Goal: Transaction & Acquisition: Purchase product/service

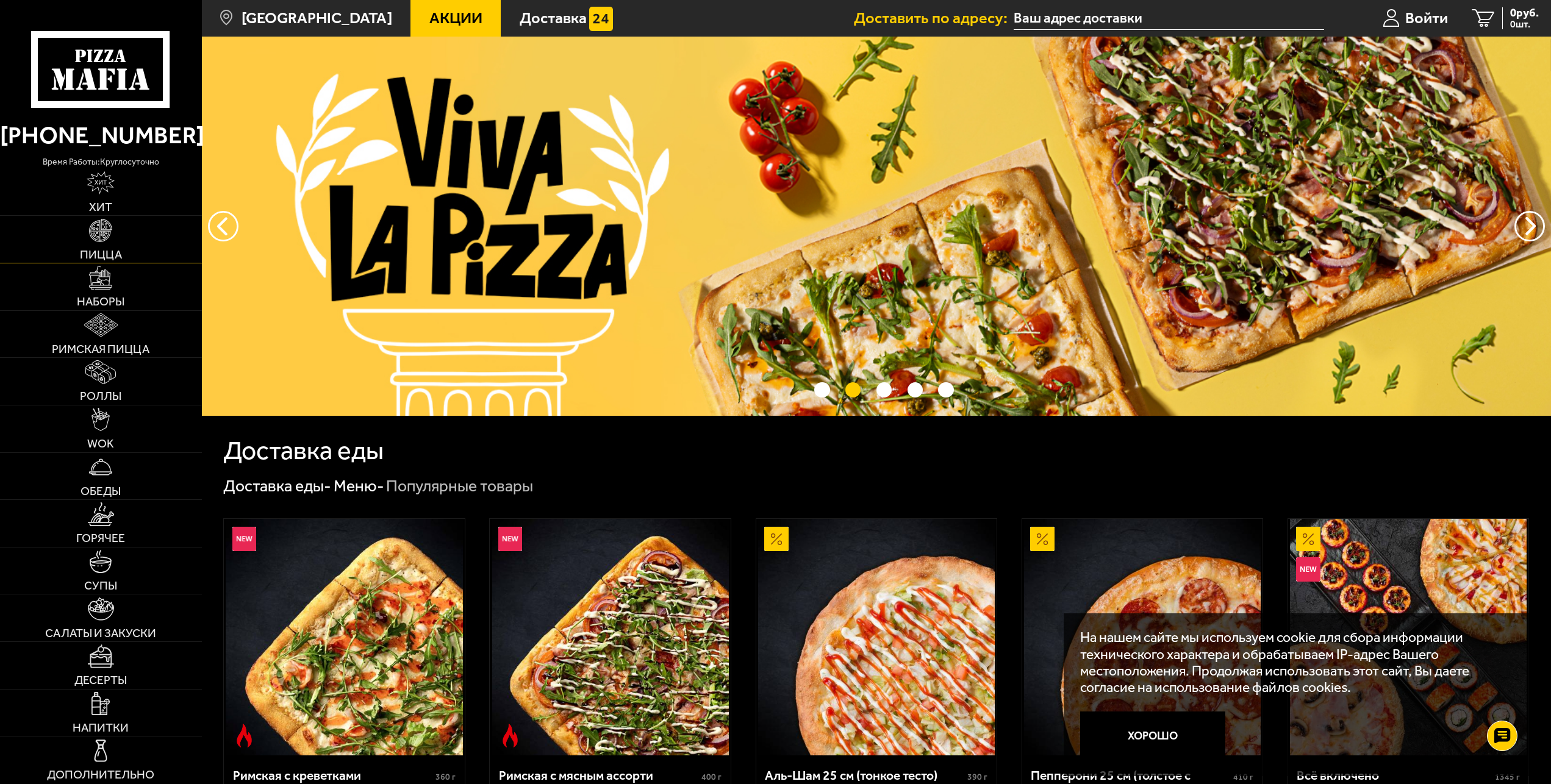
click at [120, 245] on link "Пицца" at bounding box center [101, 239] width 202 height 47
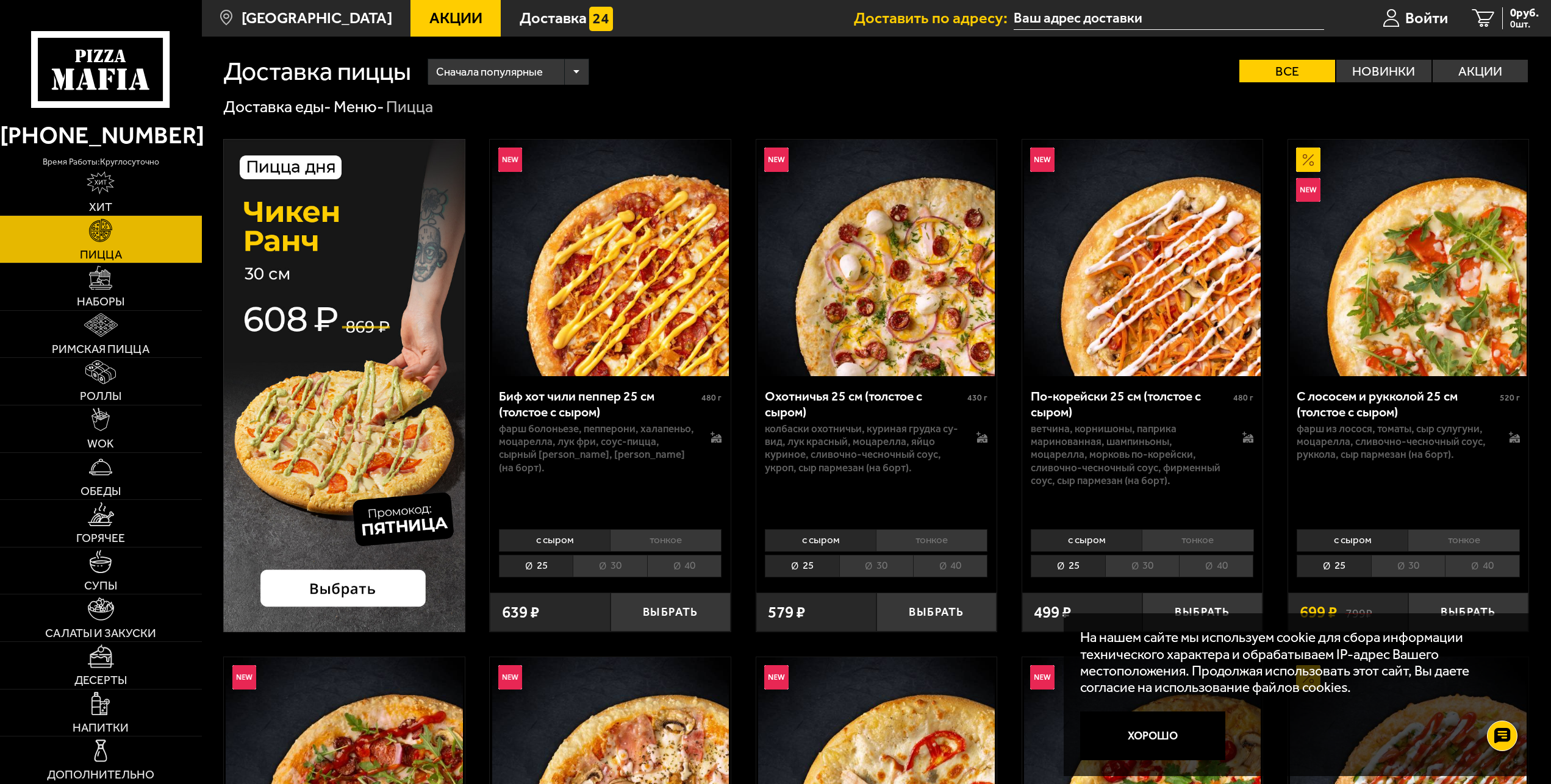
click at [952, 564] on li "40" at bounding box center [951, 566] width 74 height 22
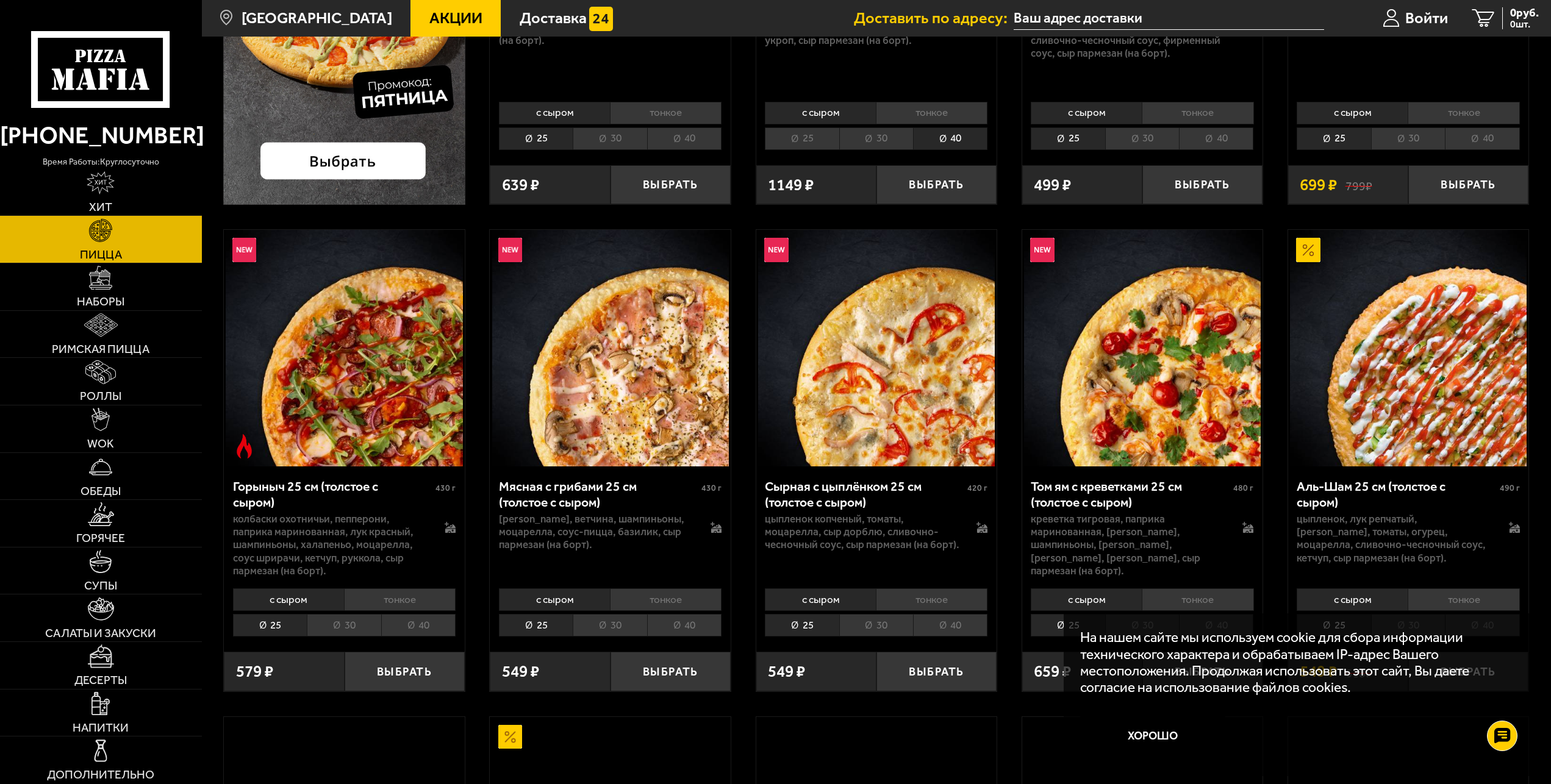
scroll to position [435, 0]
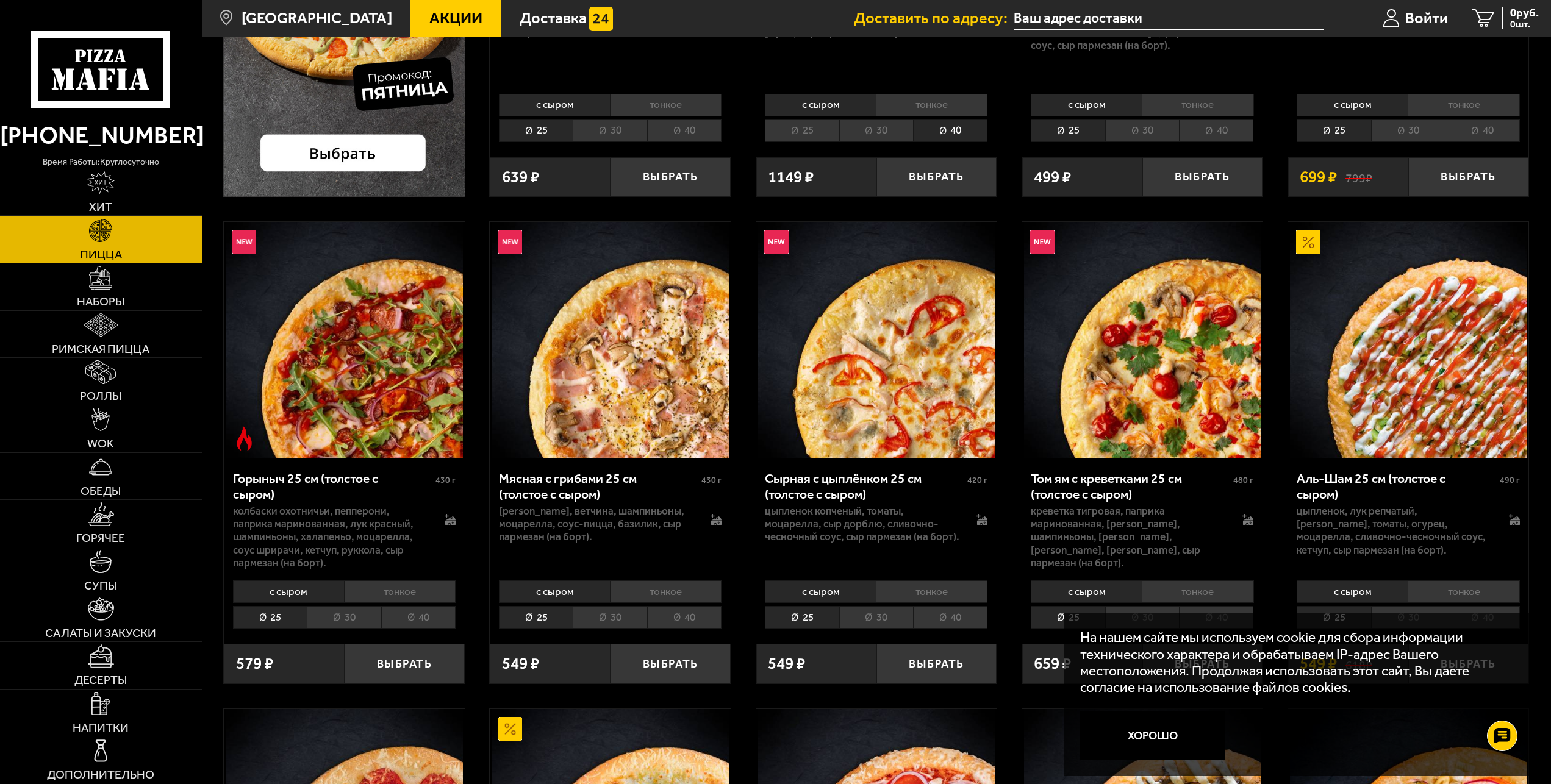
click at [407, 622] on li "40" at bounding box center [418, 618] width 74 height 22
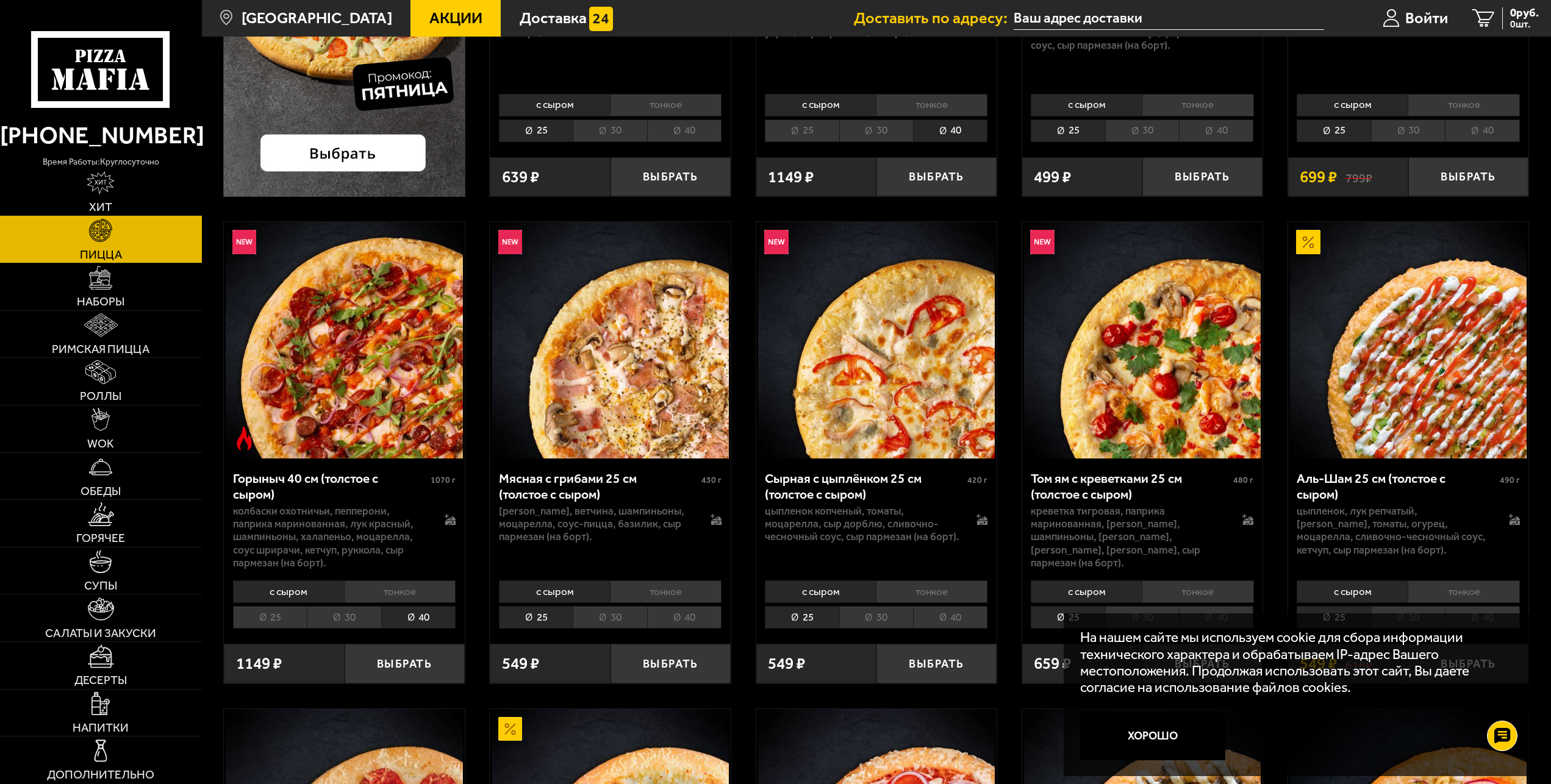
click at [365, 622] on li "30" at bounding box center [343, 618] width 74 height 22
click at [425, 618] on li "40" at bounding box center [418, 618] width 74 height 22
click at [360, 620] on li "30" at bounding box center [343, 618] width 74 height 22
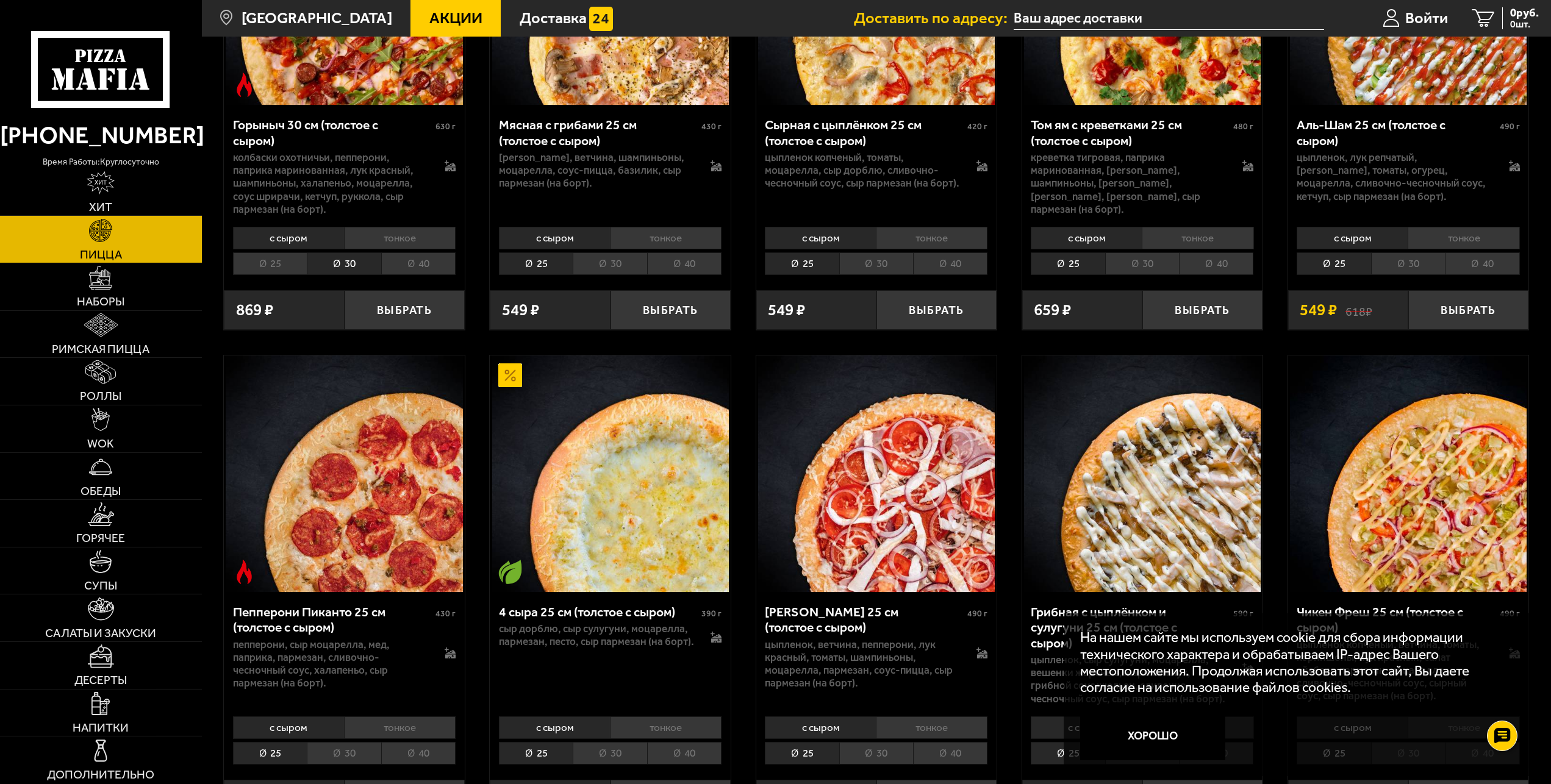
scroll to position [809, 0]
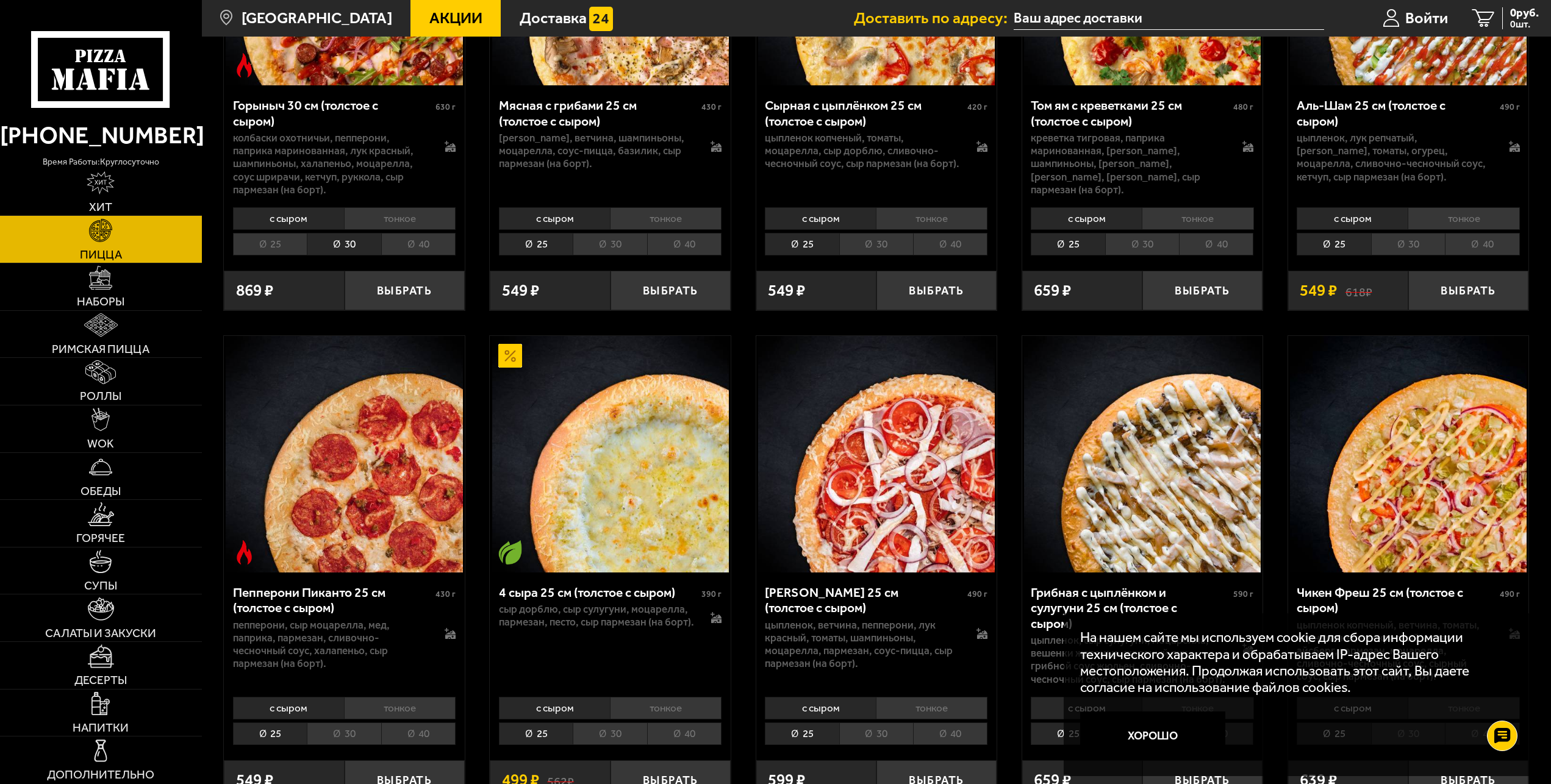
click at [1481, 253] on li "40" at bounding box center [1482, 244] width 74 height 22
click at [1402, 25] on link "Войти" at bounding box center [1415, 18] width 90 height 36
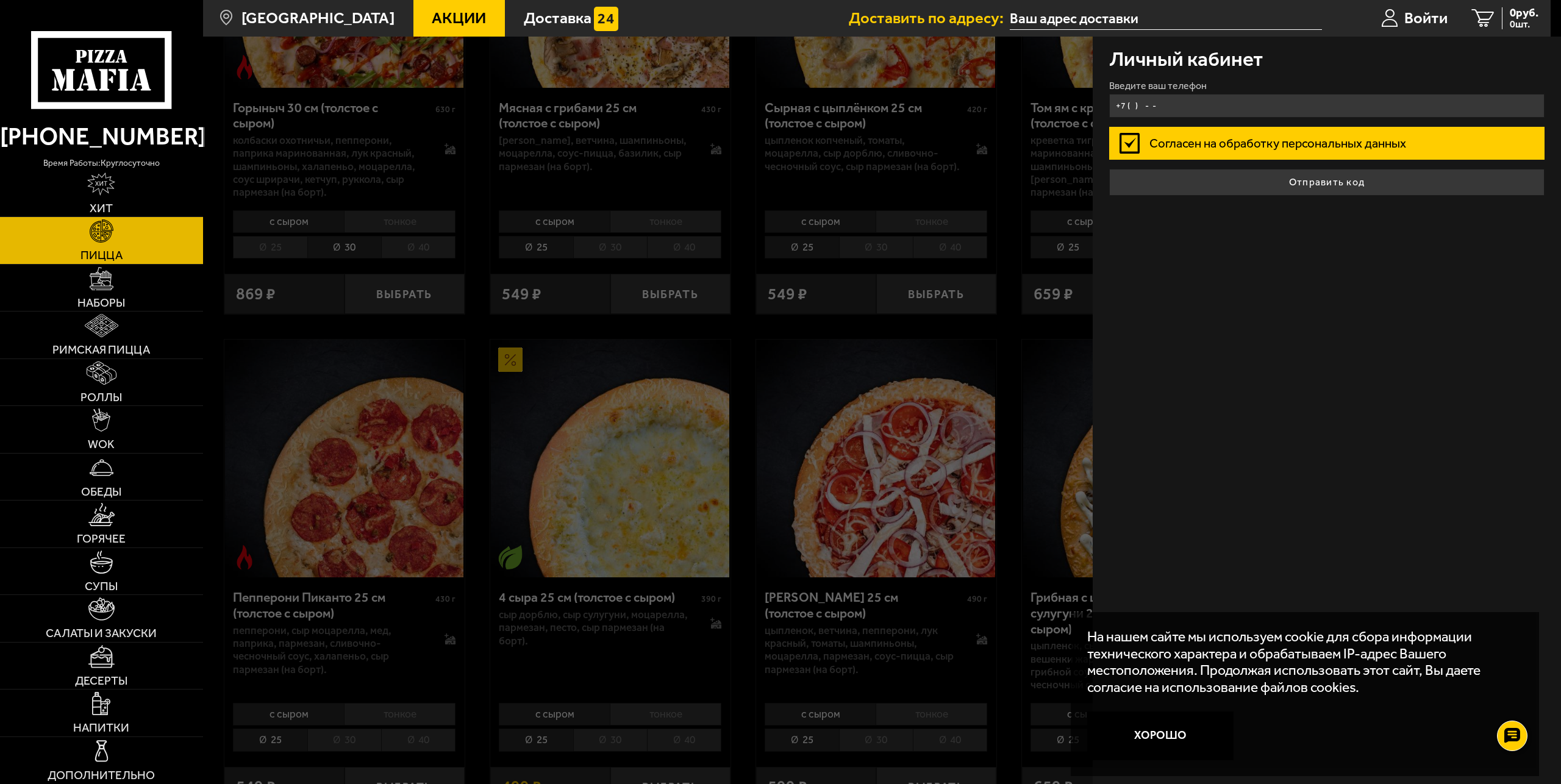
click at [1164, 102] on input "+7 ( ) - -" at bounding box center [1327, 106] width 436 height 24
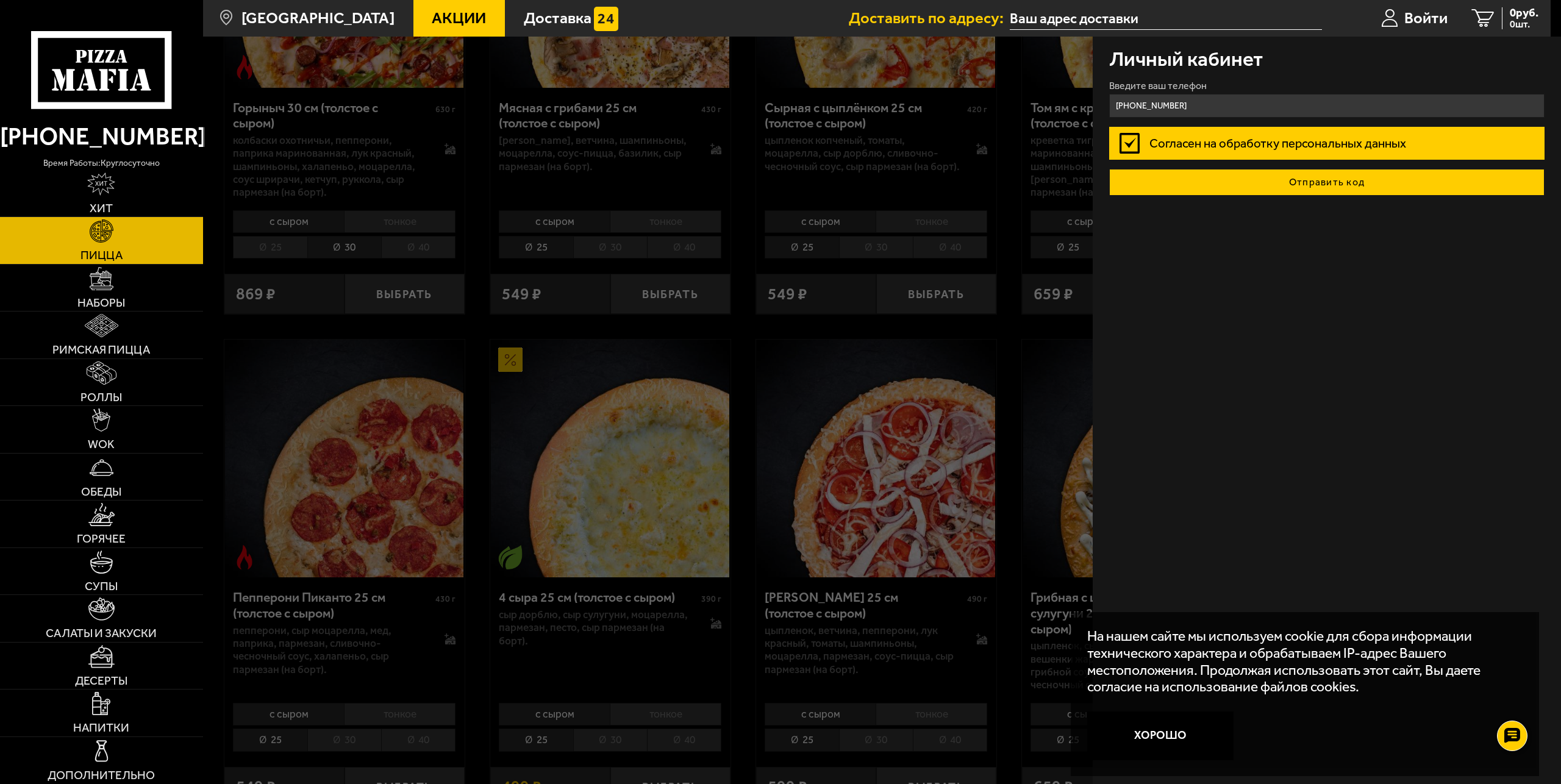
type input "+7 (911) 219-42-20"
click at [1188, 187] on button "Отправить код" at bounding box center [1327, 182] width 436 height 27
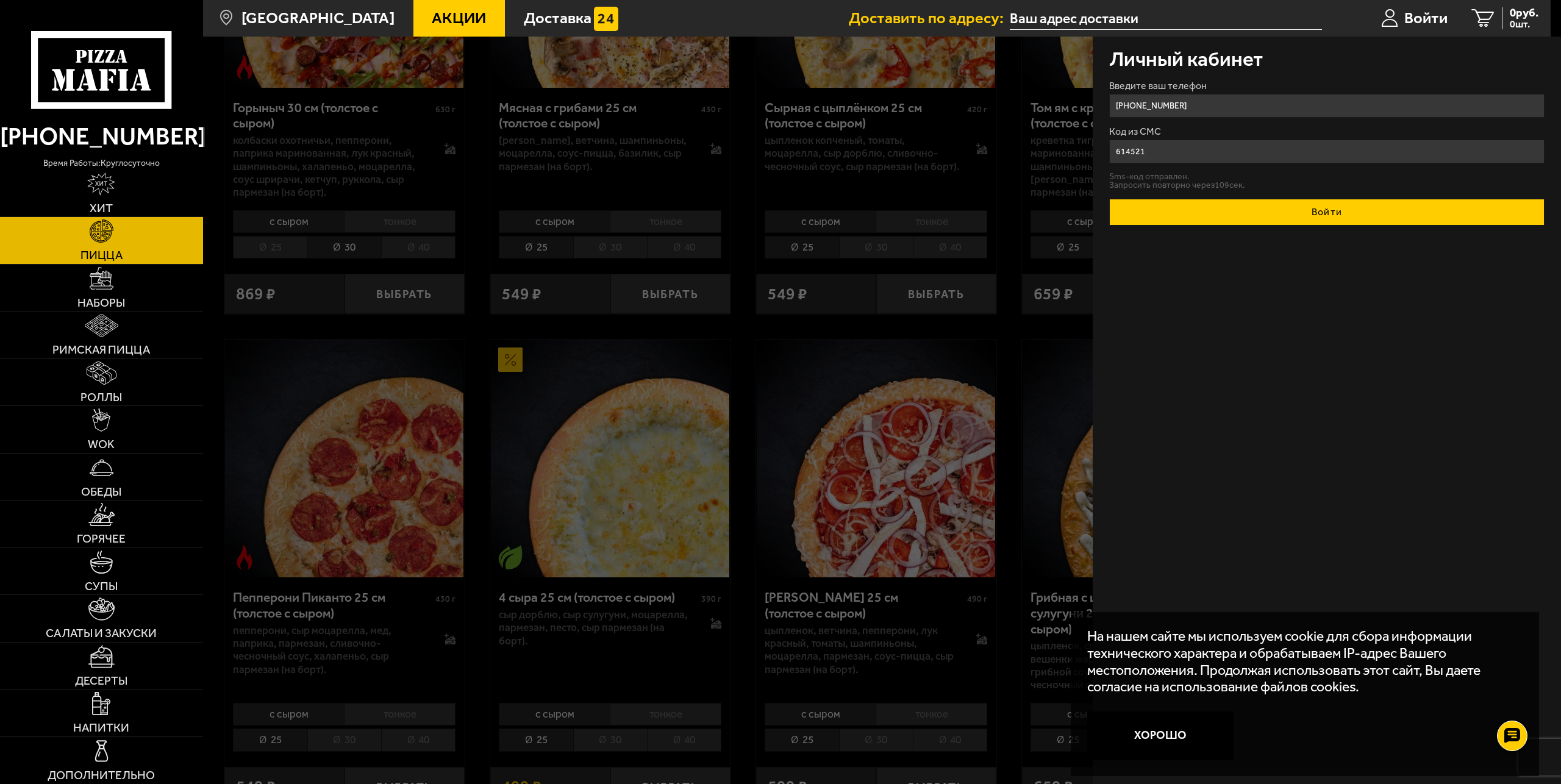
type input "614521"
click at [1252, 213] on button "Войти" at bounding box center [1327, 212] width 436 height 27
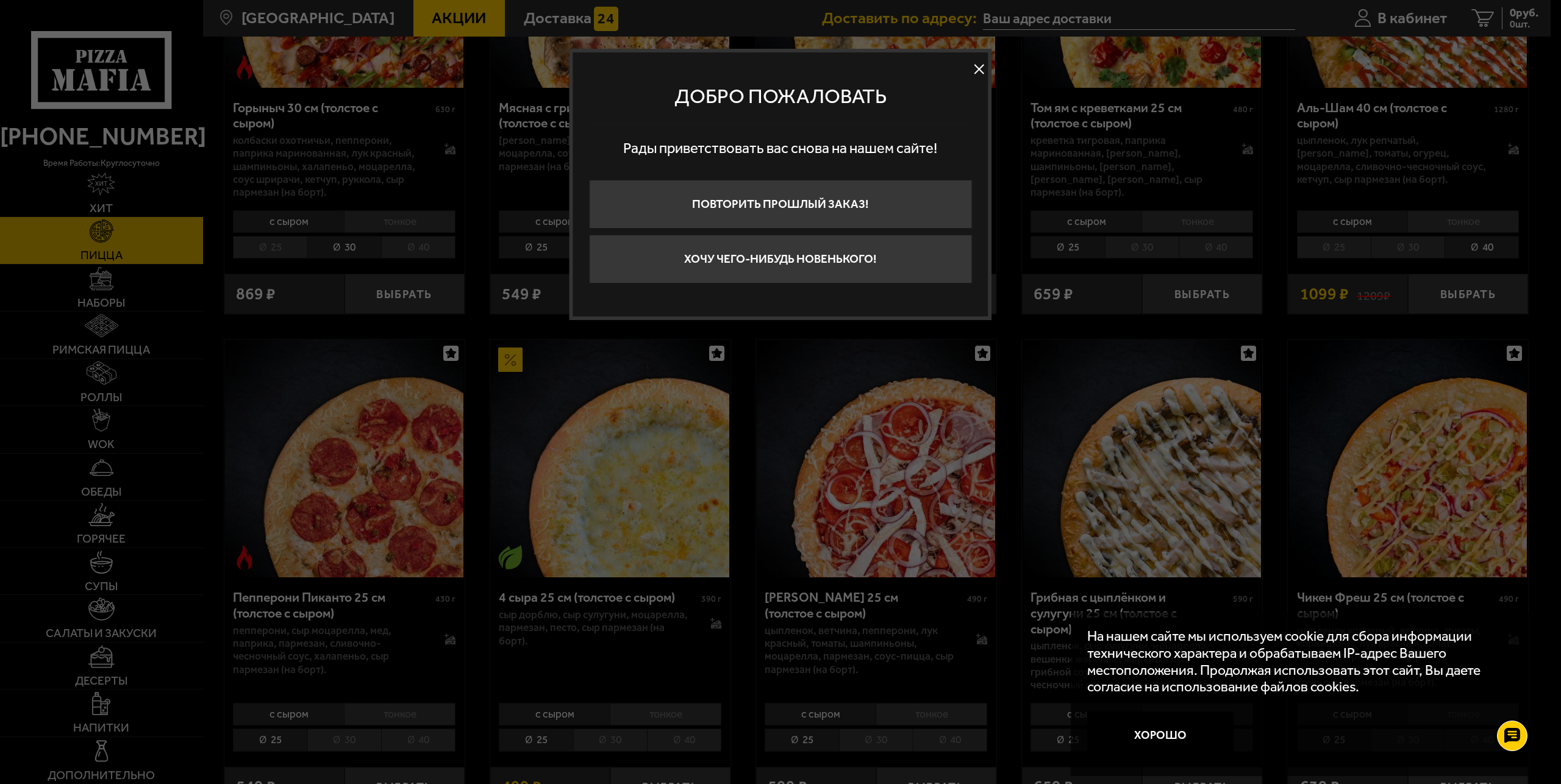
click at [978, 68] on button at bounding box center [979, 69] width 18 height 18
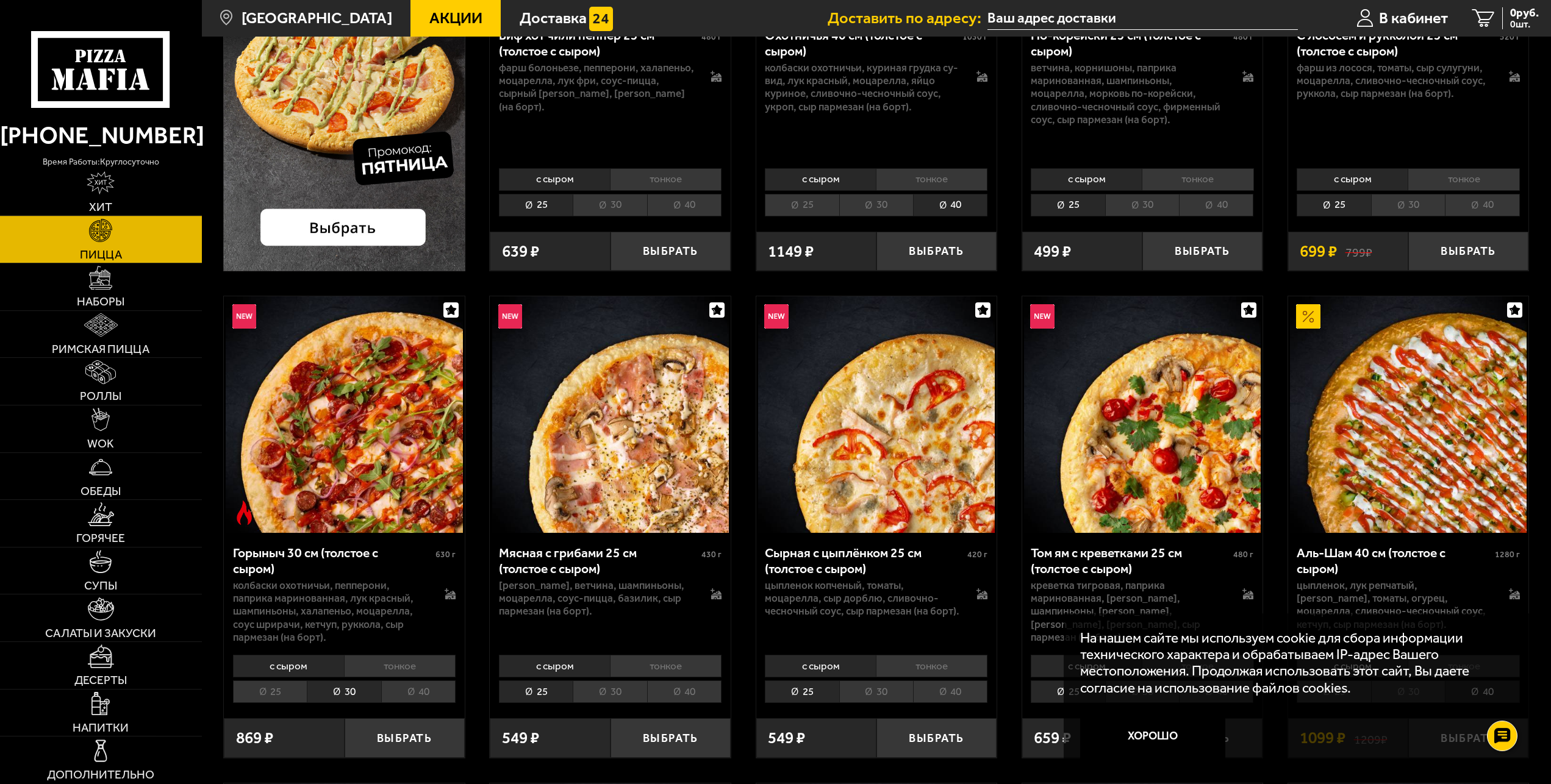
scroll to position [124, 0]
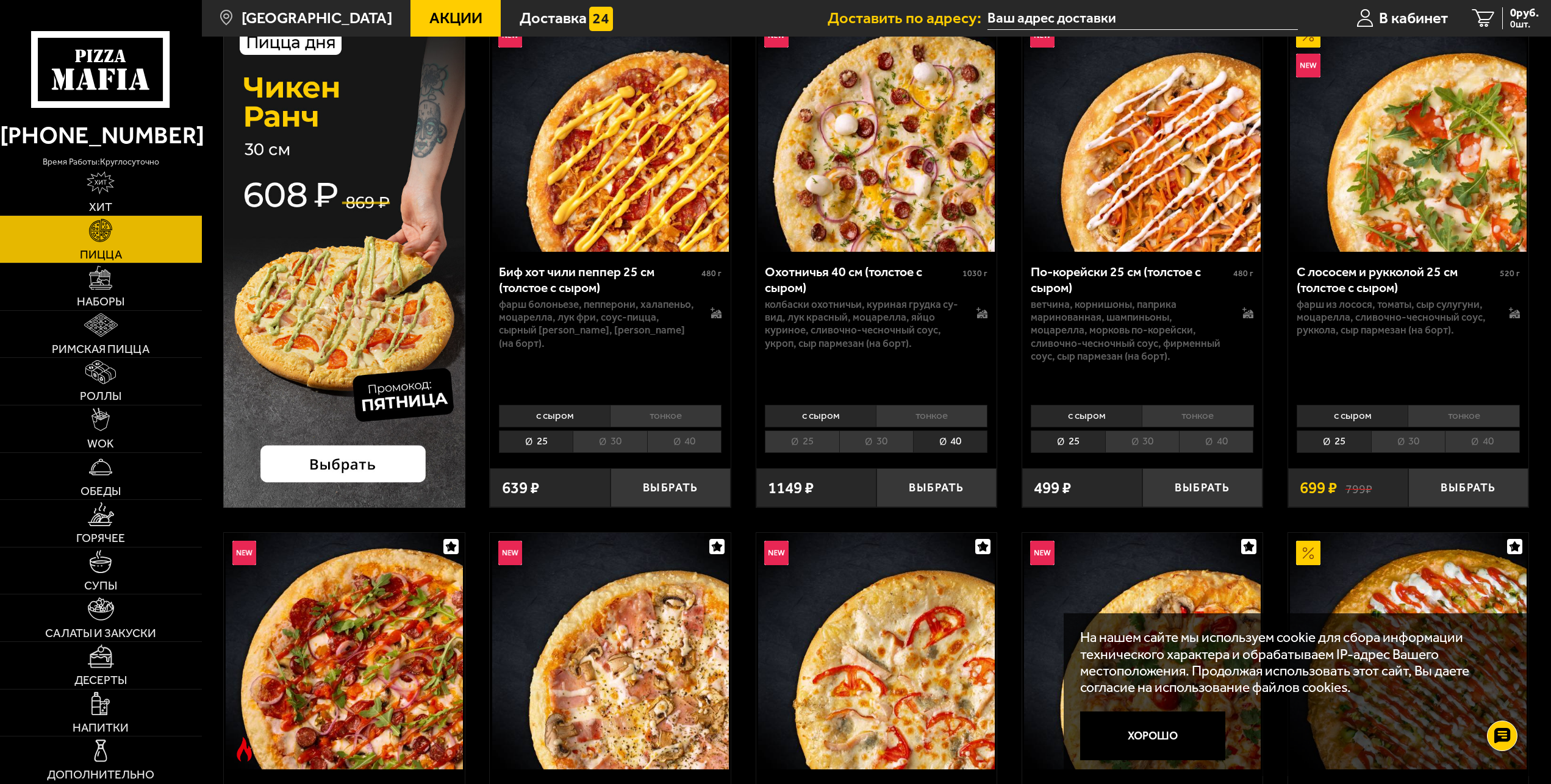
click at [681, 434] on li "40" at bounding box center [685, 441] width 74 height 22
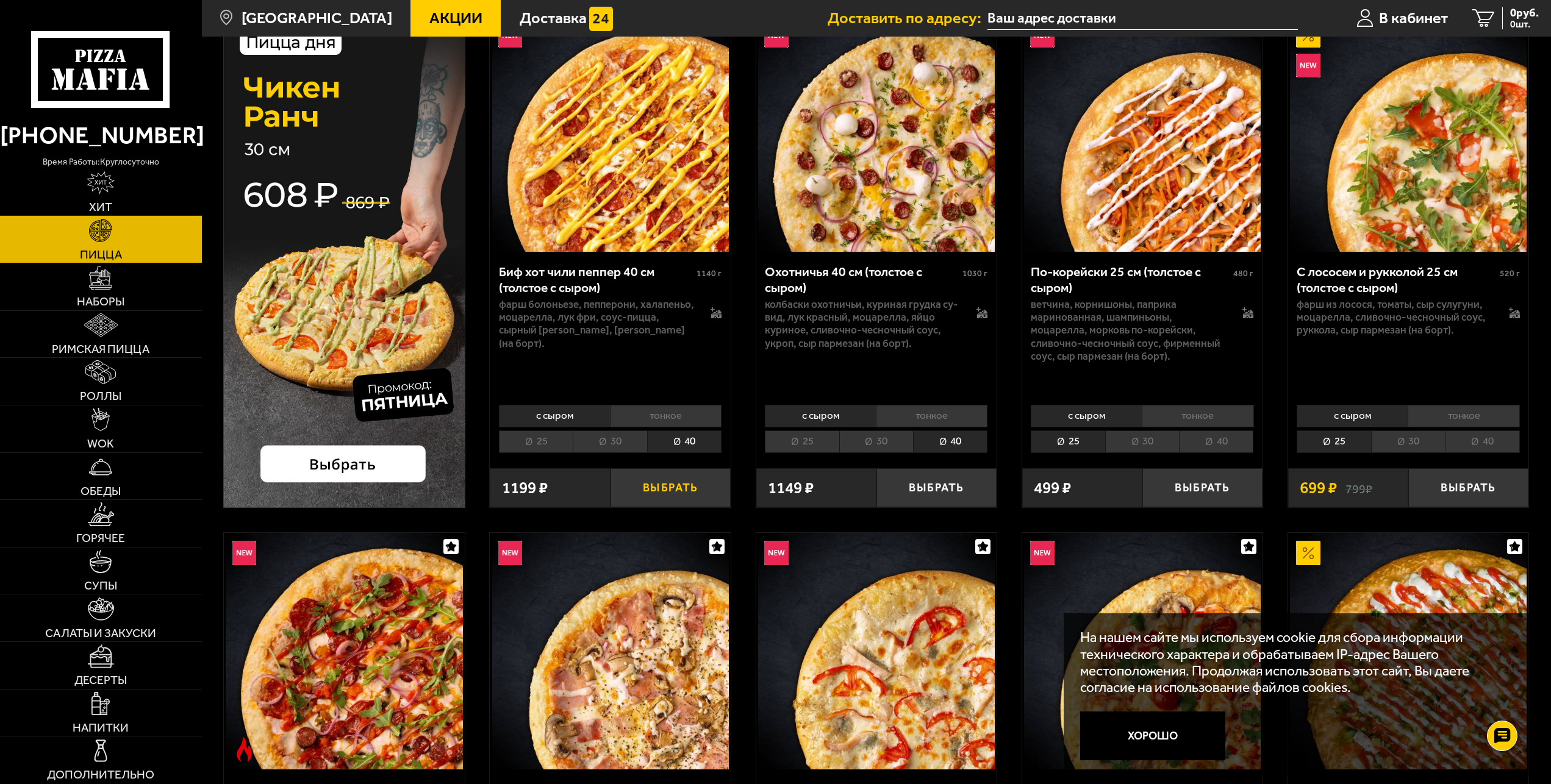
click at [685, 495] on button "Выбрать" at bounding box center [671, 488] width 120 height 39
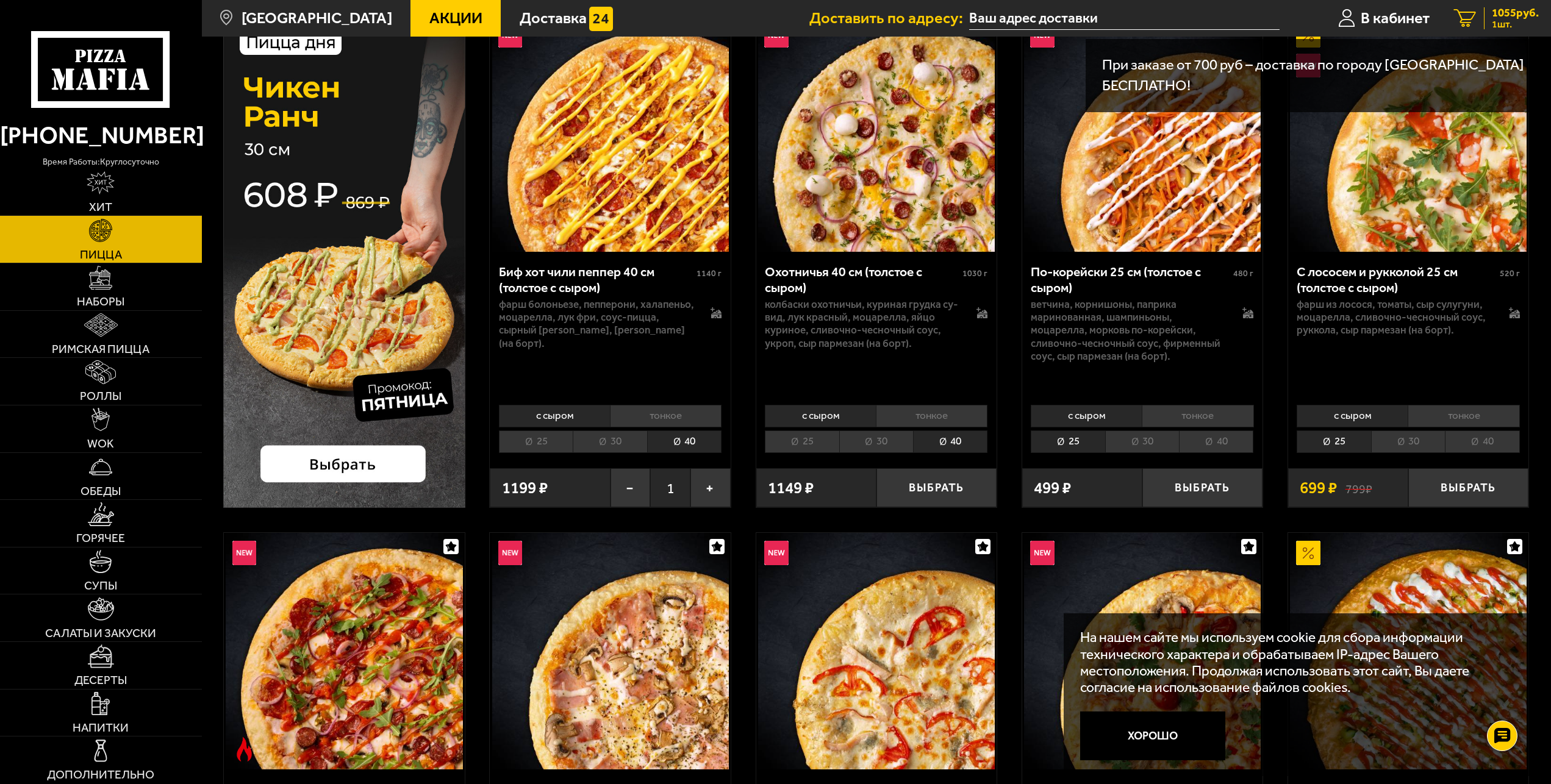
click at [1505, 21] on span "1 шт." at bounding box center [1515, 25] width 47 height 10
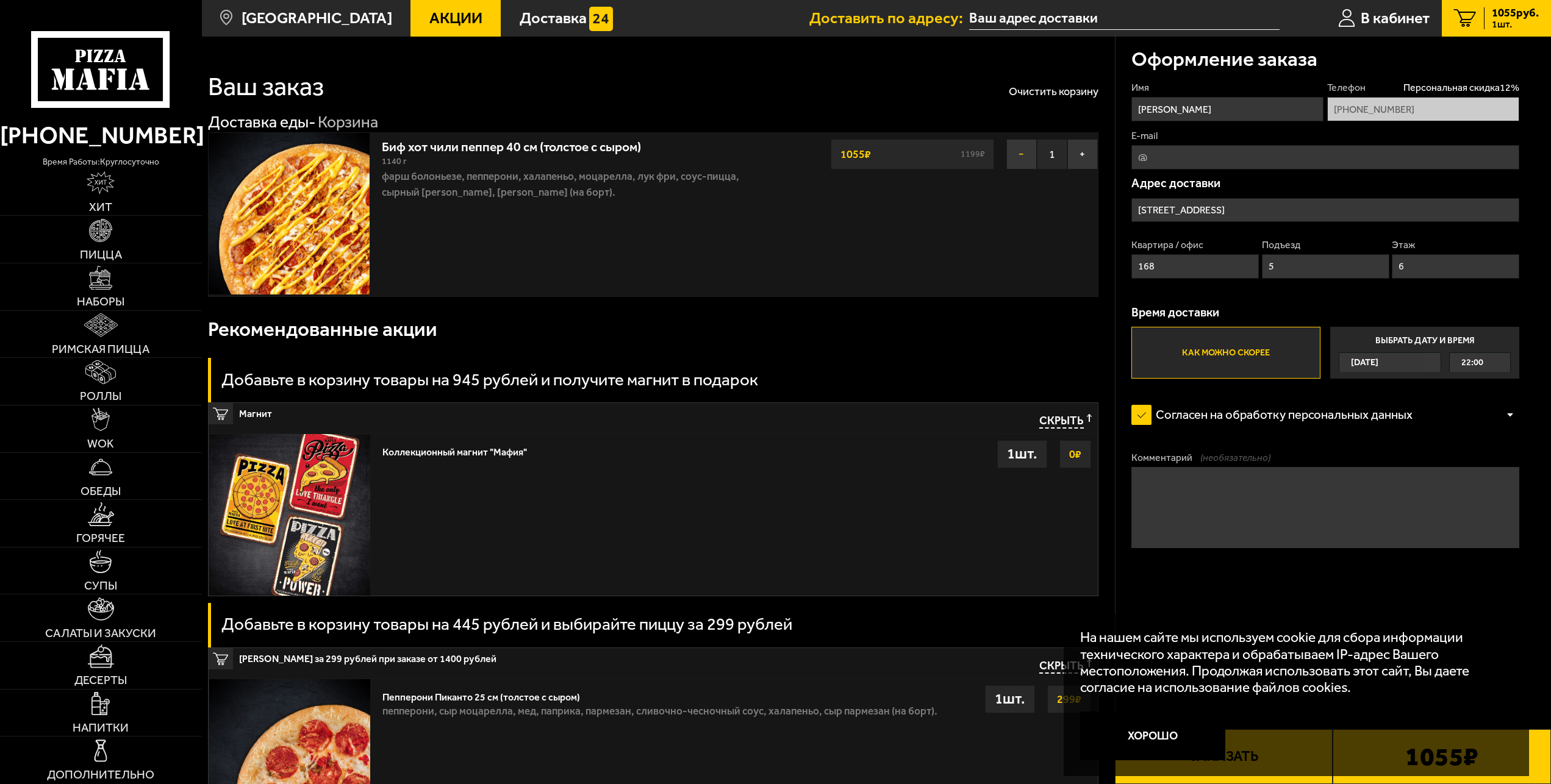
click at [1020, 157] on button "−" at bounding box center [1022, 154] width 30 height 30
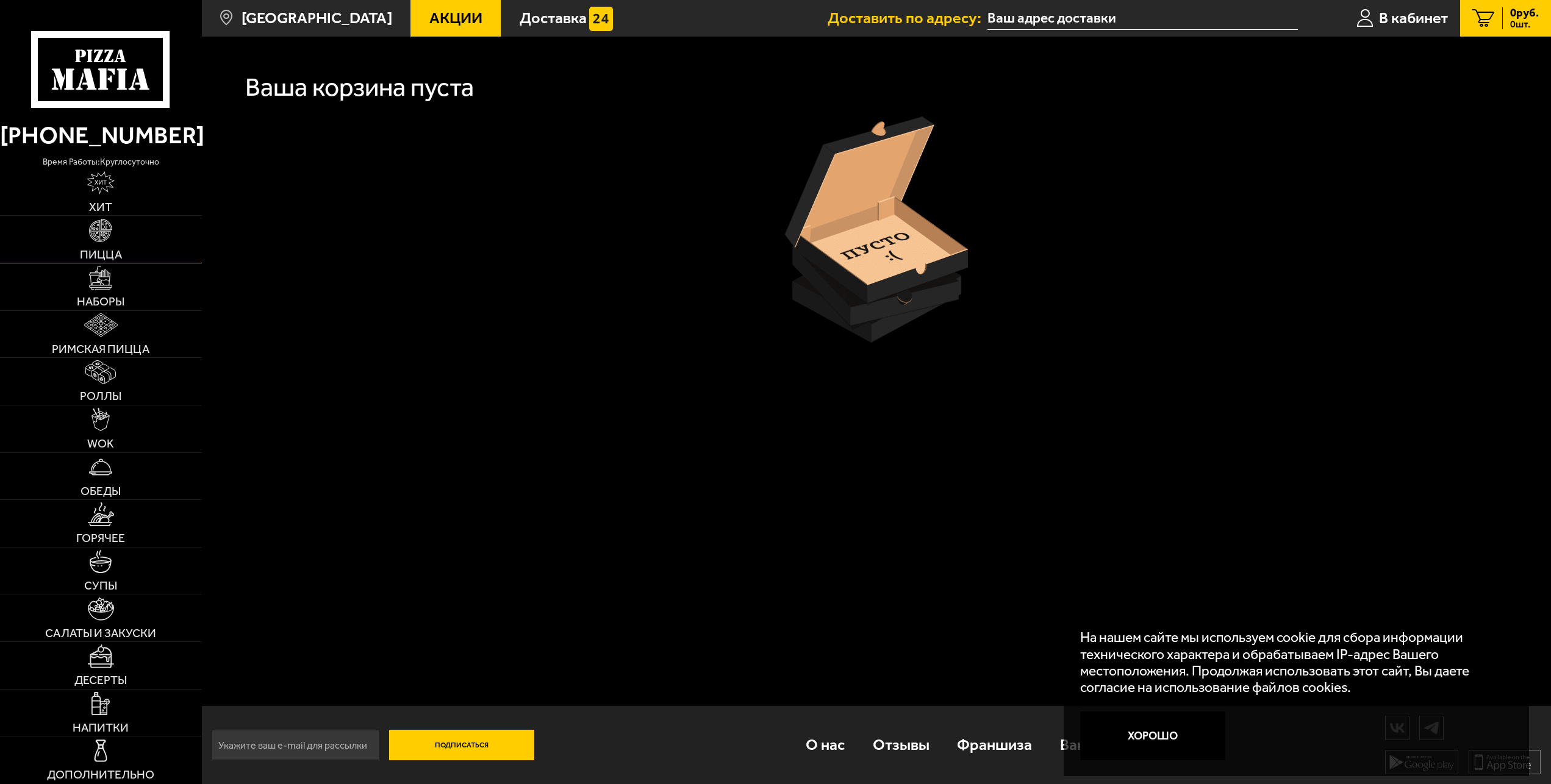
click at [109, 241] on img at bounding box center [100, 230] width 23 height 23
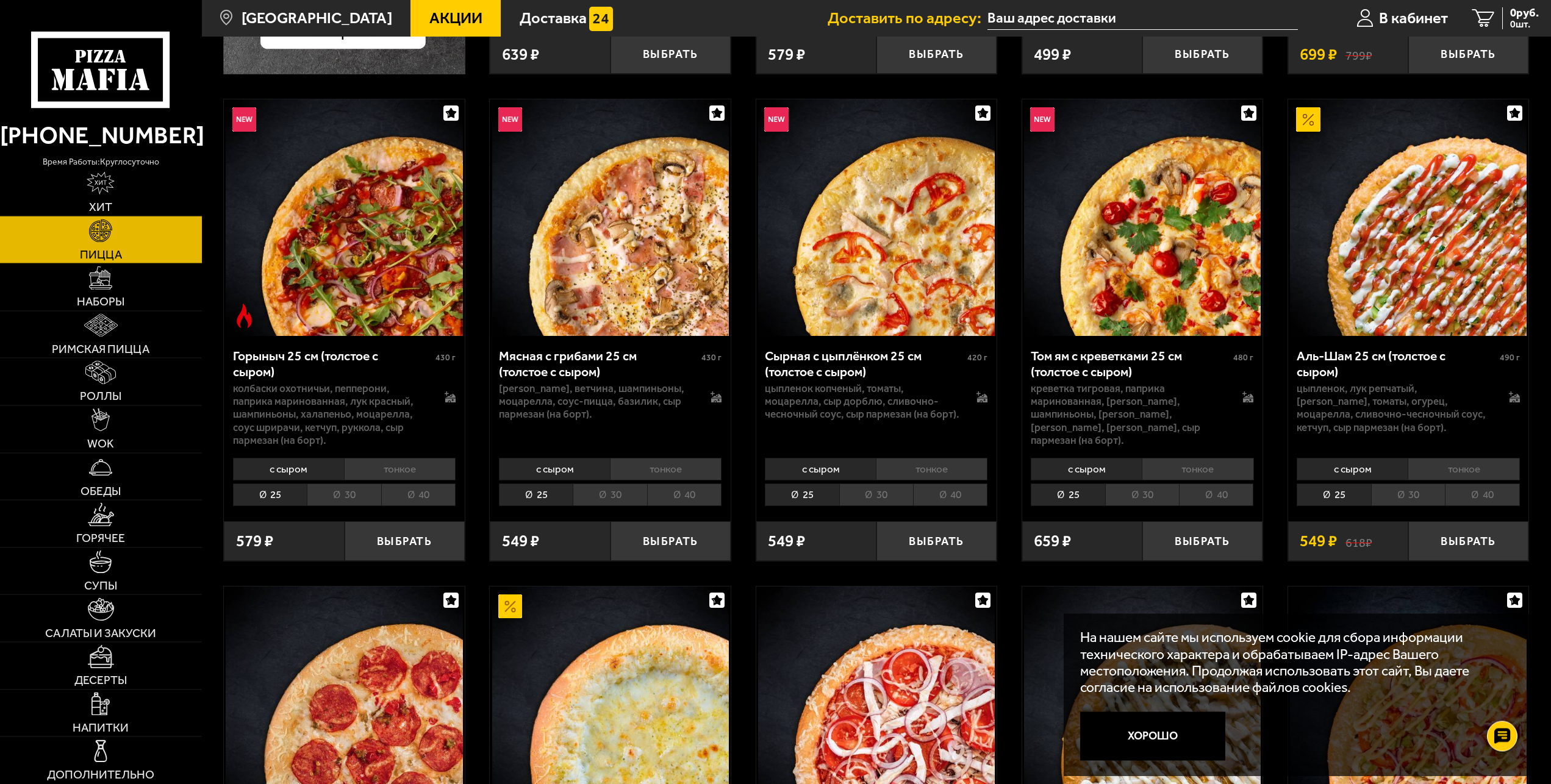
scroll to position [560, 0]
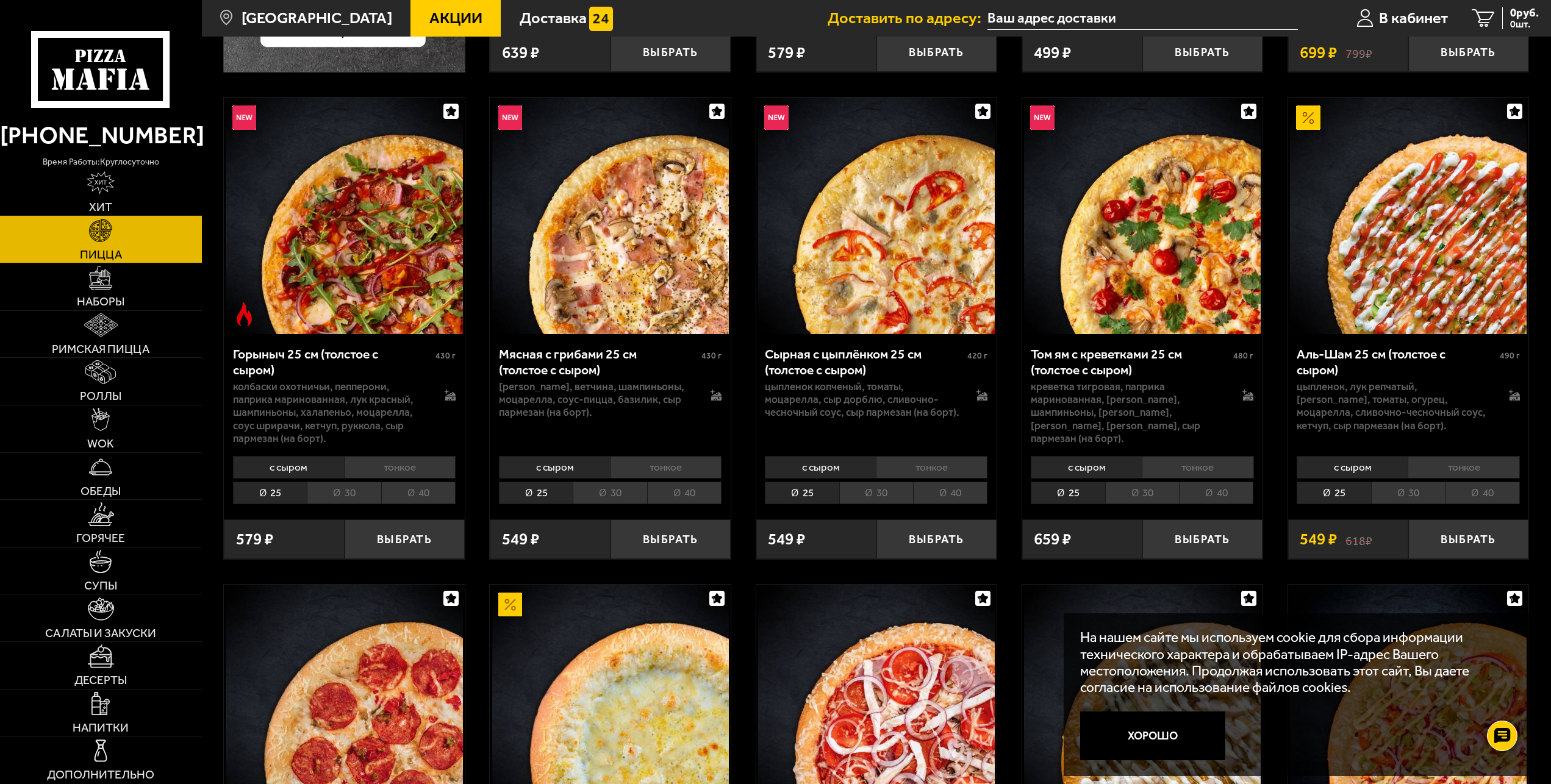
click at [417, 499] on li "40" at bounding box center [418, 493] width 74 height 22
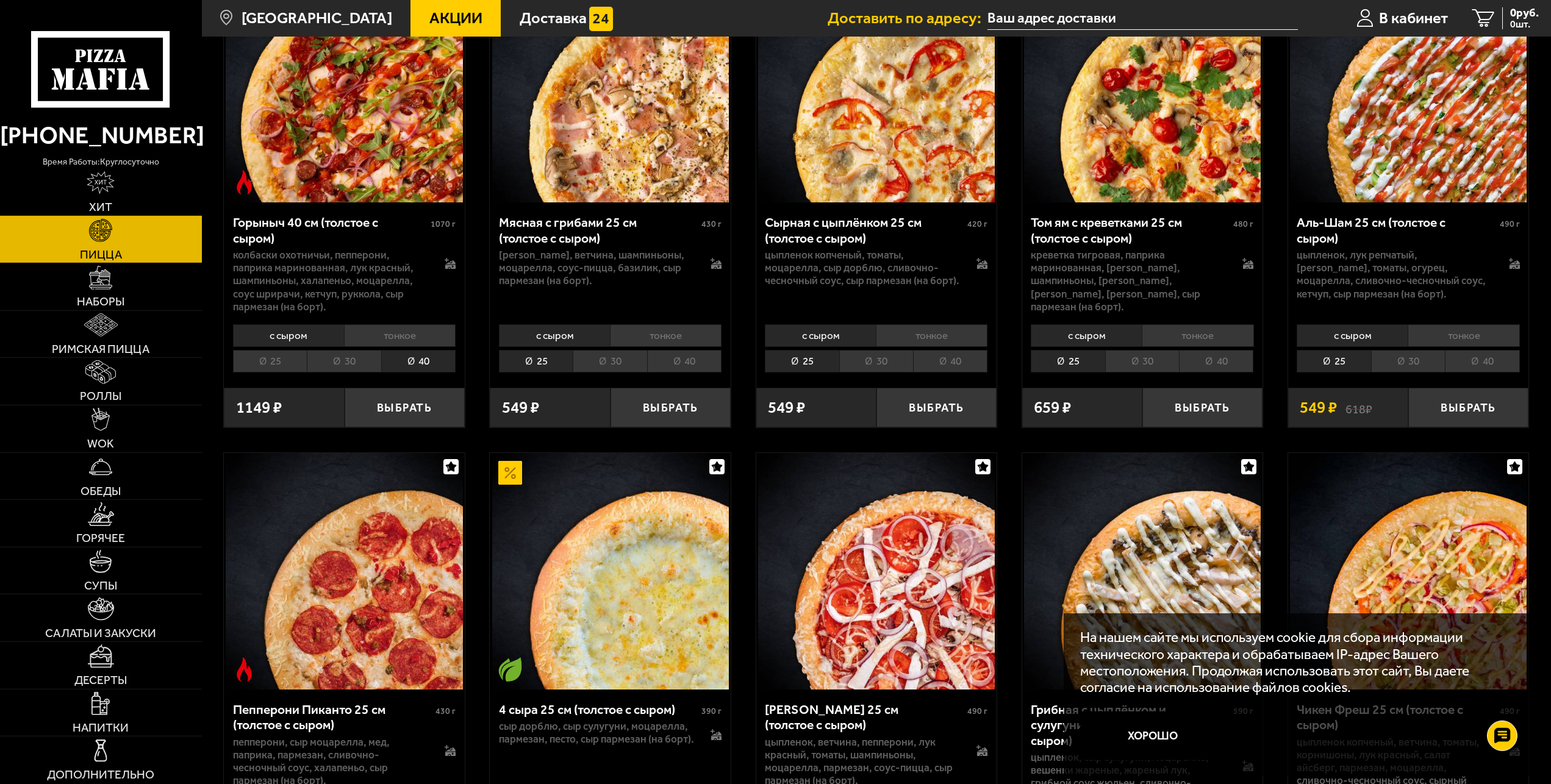
scroll to position [760, 0]
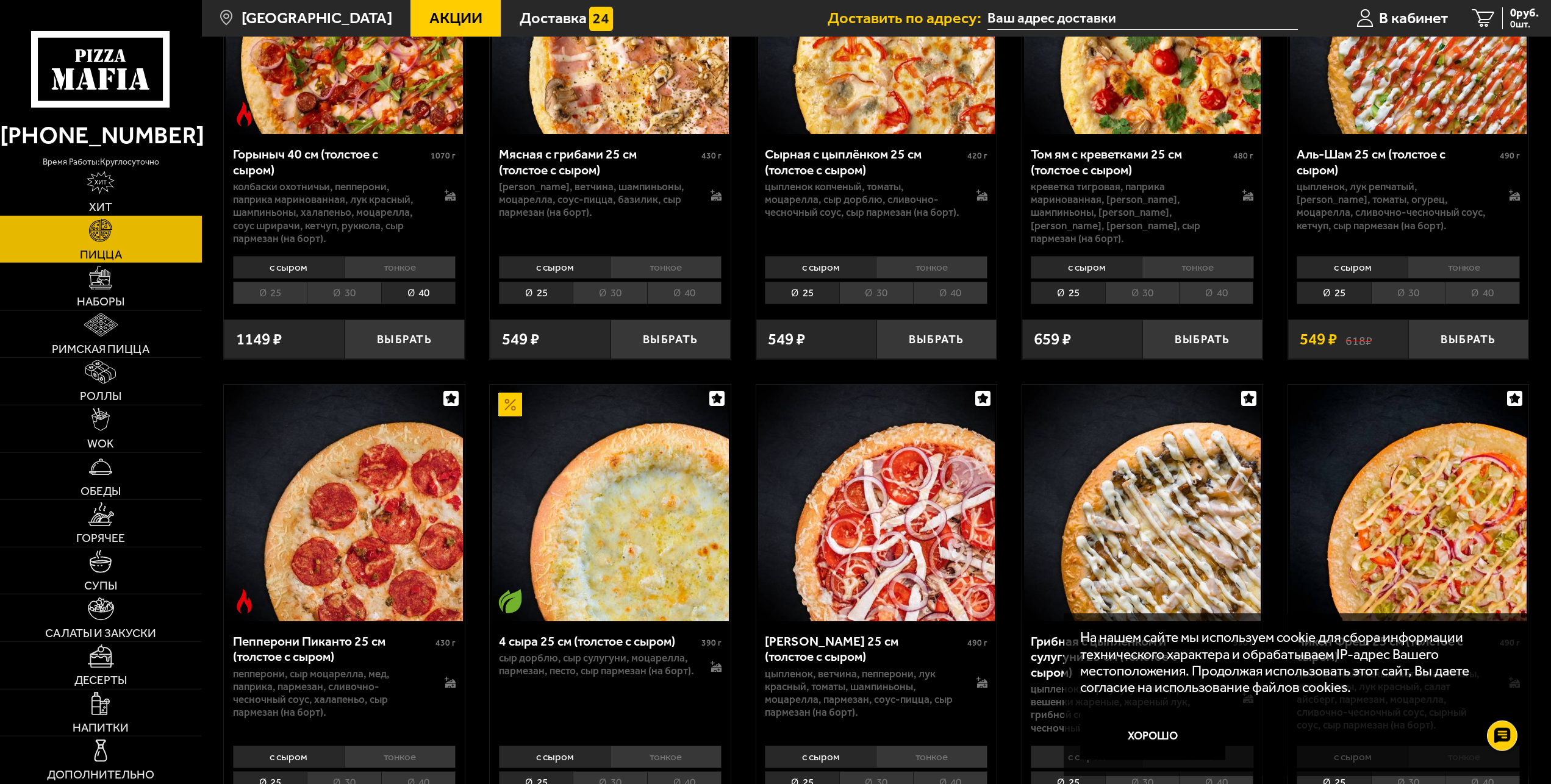
click at [246, 305] on li "25" at bounding box center [270, 293] width 74 height 22
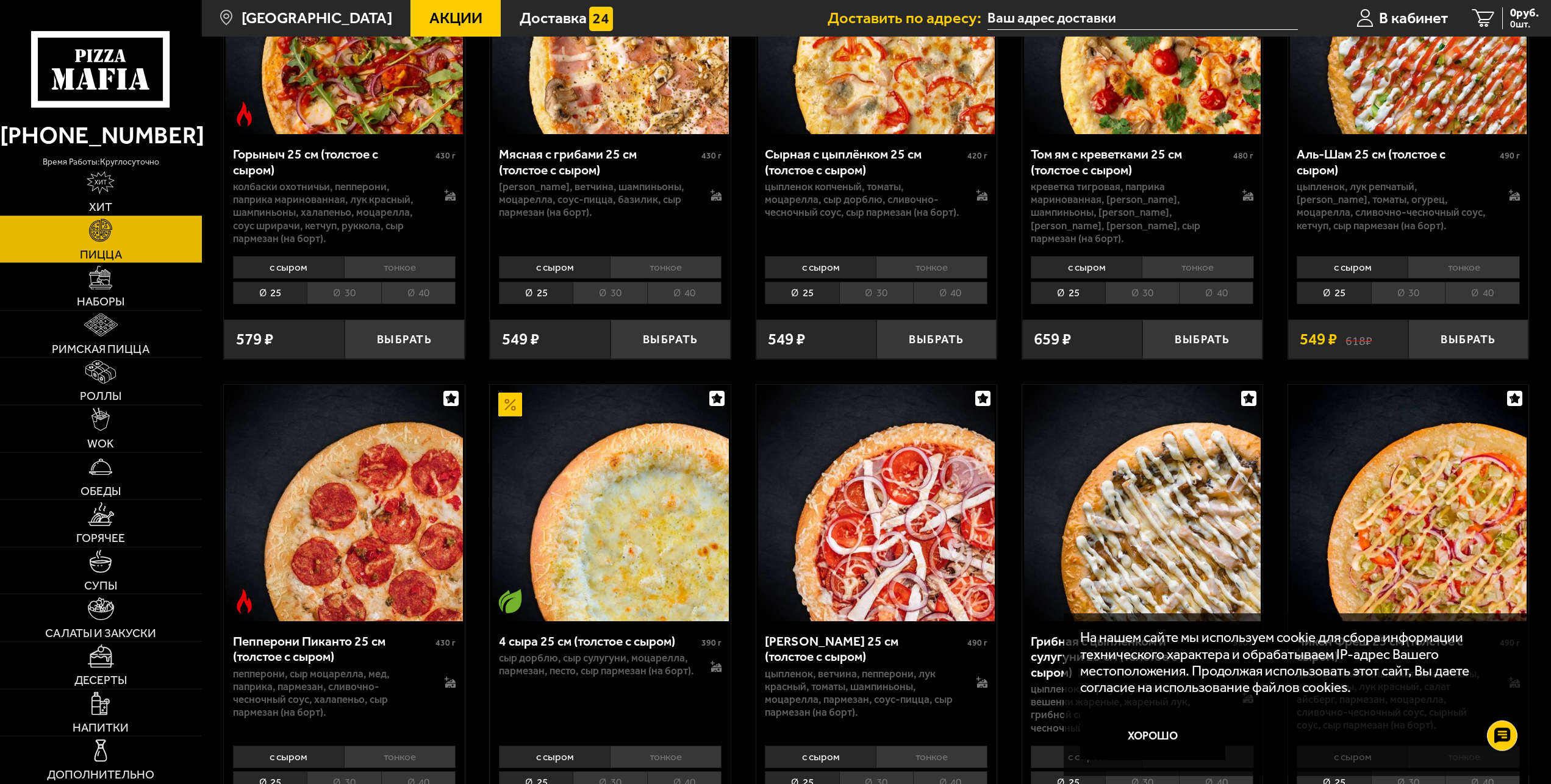
click at [442, 303] on li "40" at bounding box center [418, 293] width 74 height 22
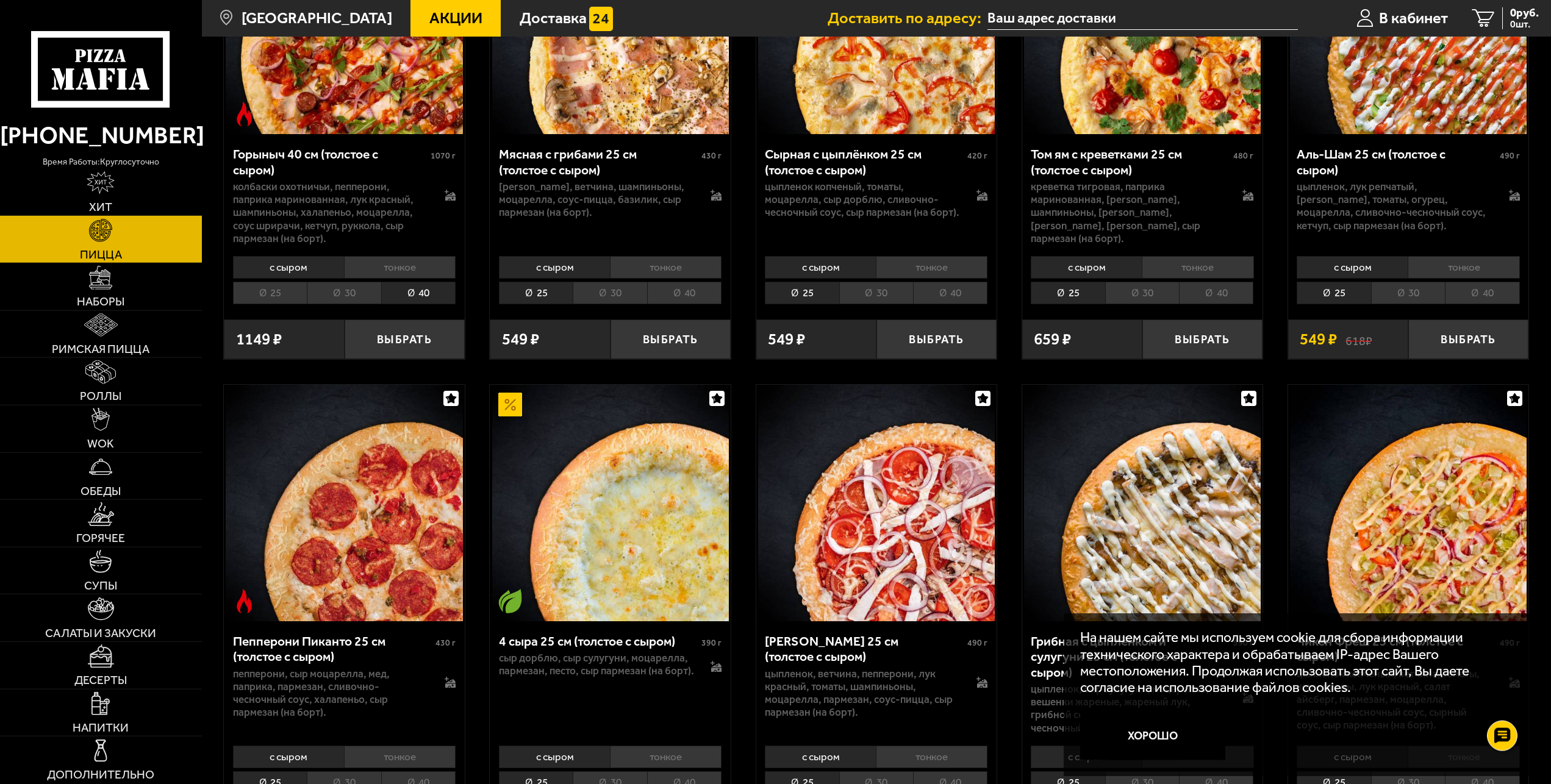
click at [381, 279] on li "тонкое" at bounding box center [400, 267] width 112 height 22
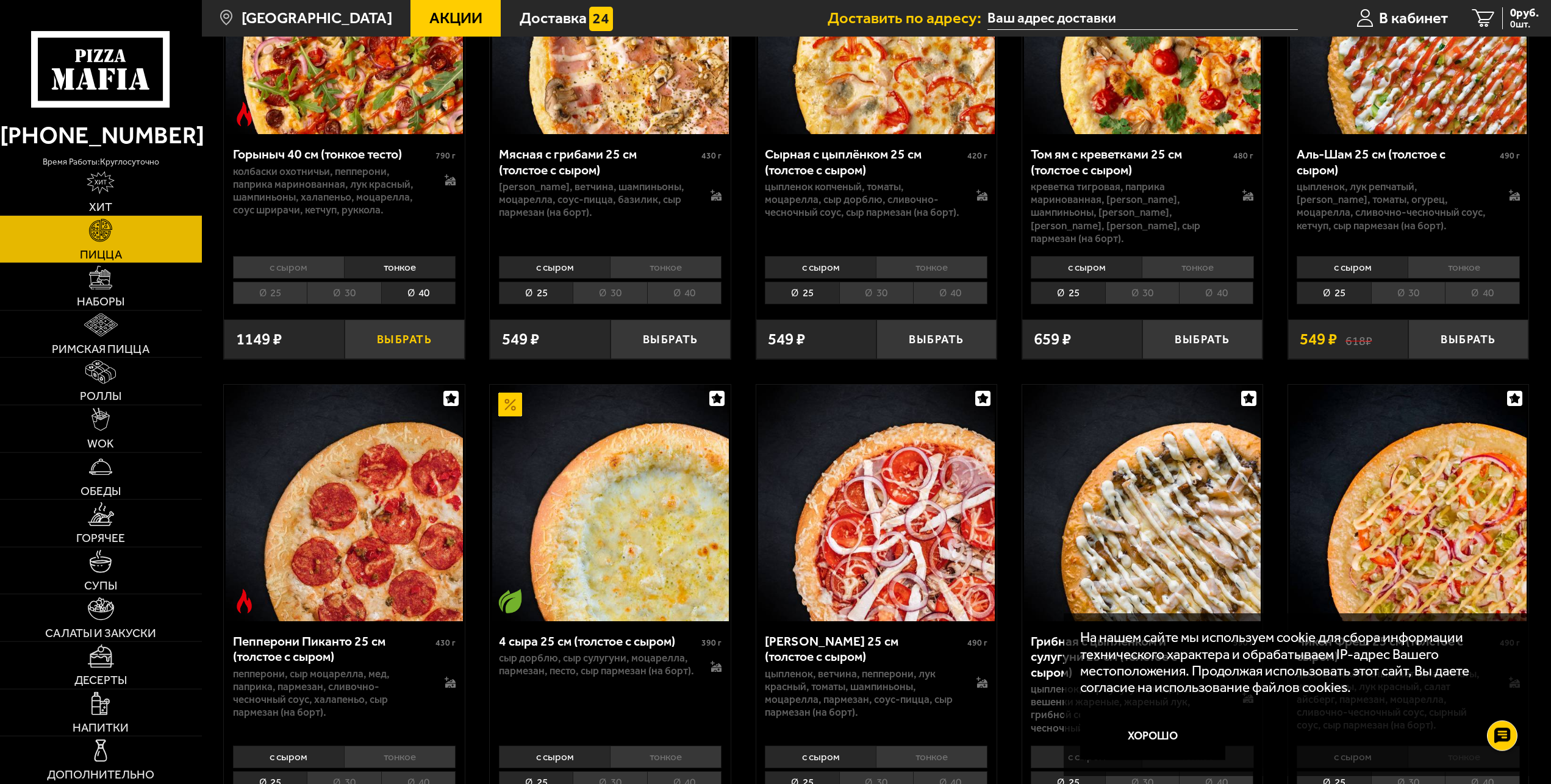
click at [395, 335] on button "Выбрать" at bounding box center [404, 339] width 120 height 39
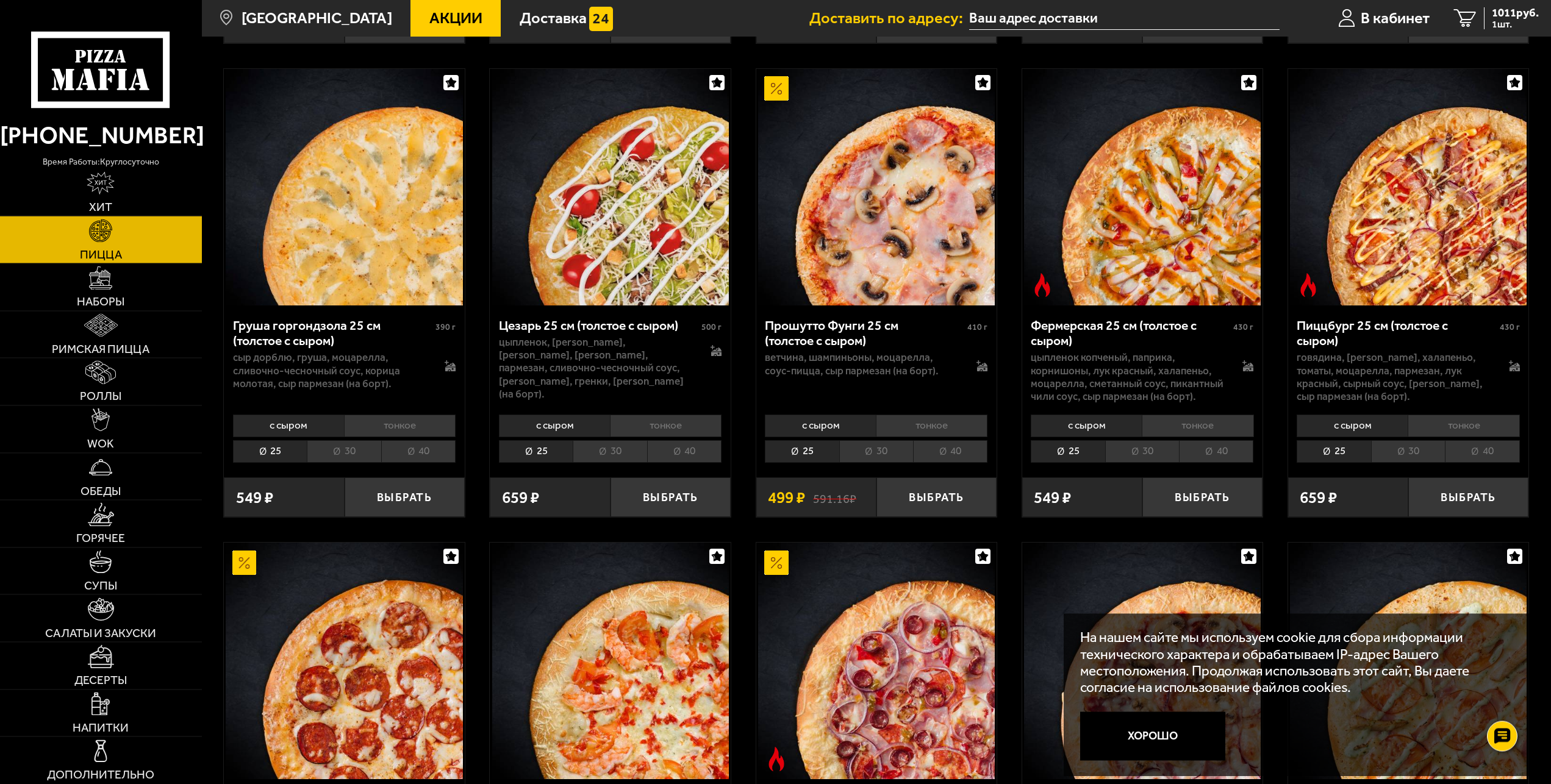
scroll to position [1569, 0]
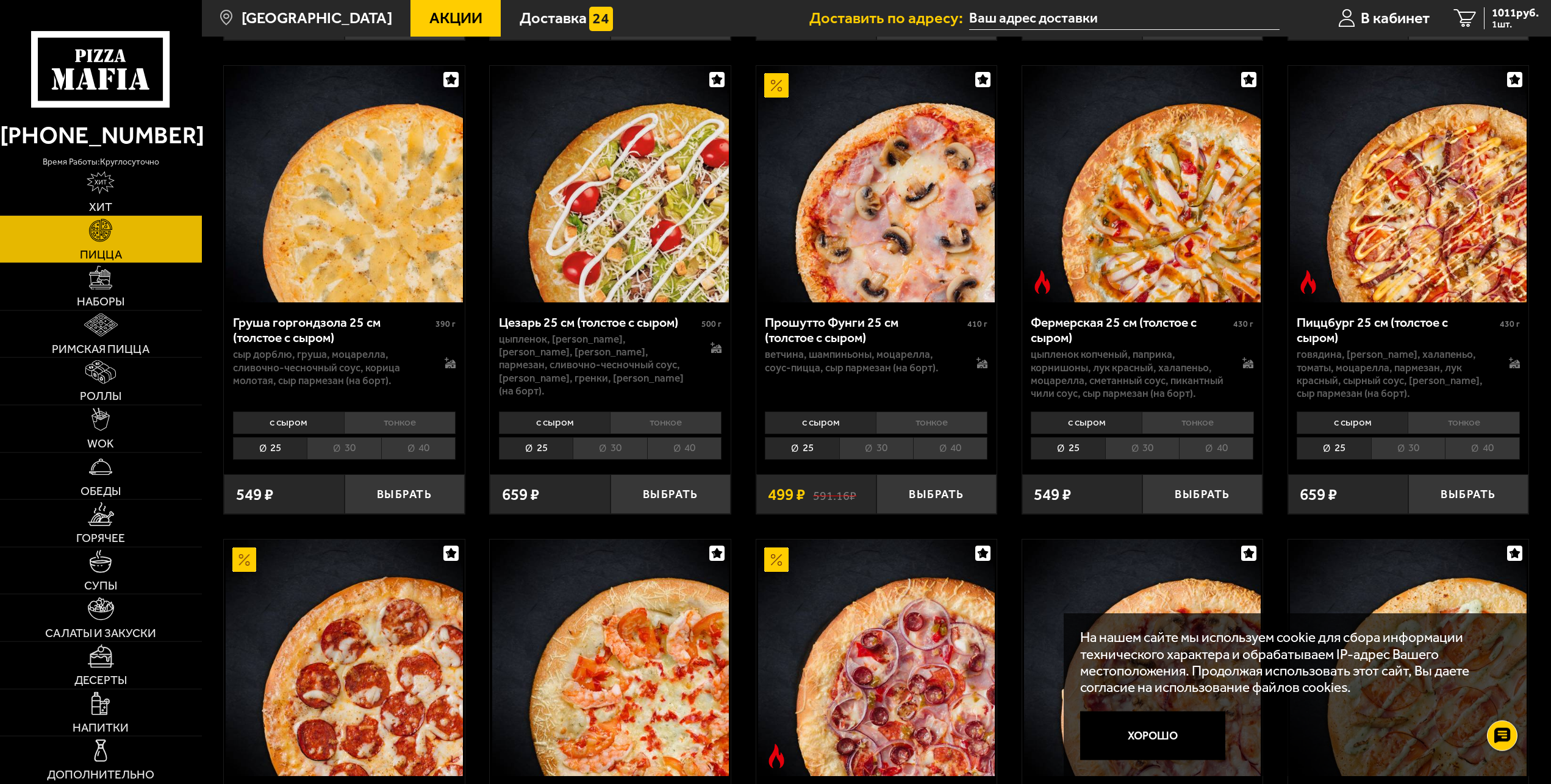
click at [1206, 445] on li "40" at bounding box center [1216, 449] width 74 height 22
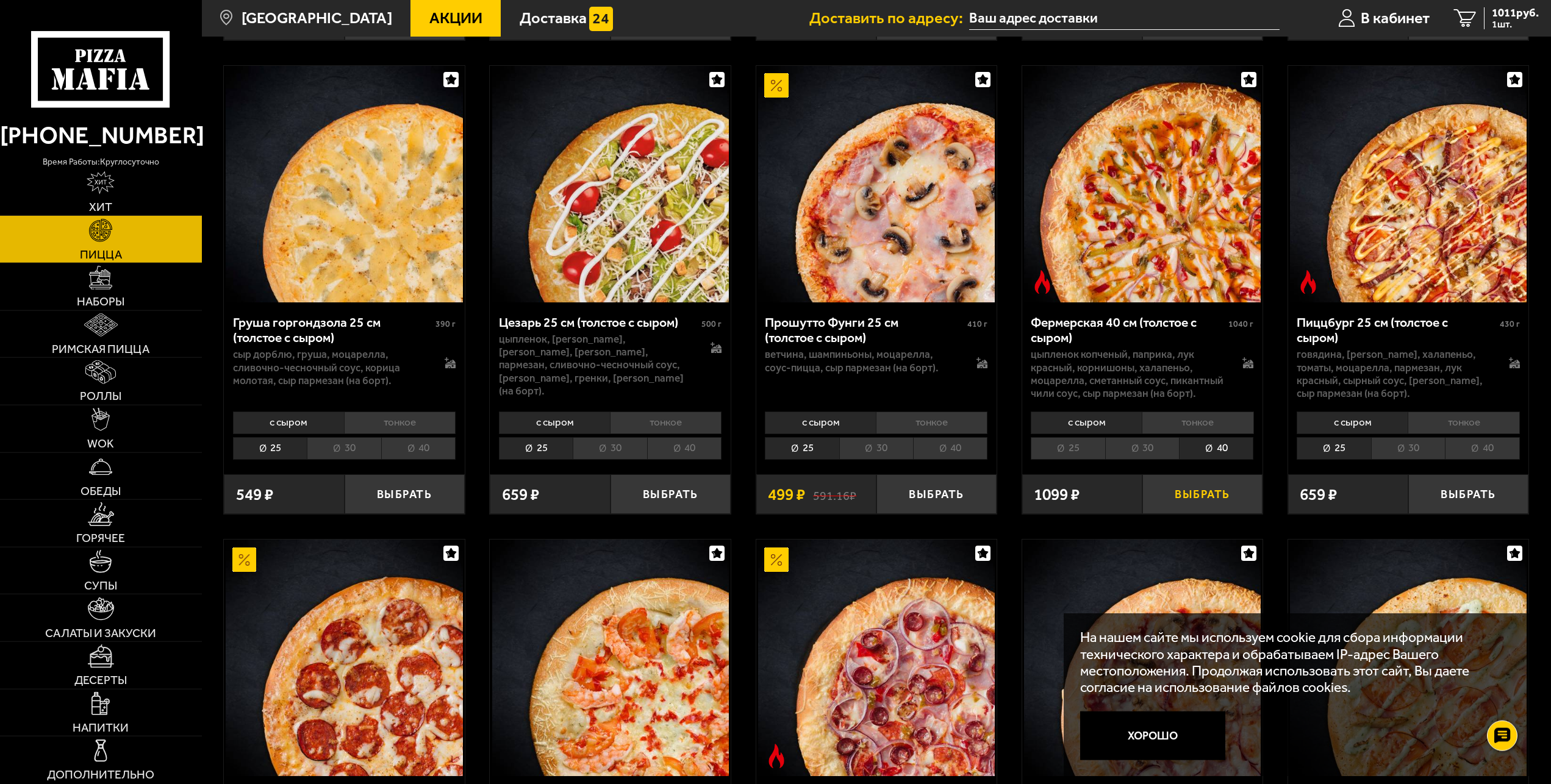
click at [1202, 491] on button "Выбрать" at bounding box center [1202, 494] width 120 height 39
click at [1486, 443] on li "40" at bounding box center [1482, 449] width 74 height 22
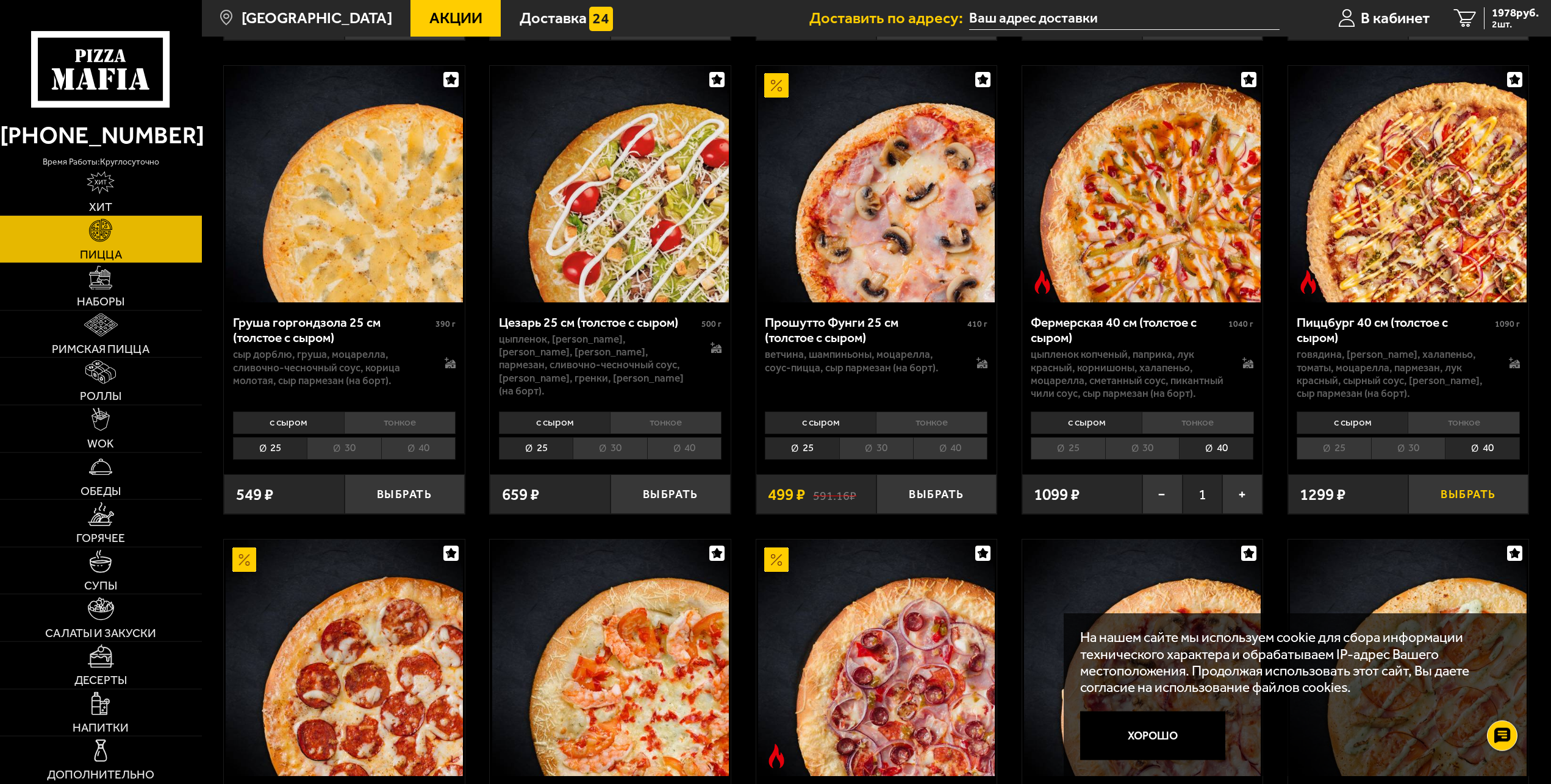
click at [1451, 491] on button "Выбрать" at bounding box center [1468, 494] width 120 height 39
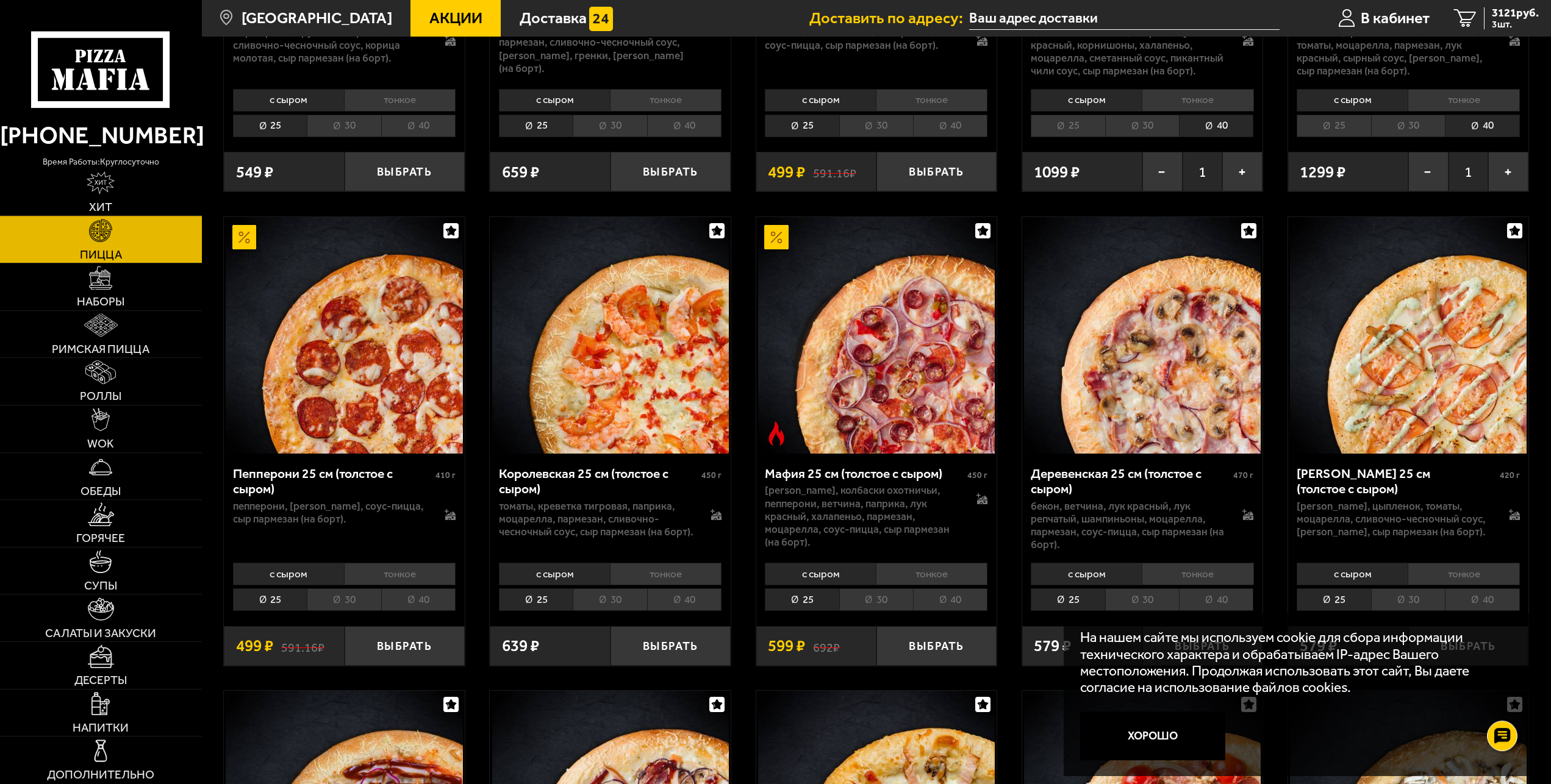
scroll to position [1941, 0]
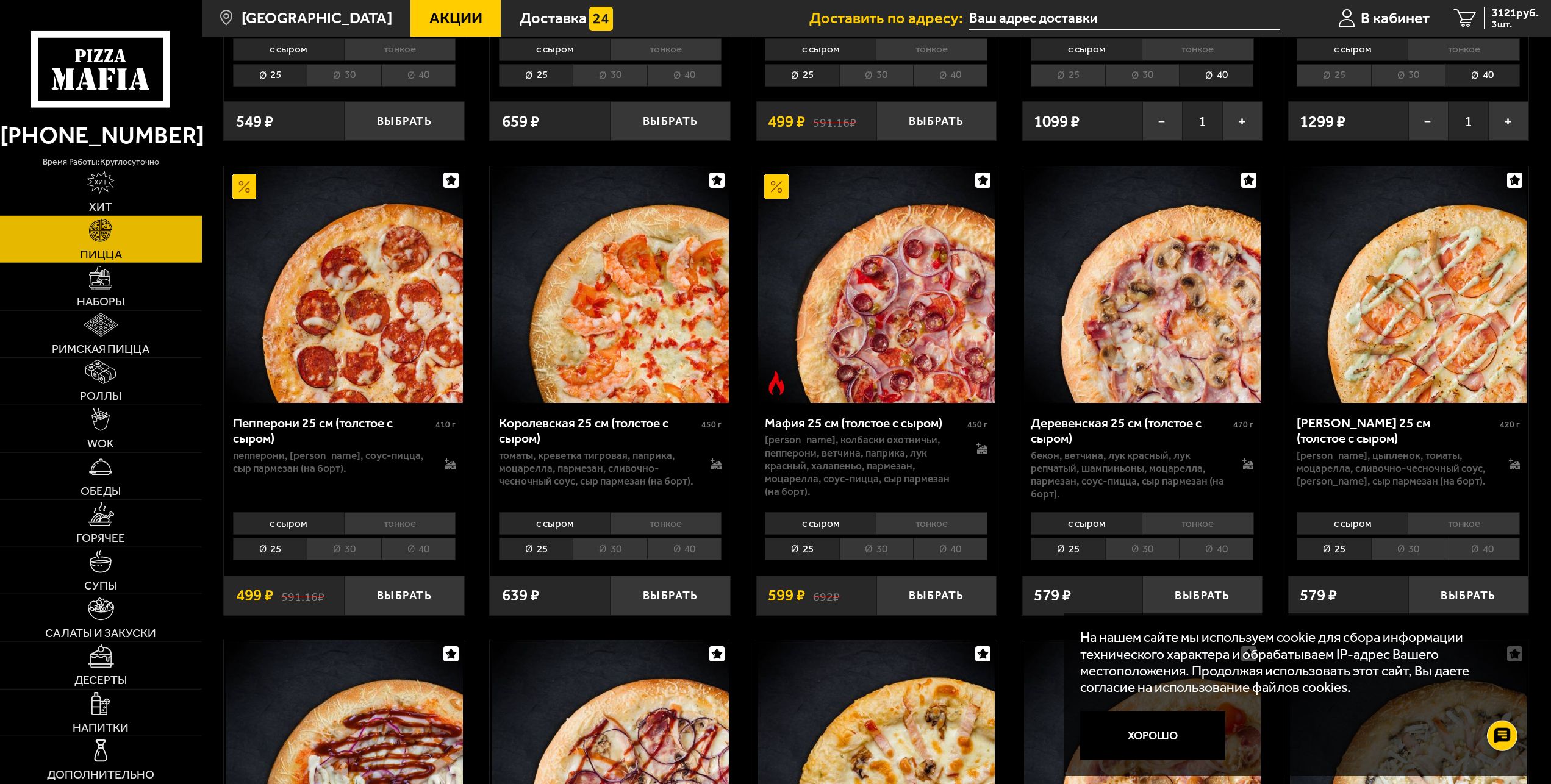
click at [958, 552] on li "40" at bounding box center [951, 549] width 74 height 22
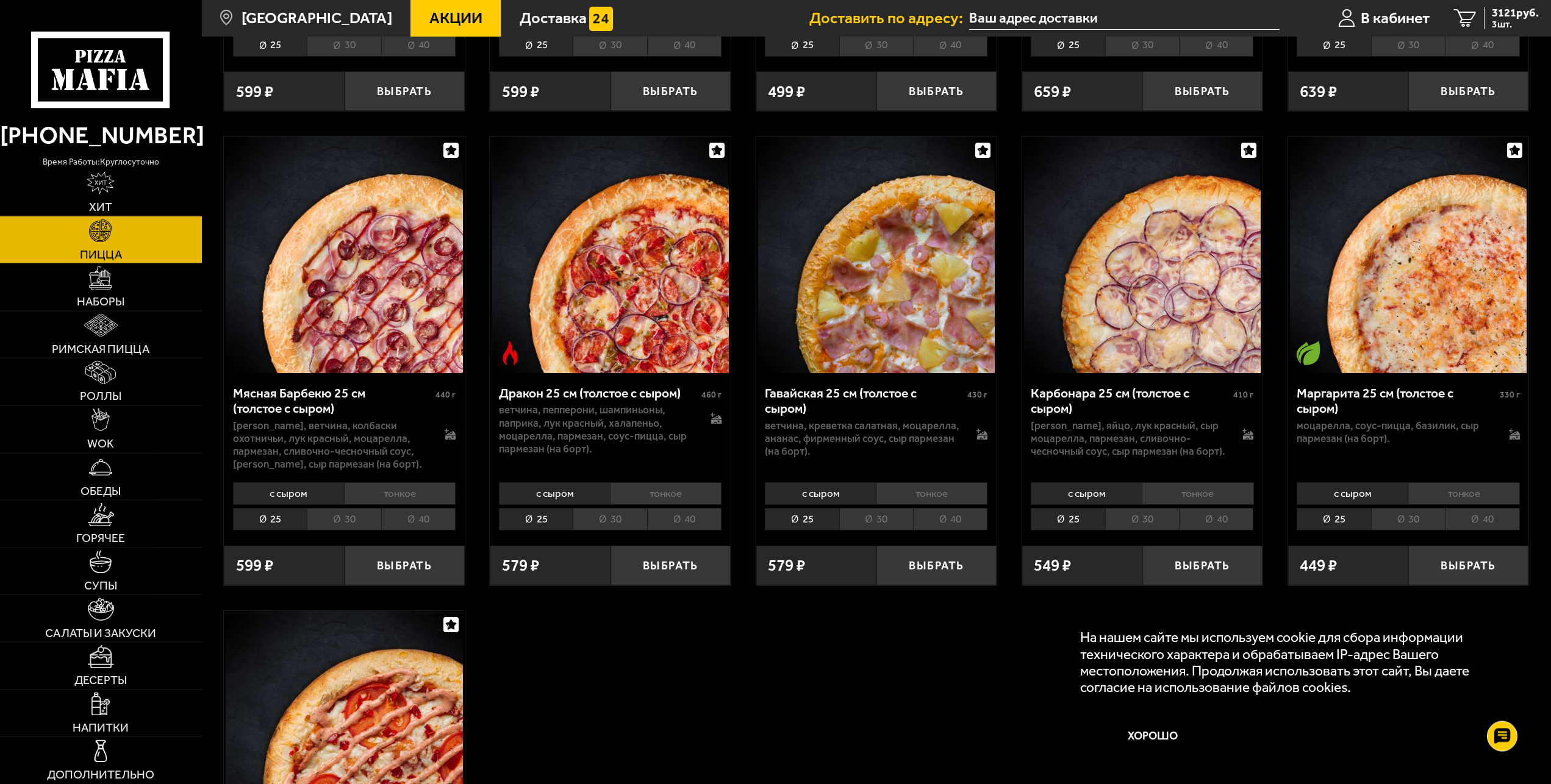
scroll to position [2937, 0]
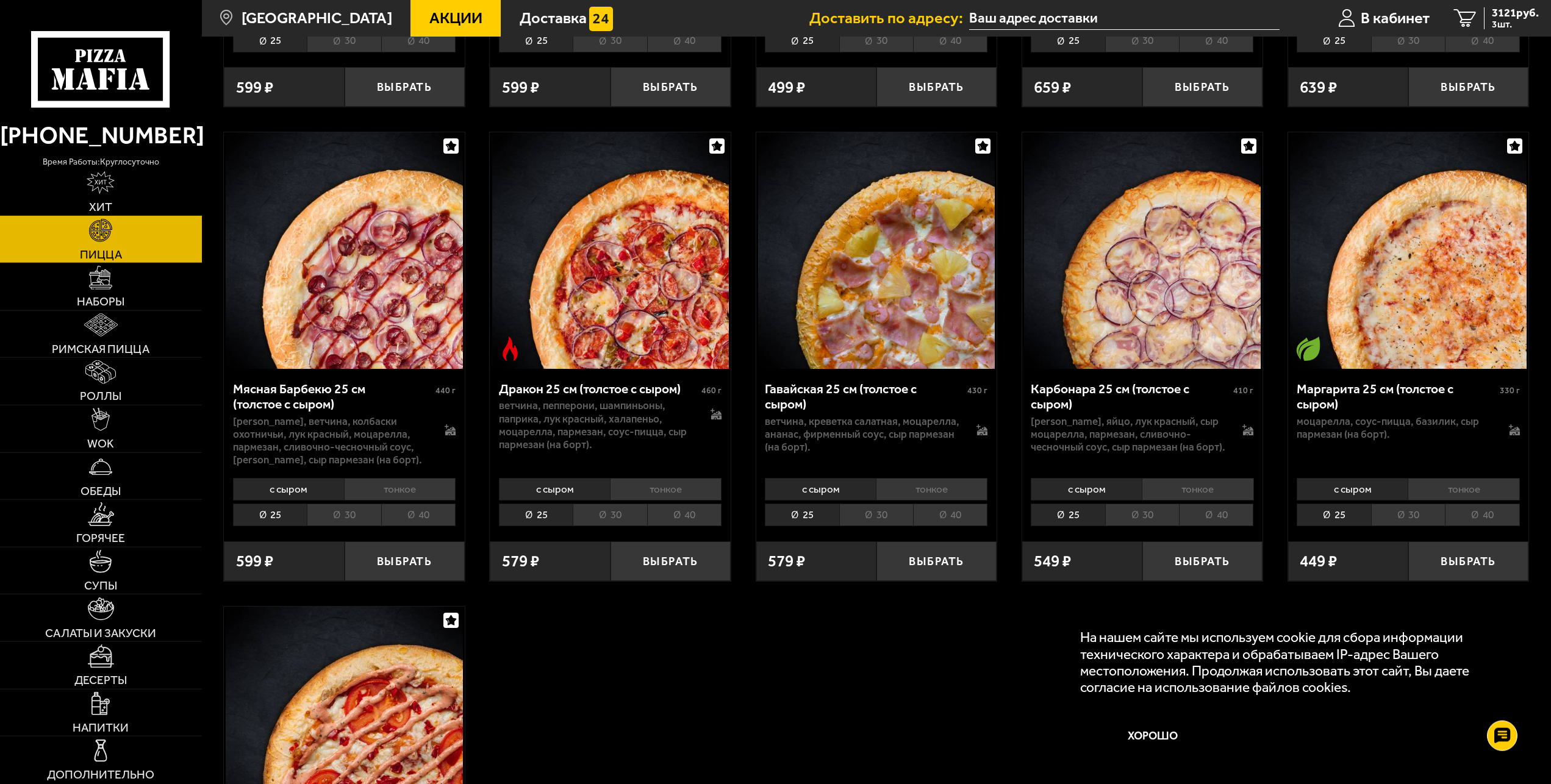
click at [673, 523] on li "40" at bounding box center [685, 515] width 74 height 22
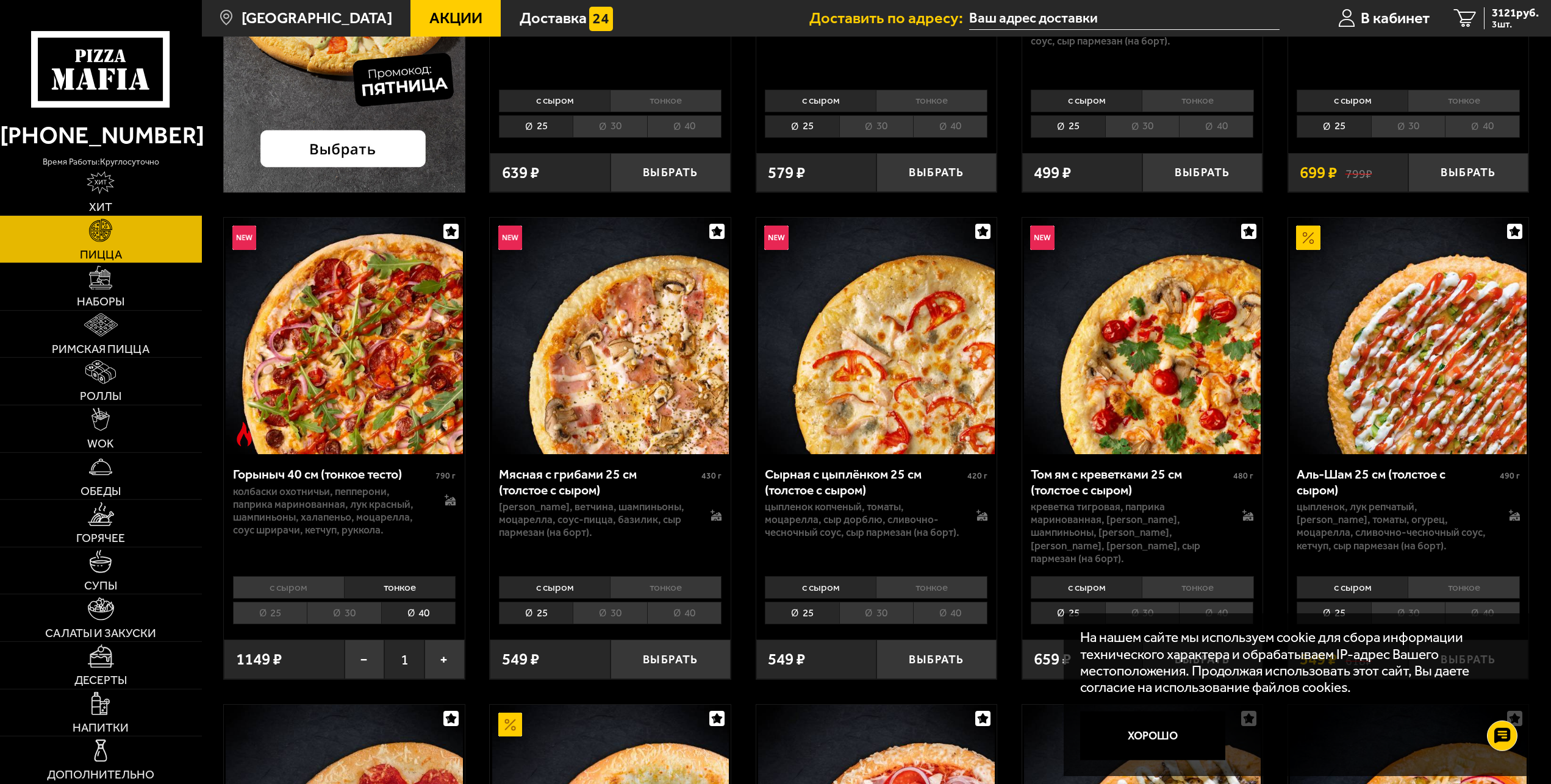
scroll to position [418, 0]
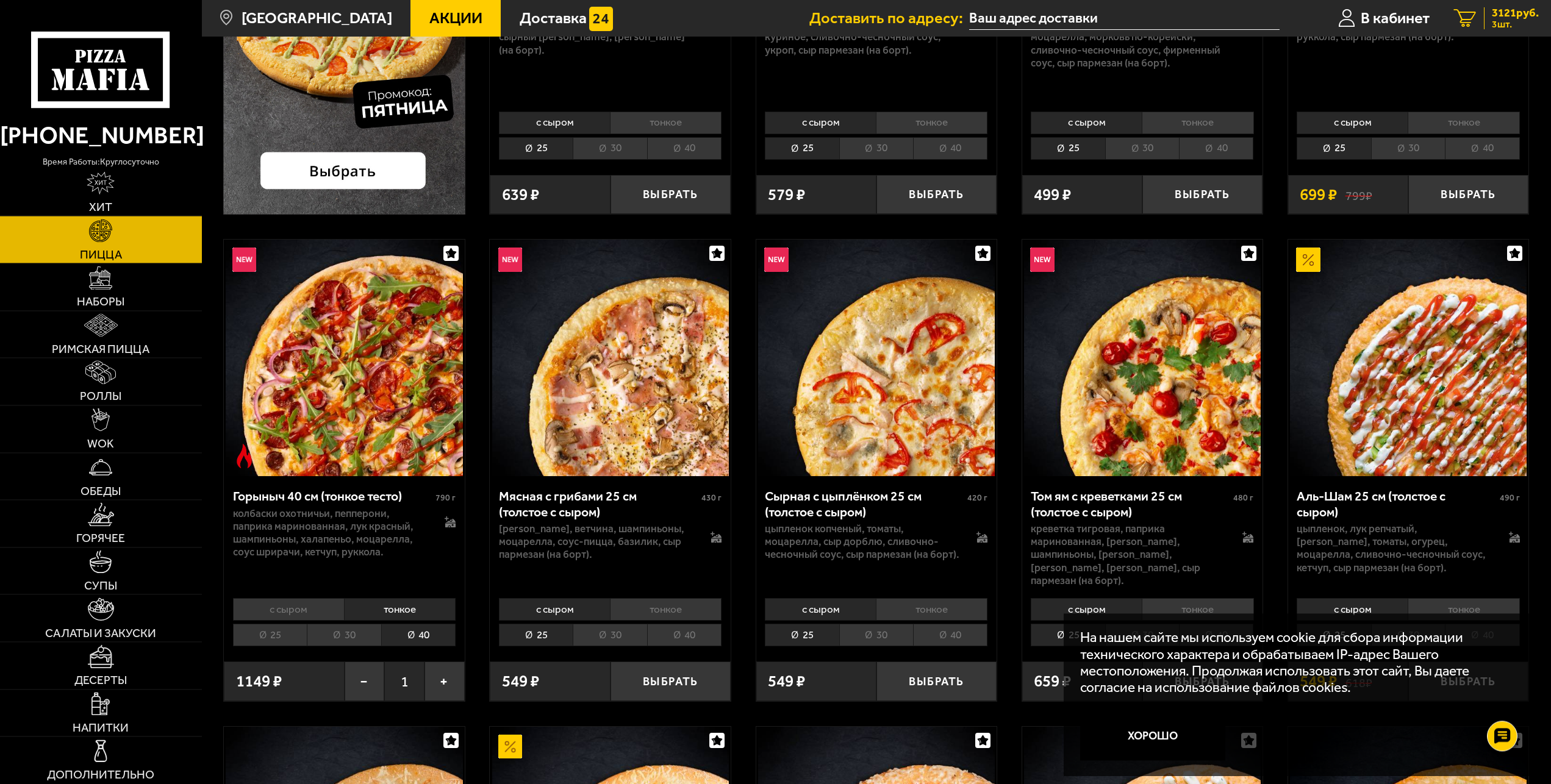
click at [1505, 23] on span "3 шт." at bounding box center [1515, 25] width 47 height 10
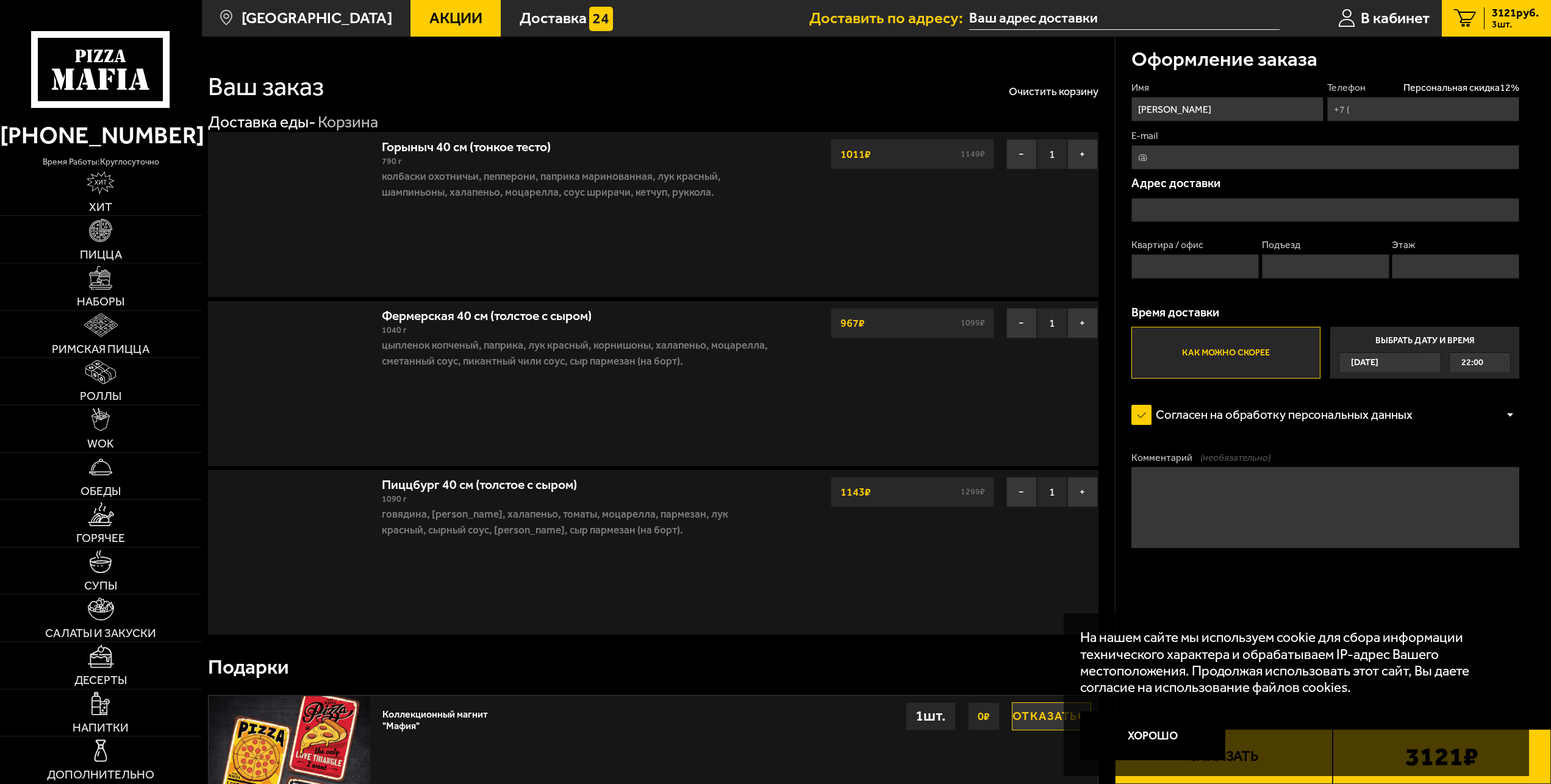
type input "+7 (911) 219-42-20"
type input "Бухарестская улица, 33к5"
type input "168"
type input "5"
type input "6"
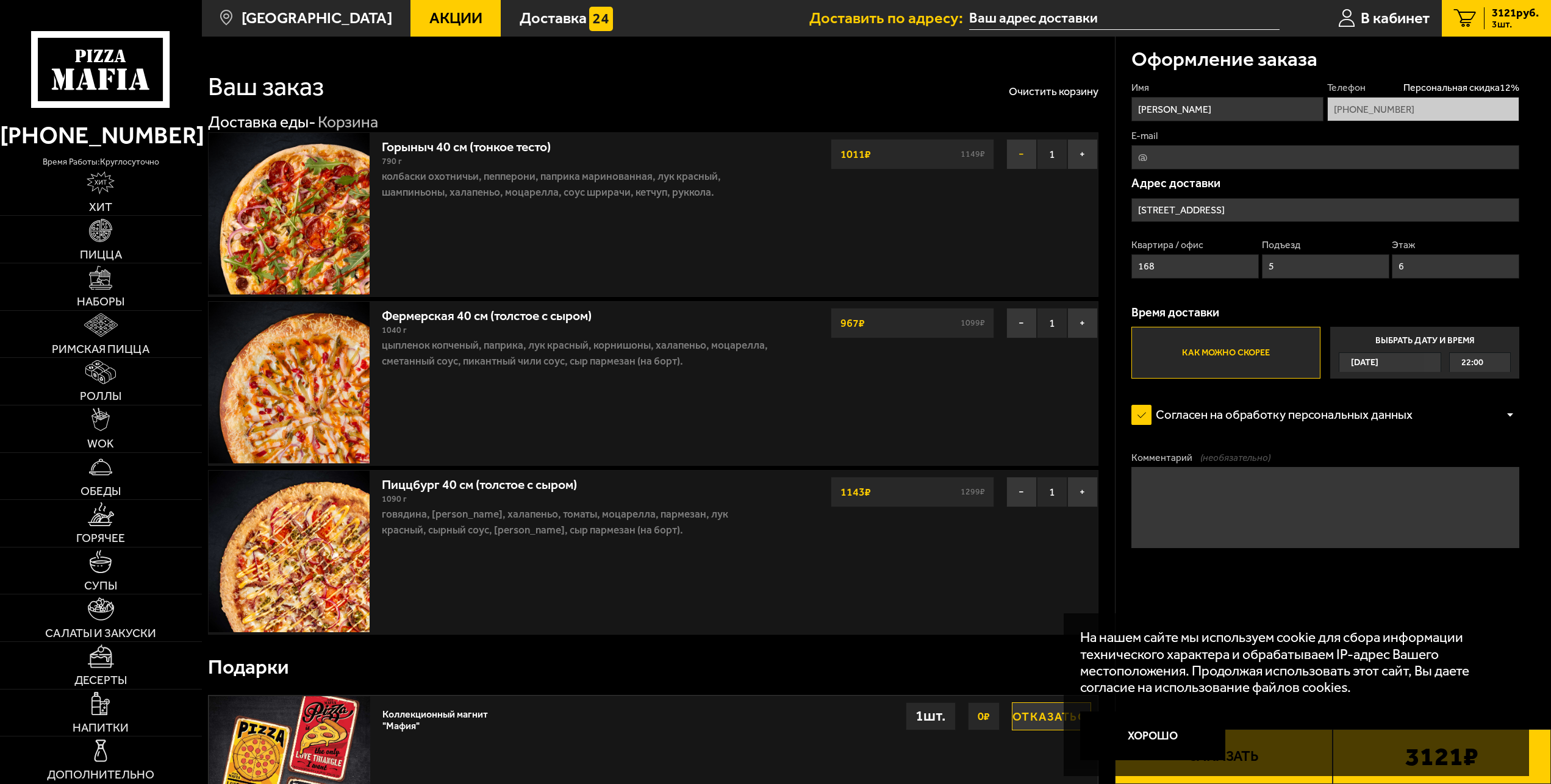
click at [1021, 153] on button "−" at bounding box center [1022, 154] width 30 height 30
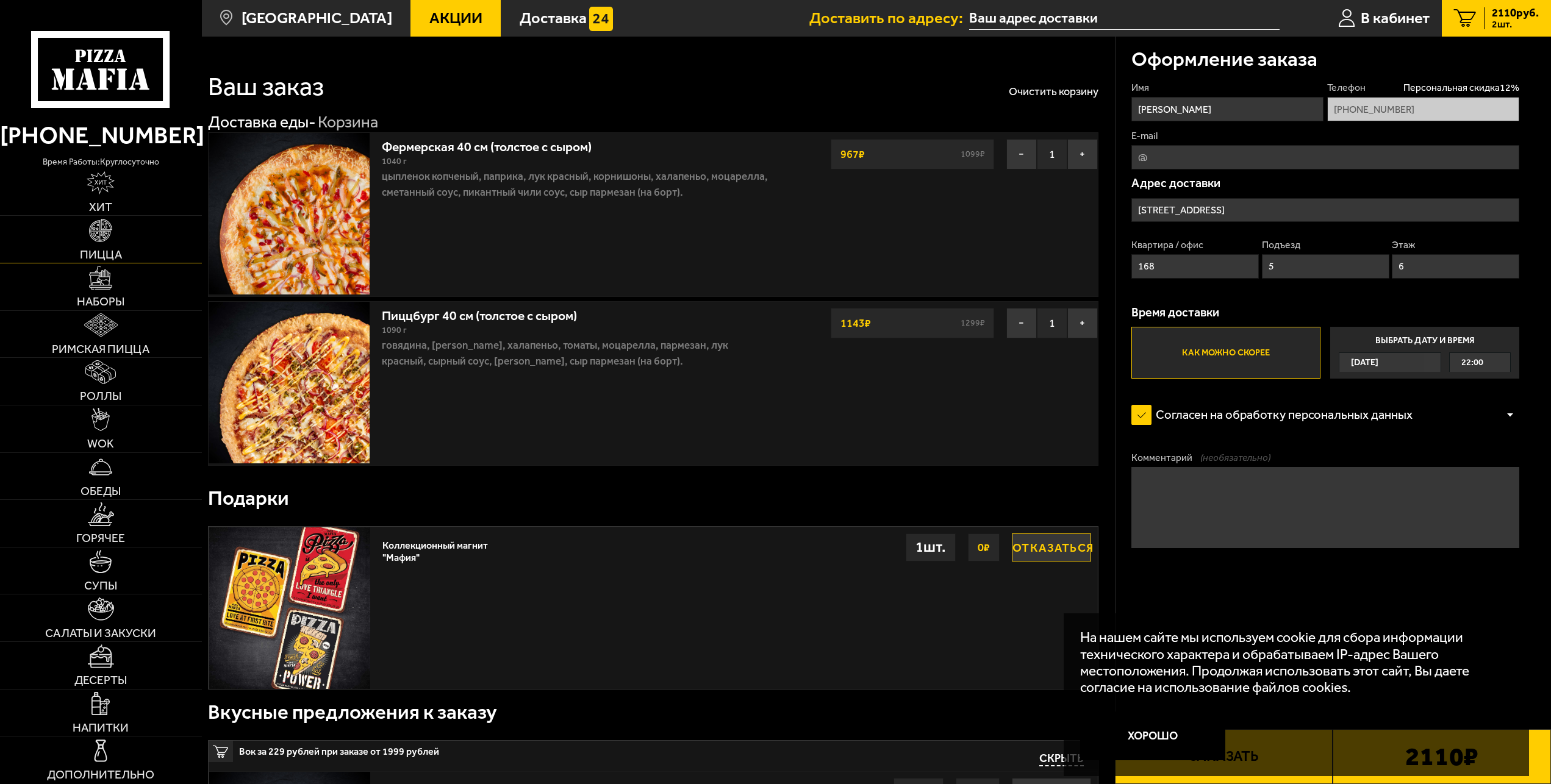
click at [119, 234] on link "Пицца" at bounding box center [101, 239] width 202 height 47
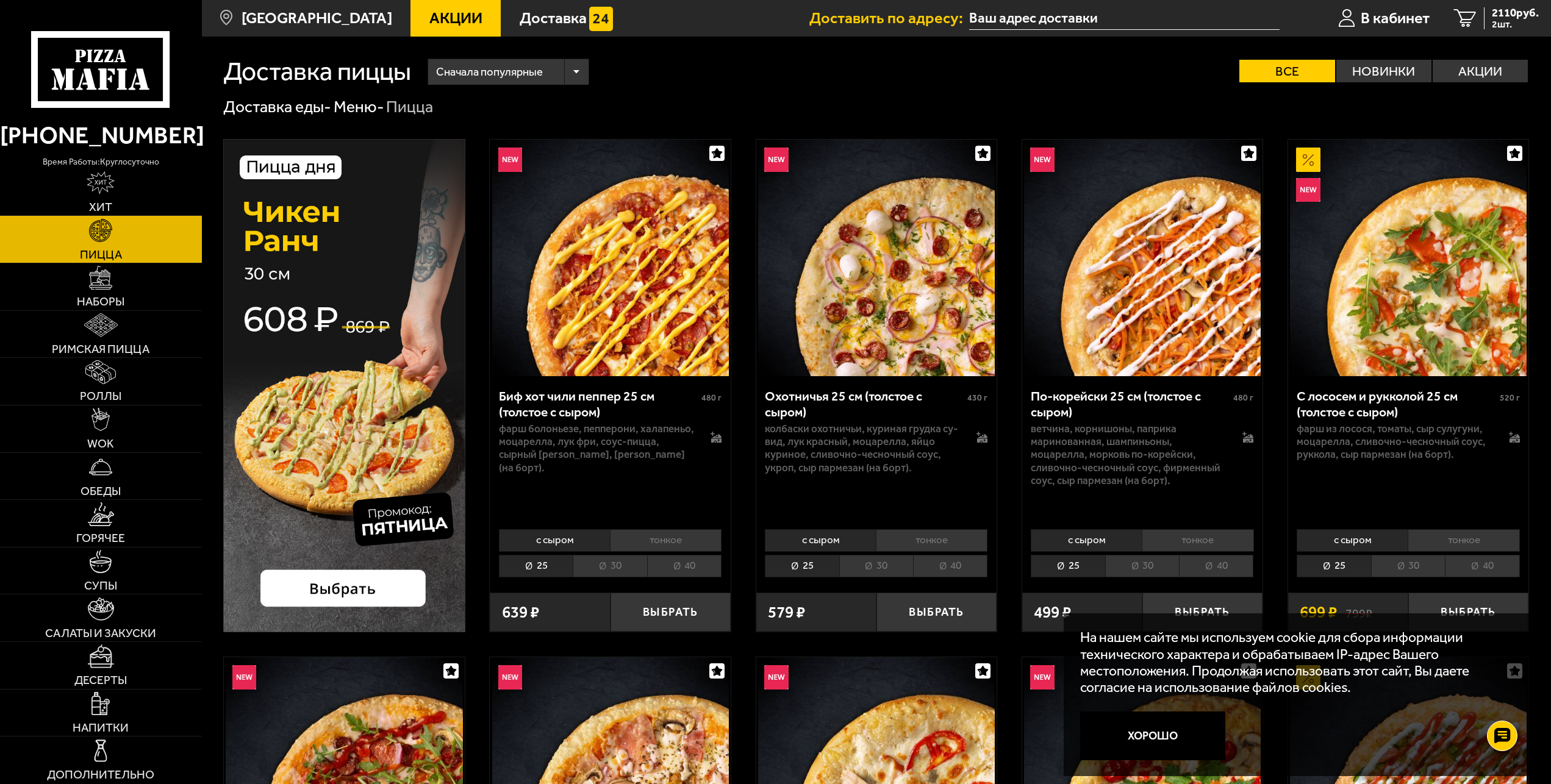
click at [692, 569] on li "40" at bounding box center [685, 566] width 74 height 22
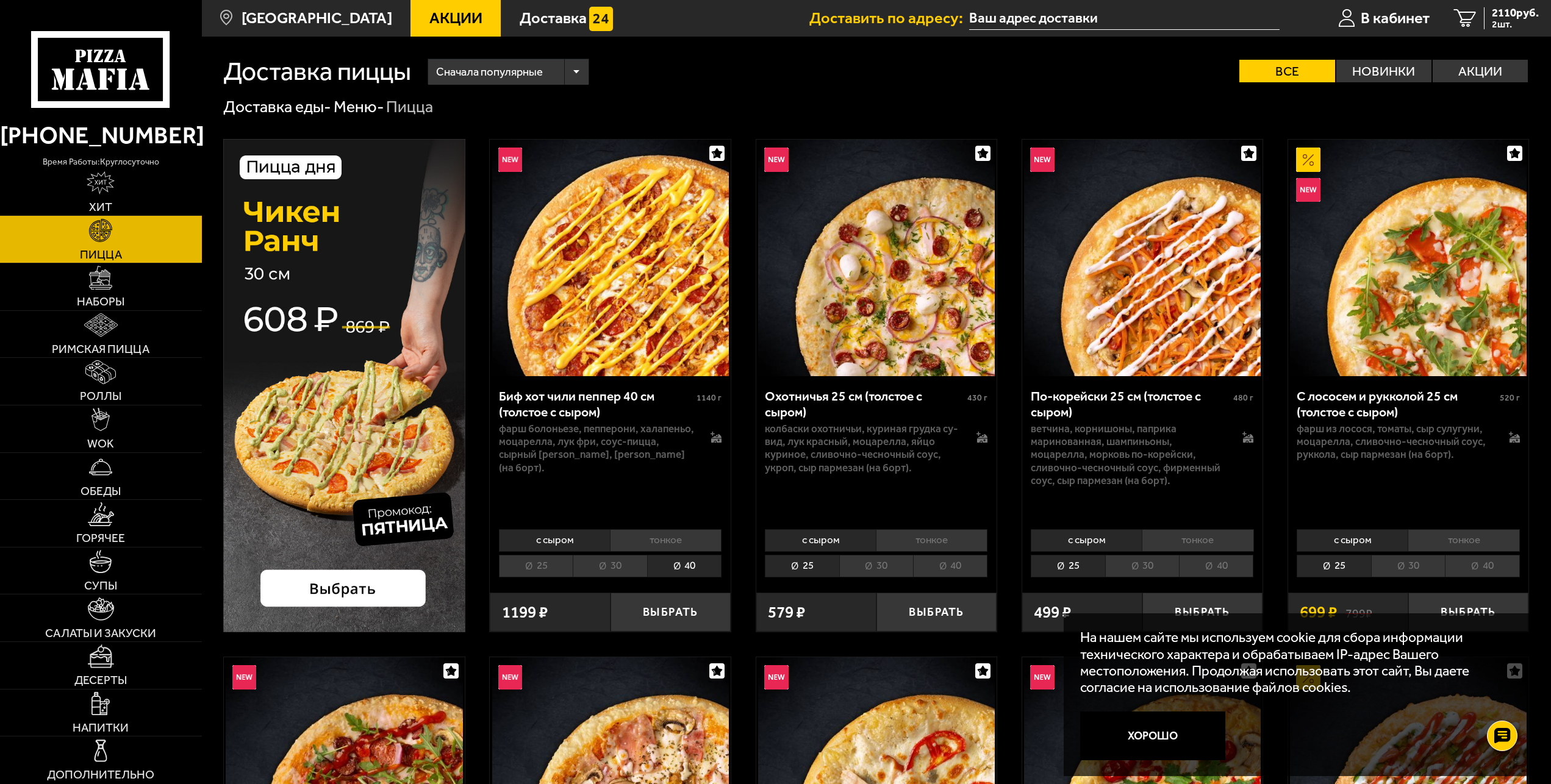
click at [945, 566] on li "40" at bounding box center [951, 566] width 74 height 22
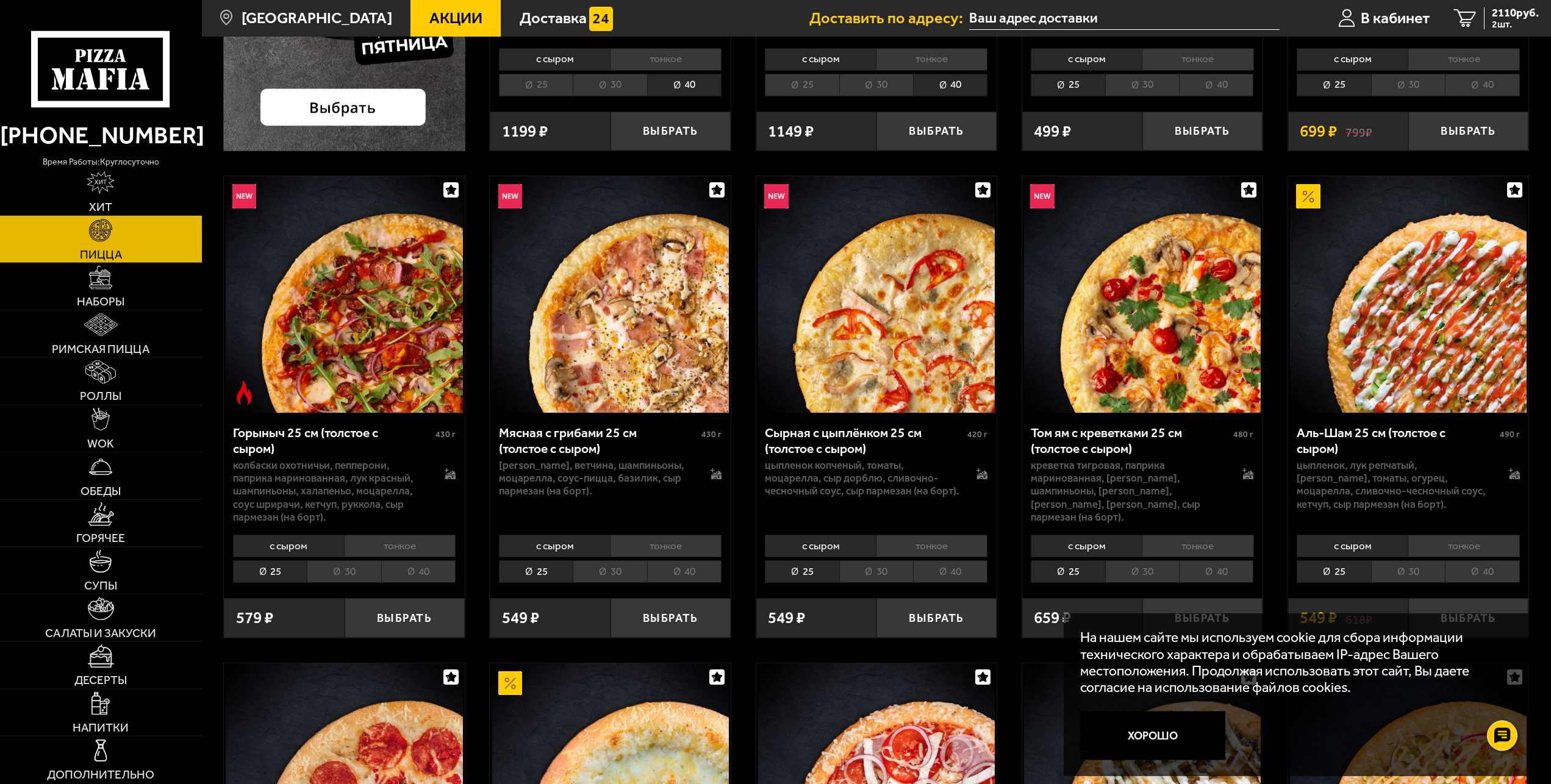
scroll to position [498, 0]
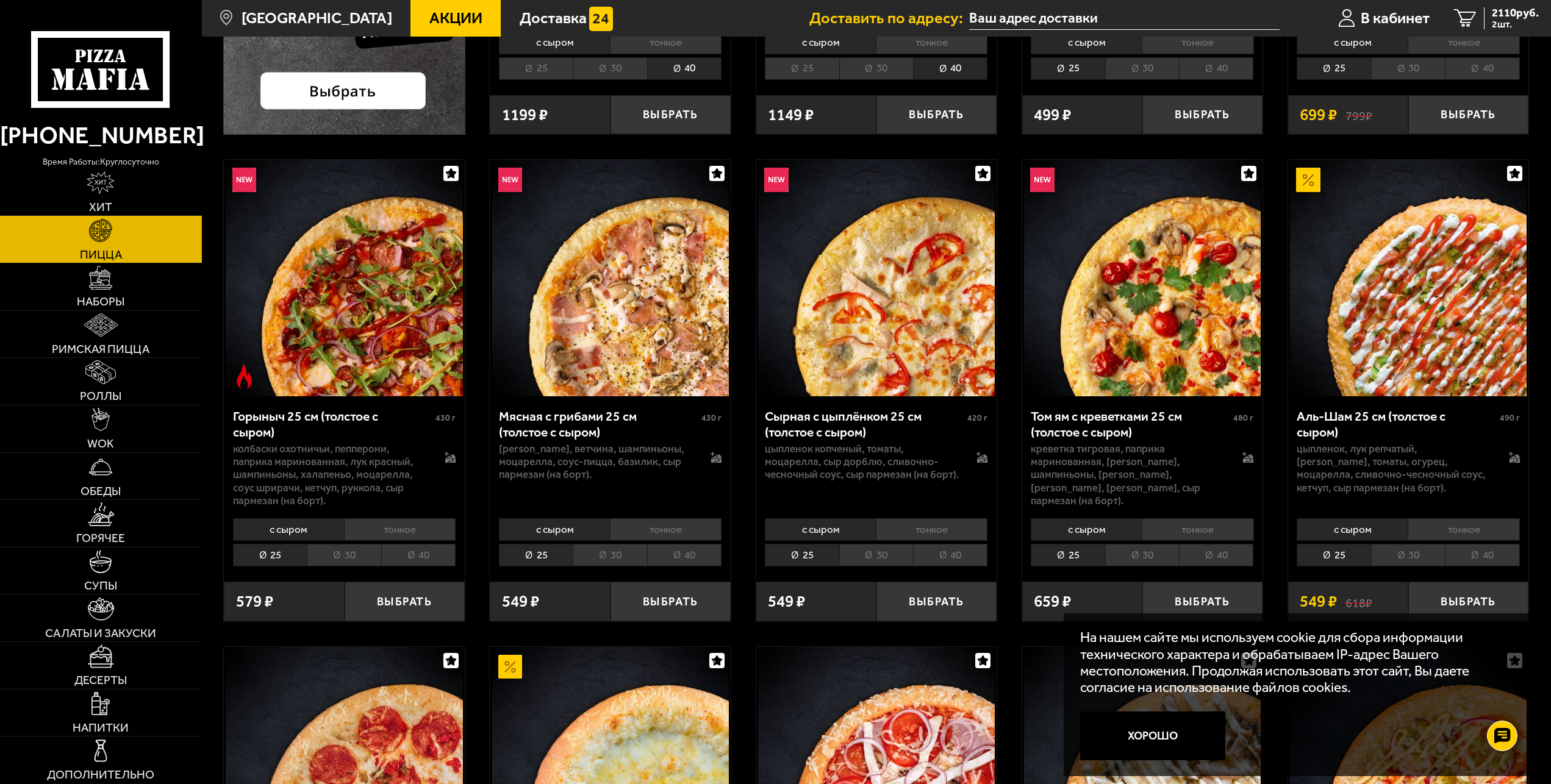
click at [409, 566] on li "40" at bounding box center [418, 555] width 74 height 22
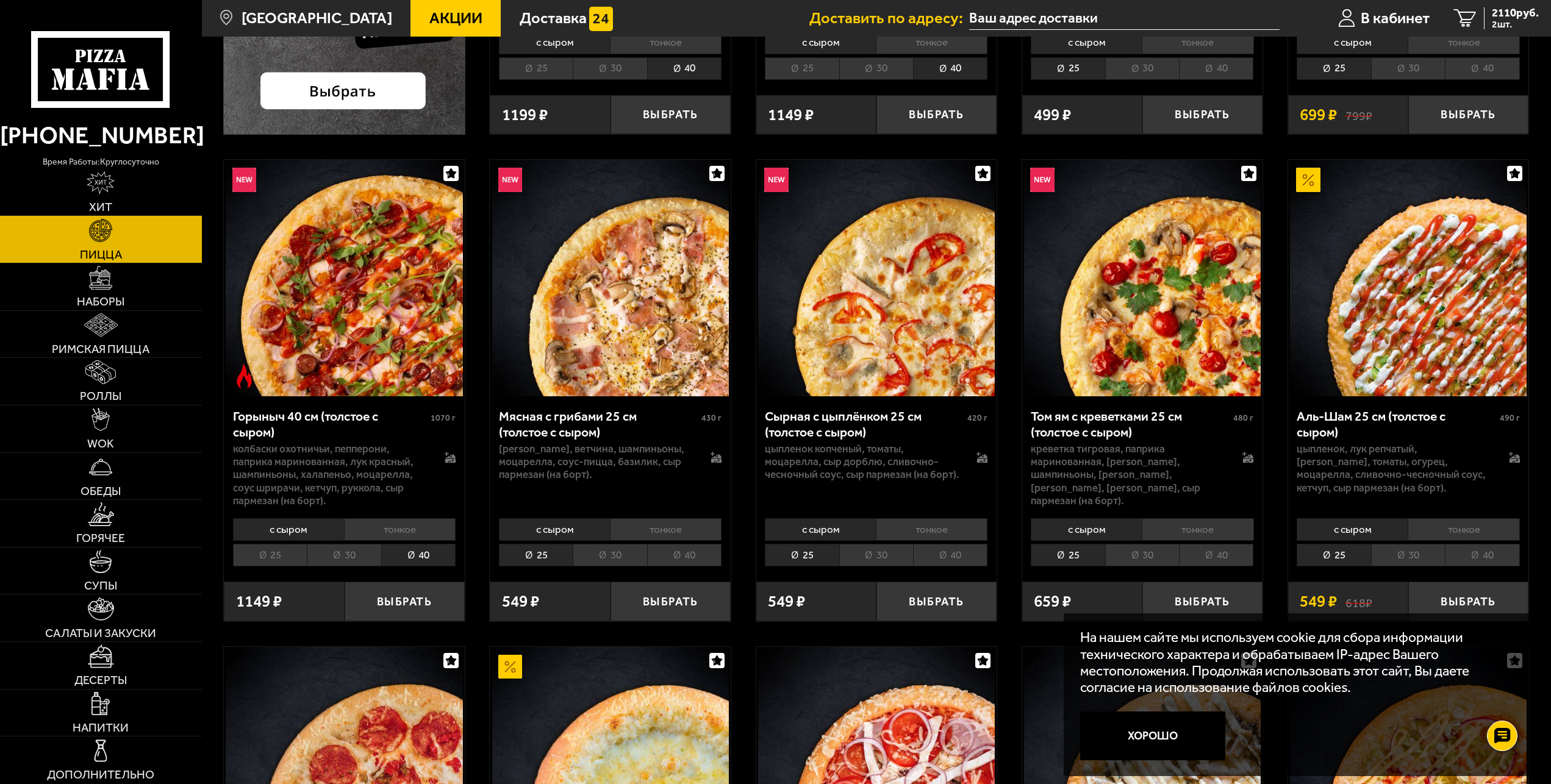
click at [385, 536] on li "тонкое" at bounding box center [400, 529] width 112 height 22
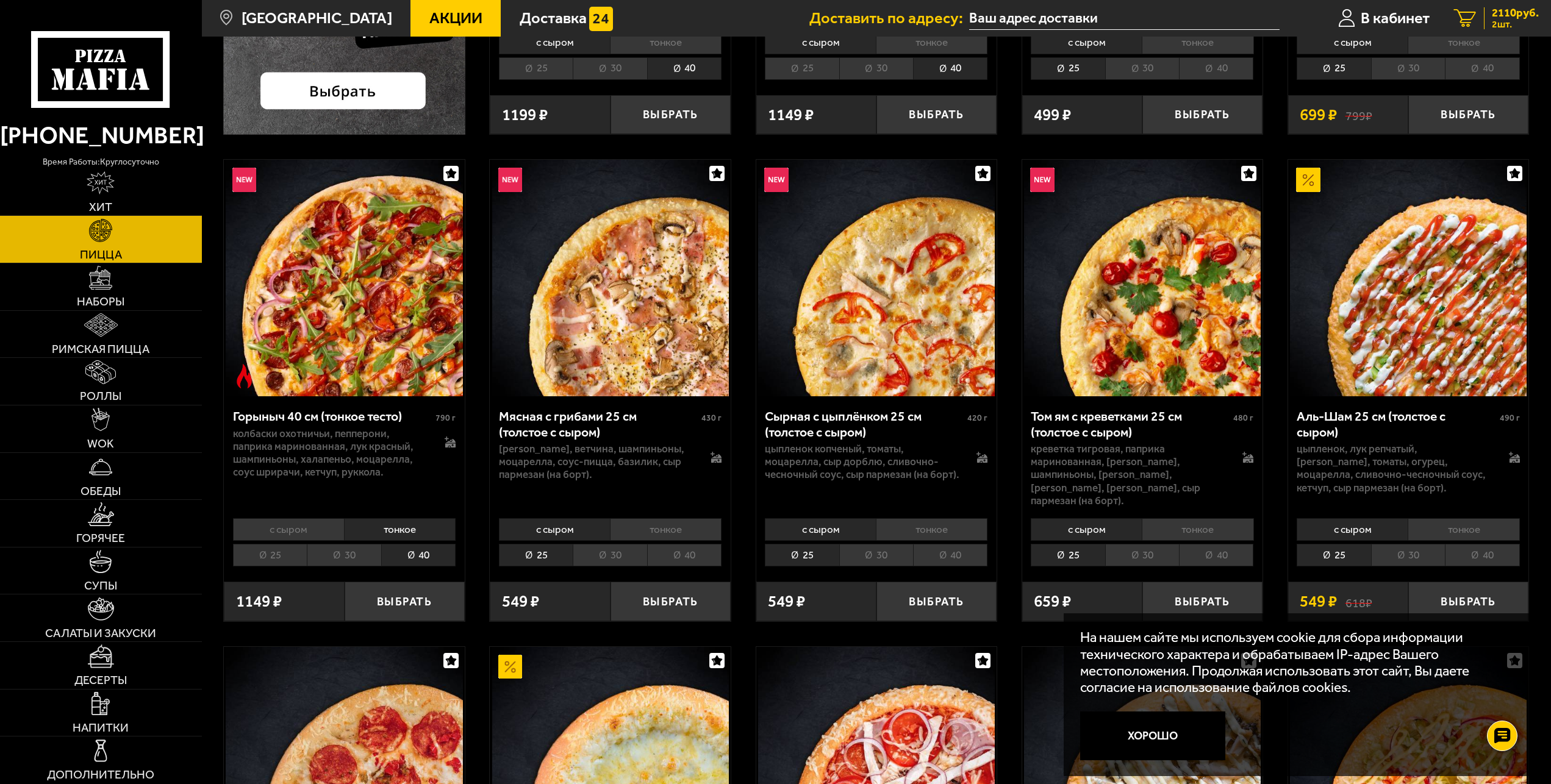
click at [1503, 20] on span "2 шт." at bounding box center [1515, 25] width 47 height 10
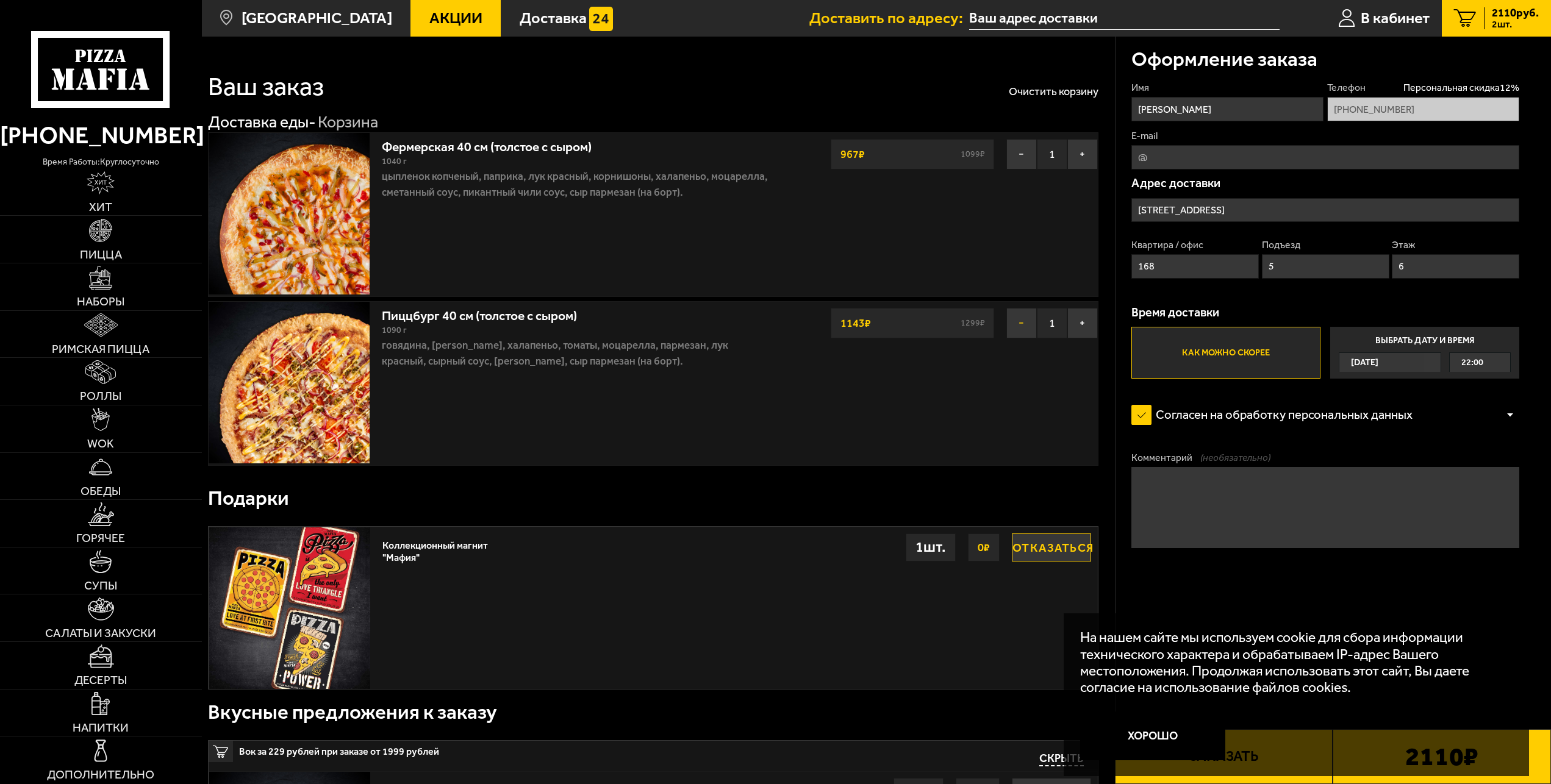
click at [1019, 331] on button "−" at bounding box center [1022, 323] width 30 height 30
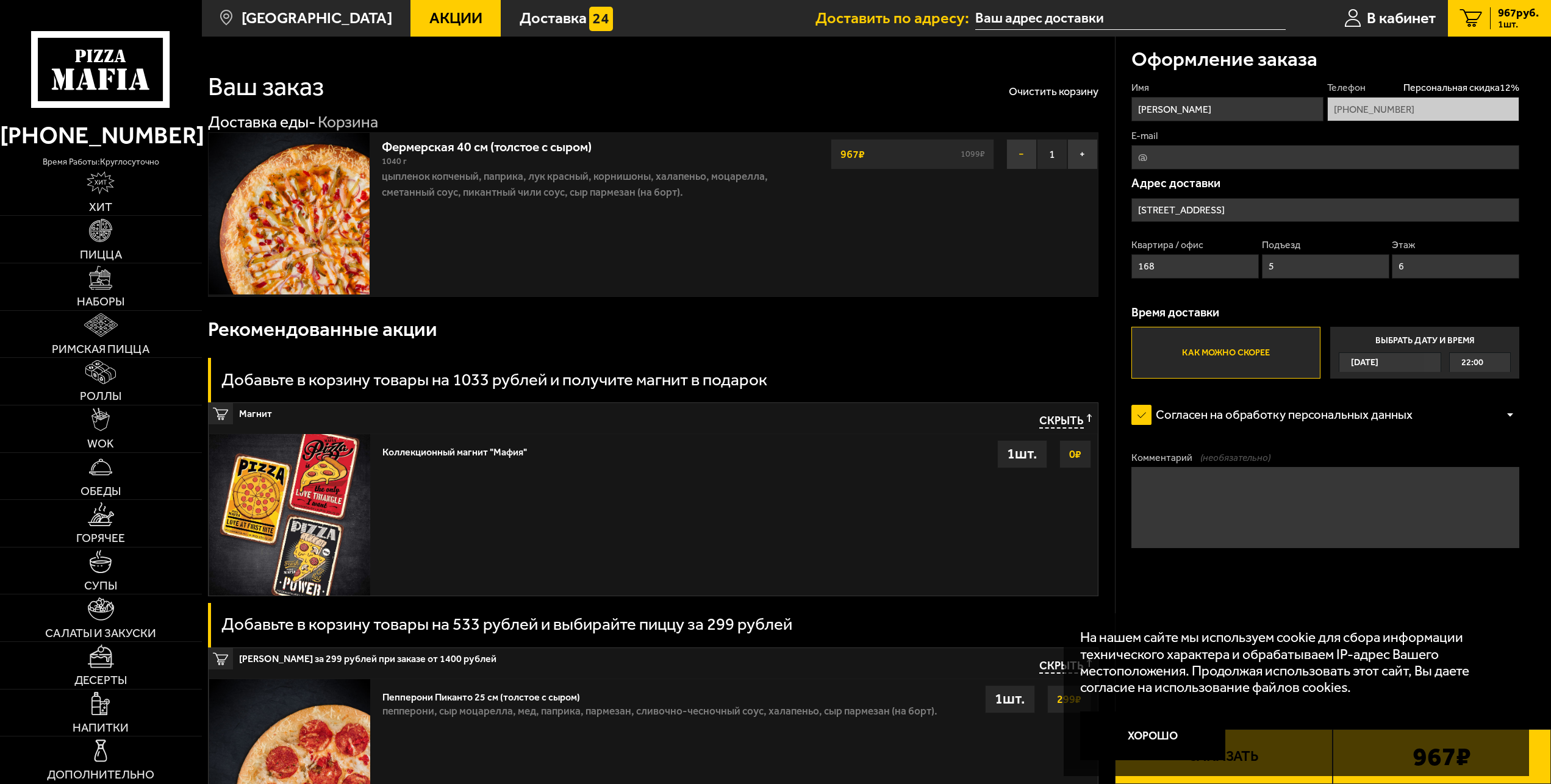
click at [1017, 148] on button "−" at bounding box center [1022, 154] width 30 height 30
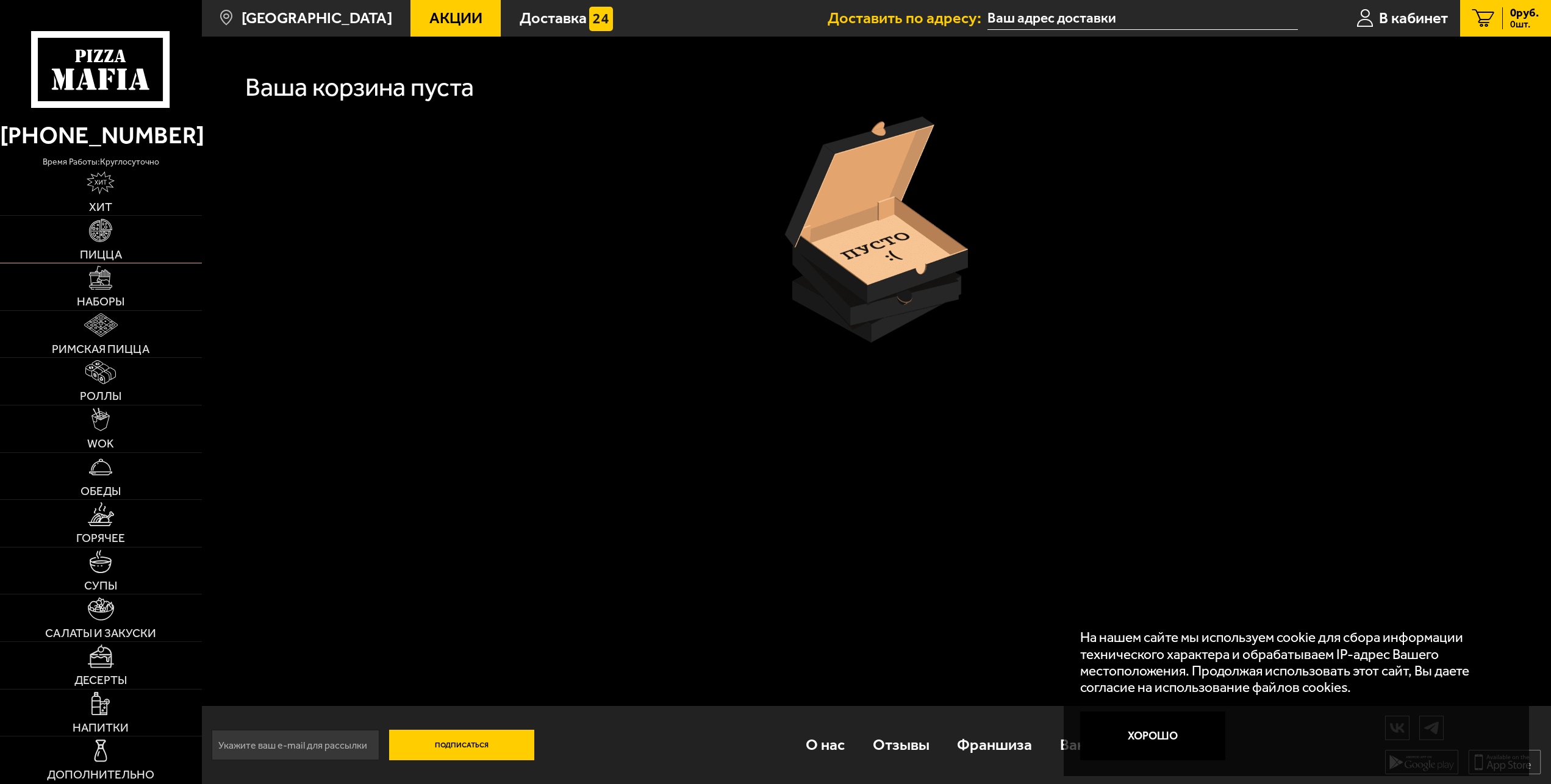
click at [91, 242] on img at bounding box center [100, 230] width 23 height 23
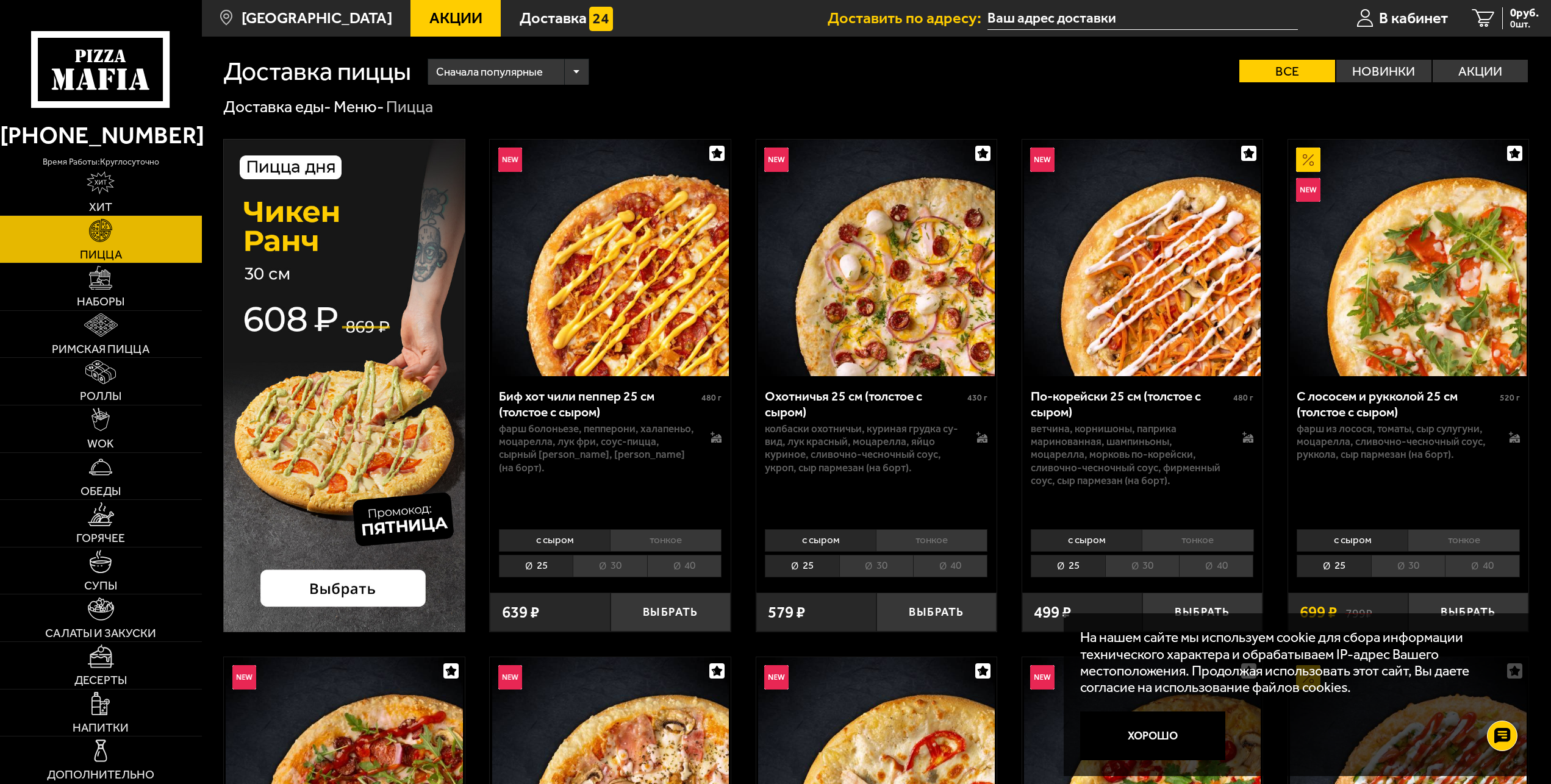
click at [664, 545] on li "тонкое" at bounding box center [666, 540] width 112 height 22
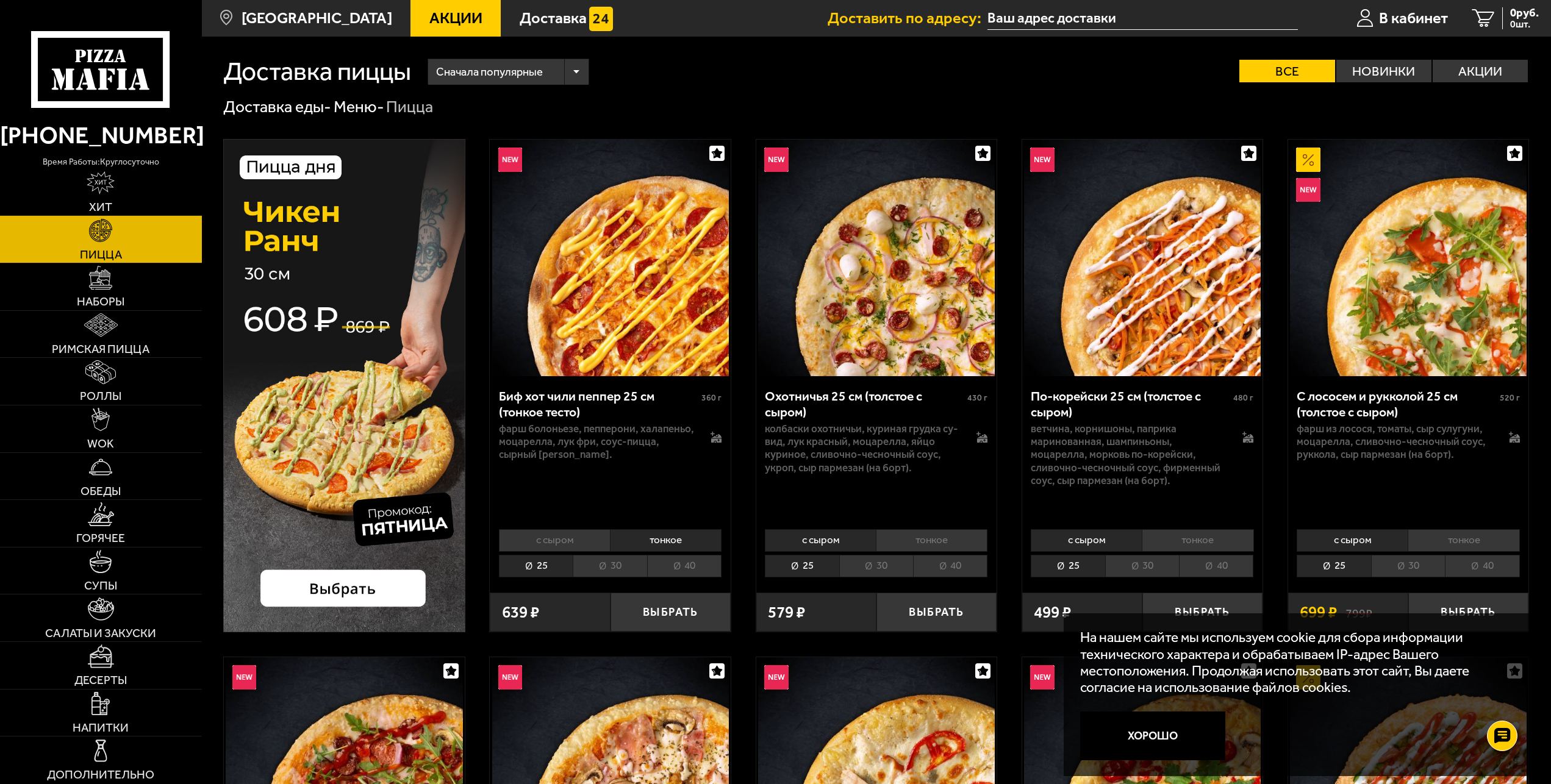
click at [677, 565] on li "40" at bounding box center [685, 566] width 74 height 22
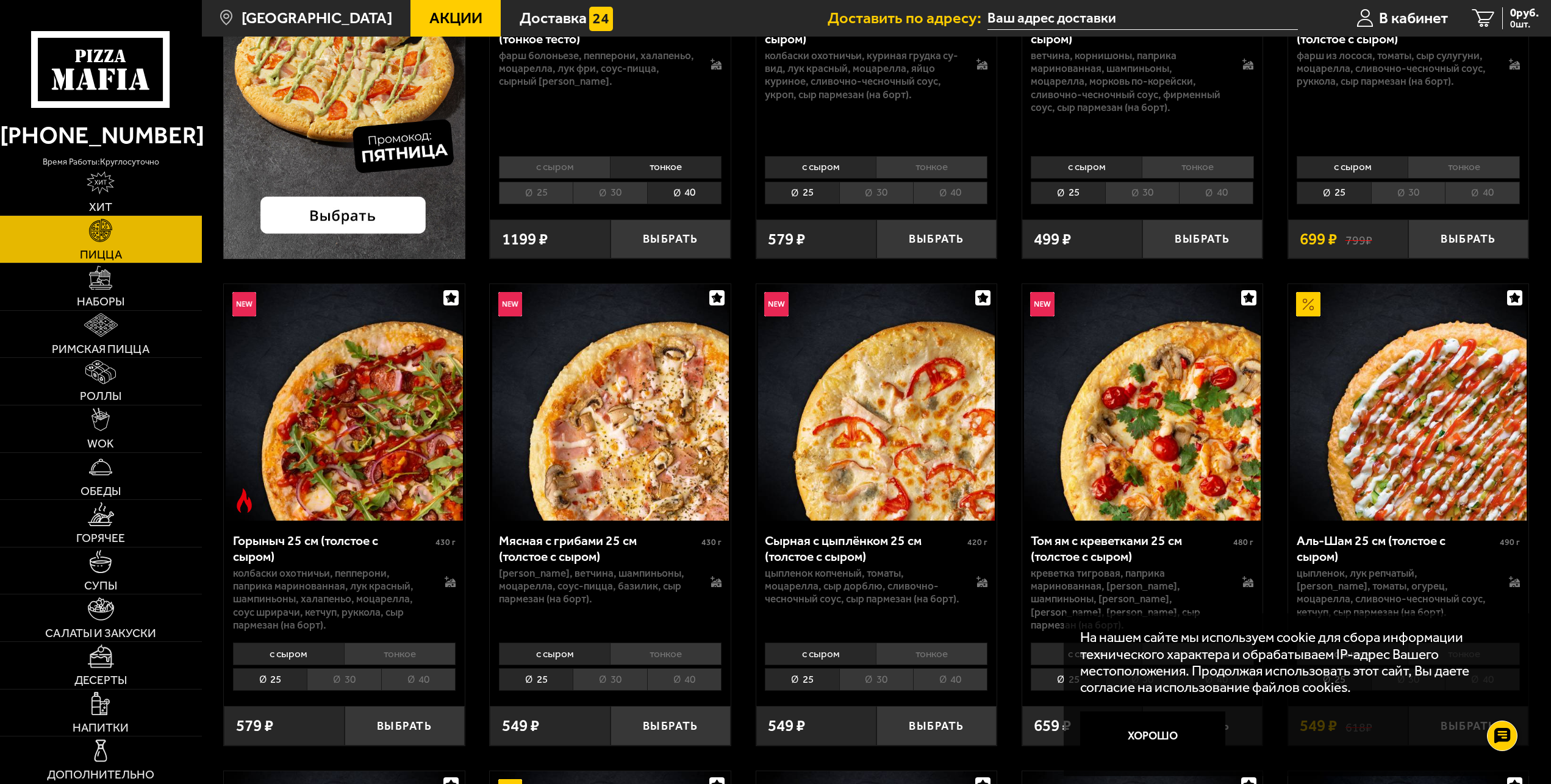
scroll to position [498, 0]
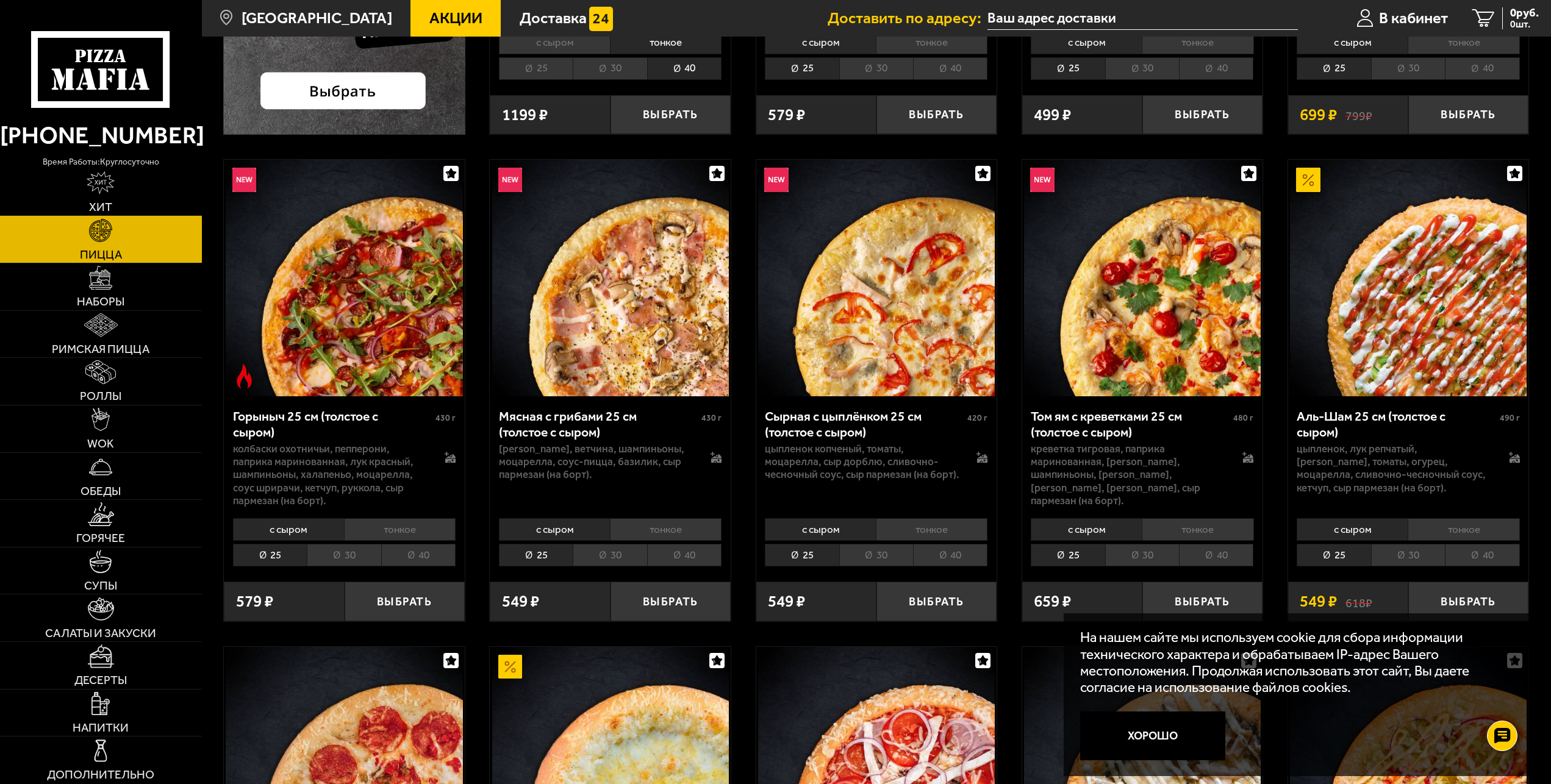
click at [426, 540] on li "тонкое" at bounding box center [400, 529] width 112 height 22
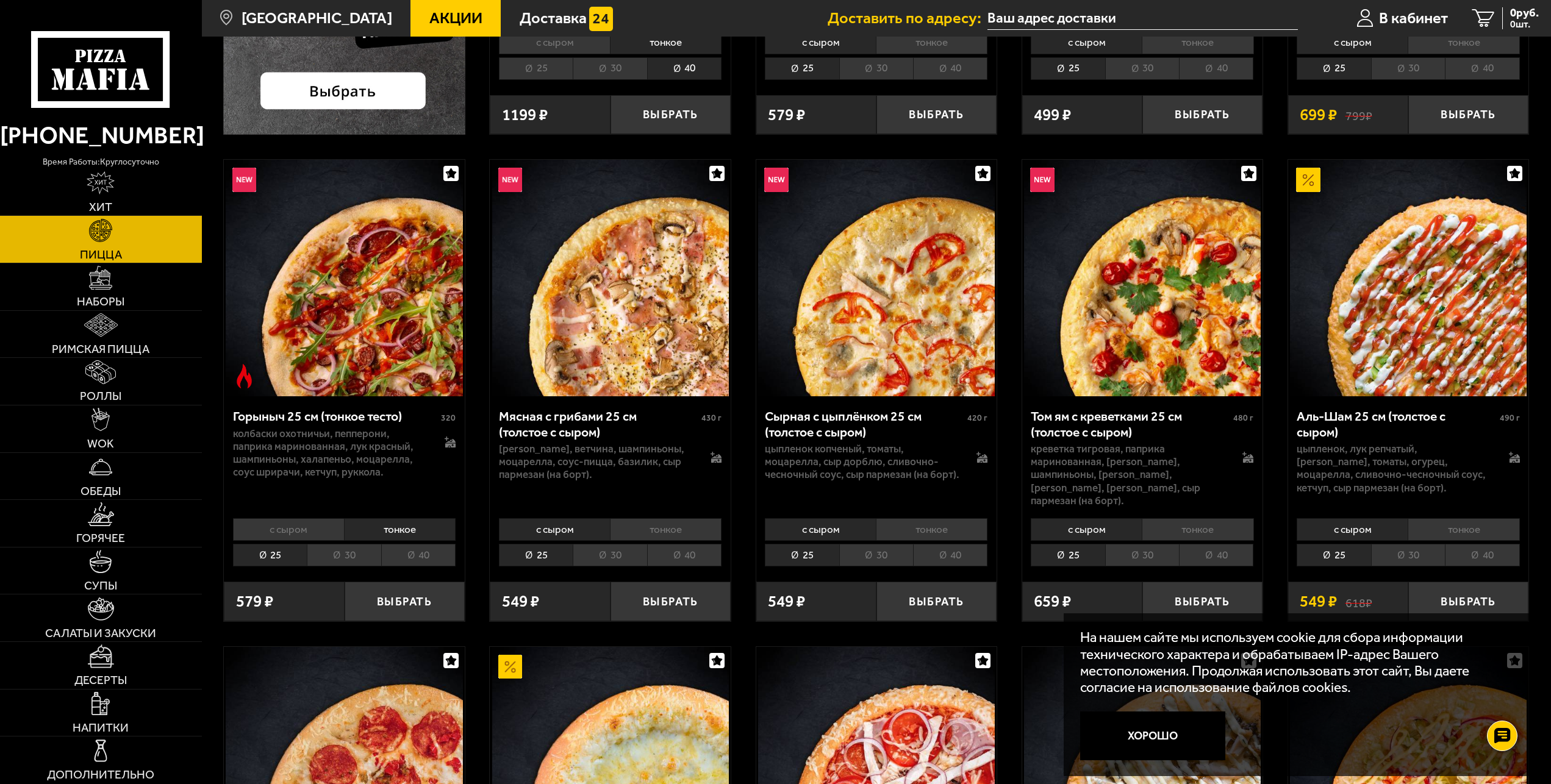
click at [419, 551] on li "40" at bounding box center [418, 555] width 74 height 22
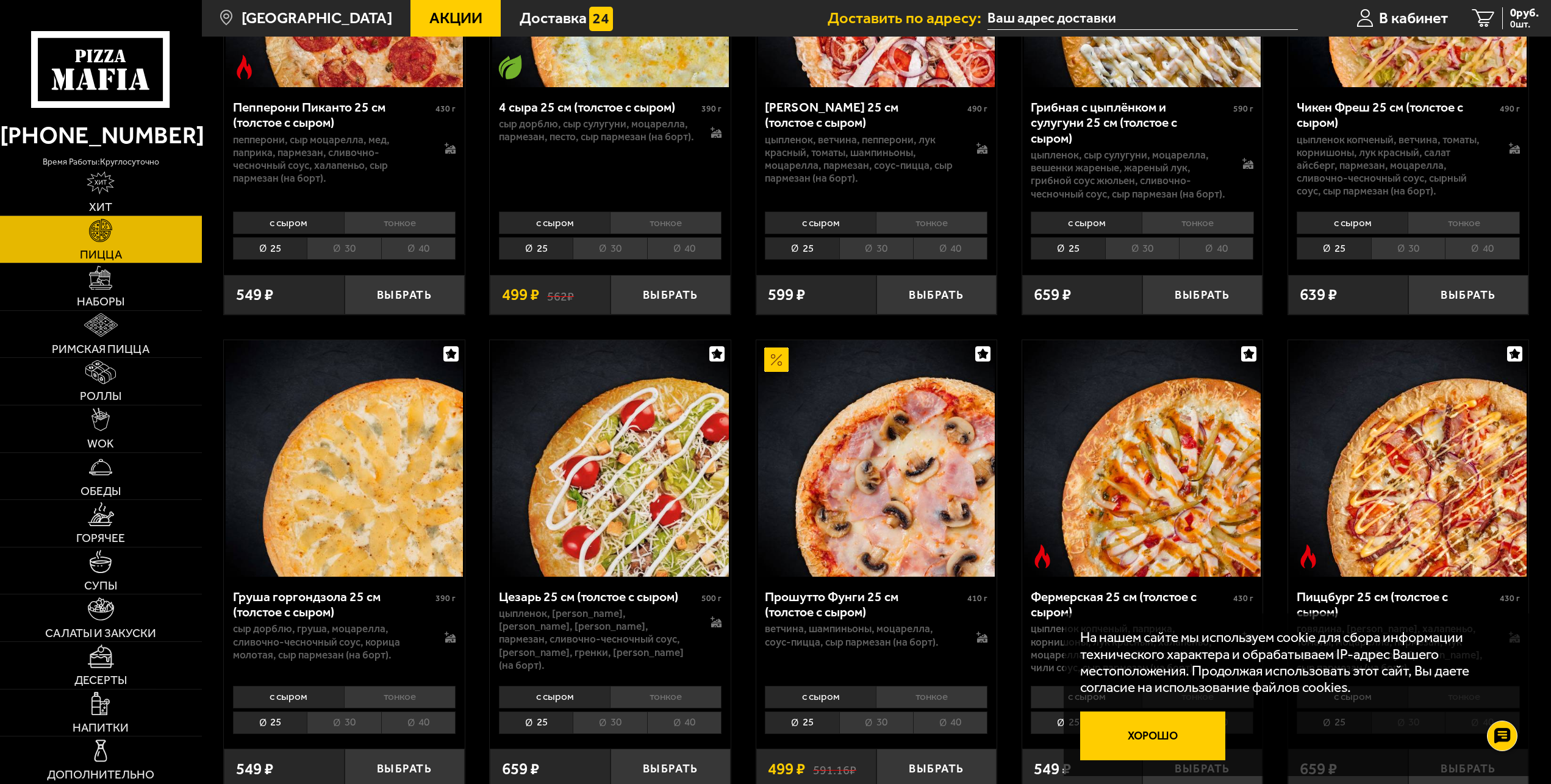
scroll to position [1306, 0]
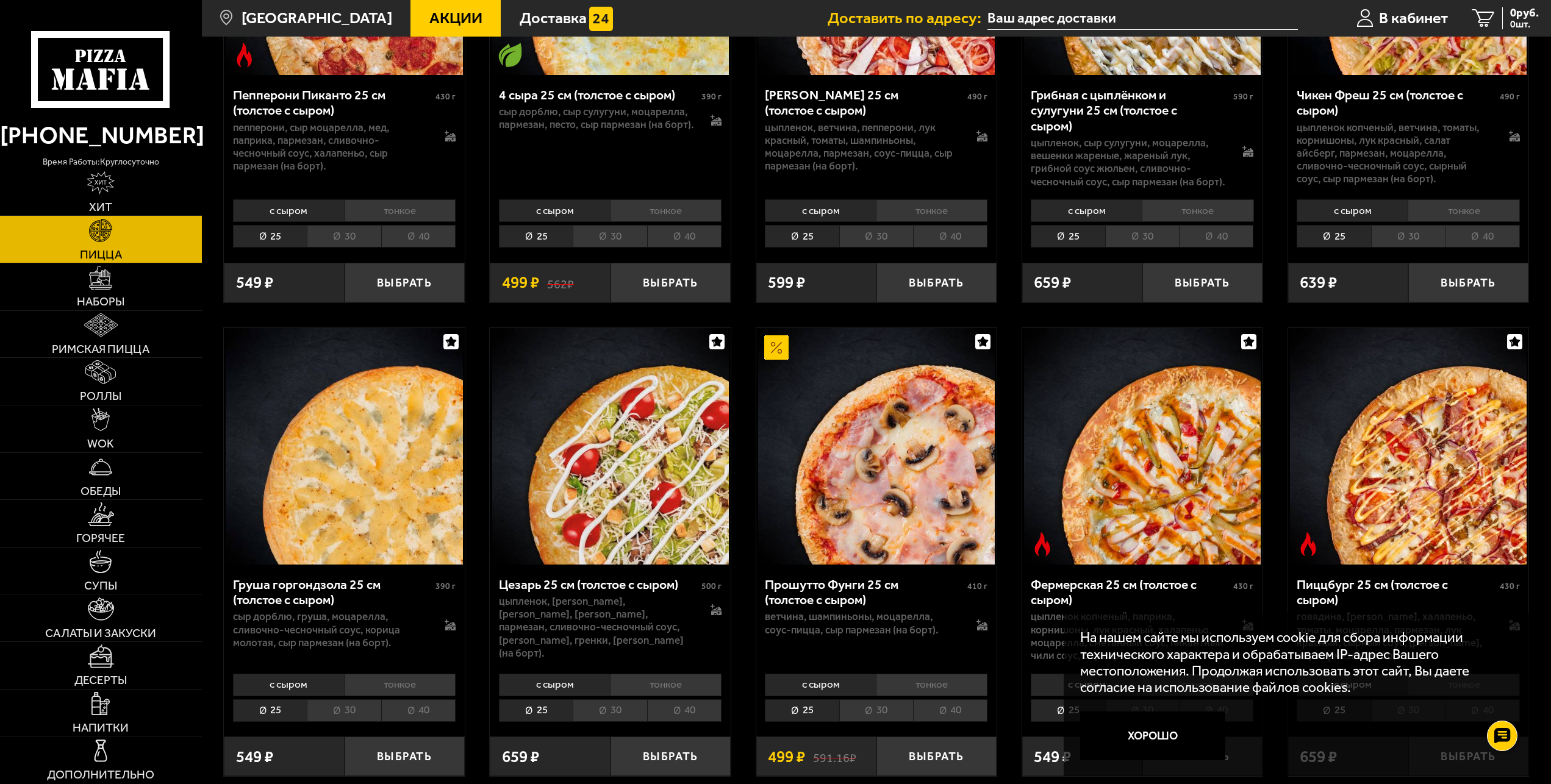
drag, startPoint x: 1152, startPoint y: 740, endPoint x: 1181, endPoint y: 692, distance: 56.1
click at [1152, 739] on button "Хорошо" at bounding box center [1153, 736] width 145 height 48
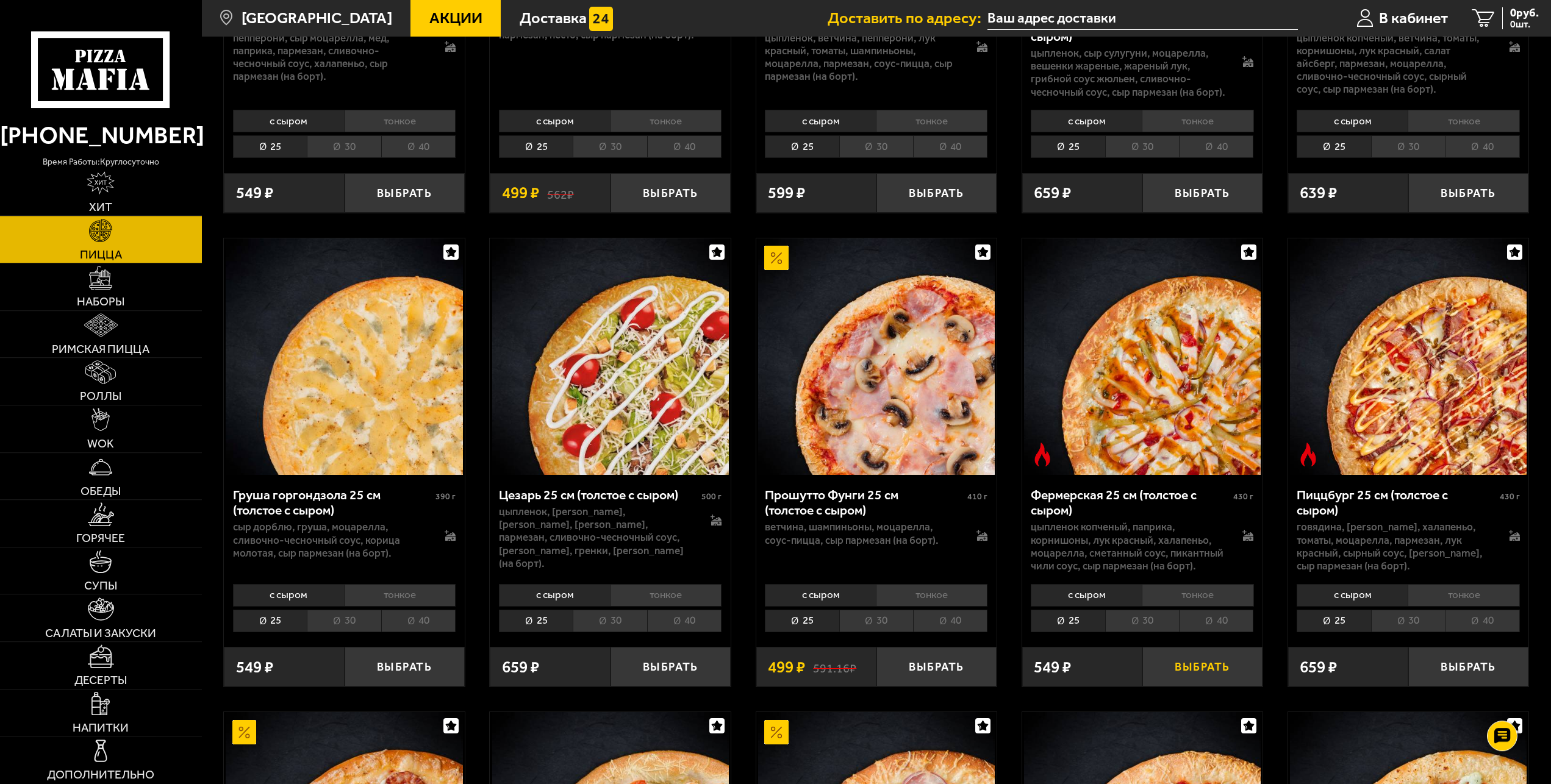
scroll to position [1430, 0]
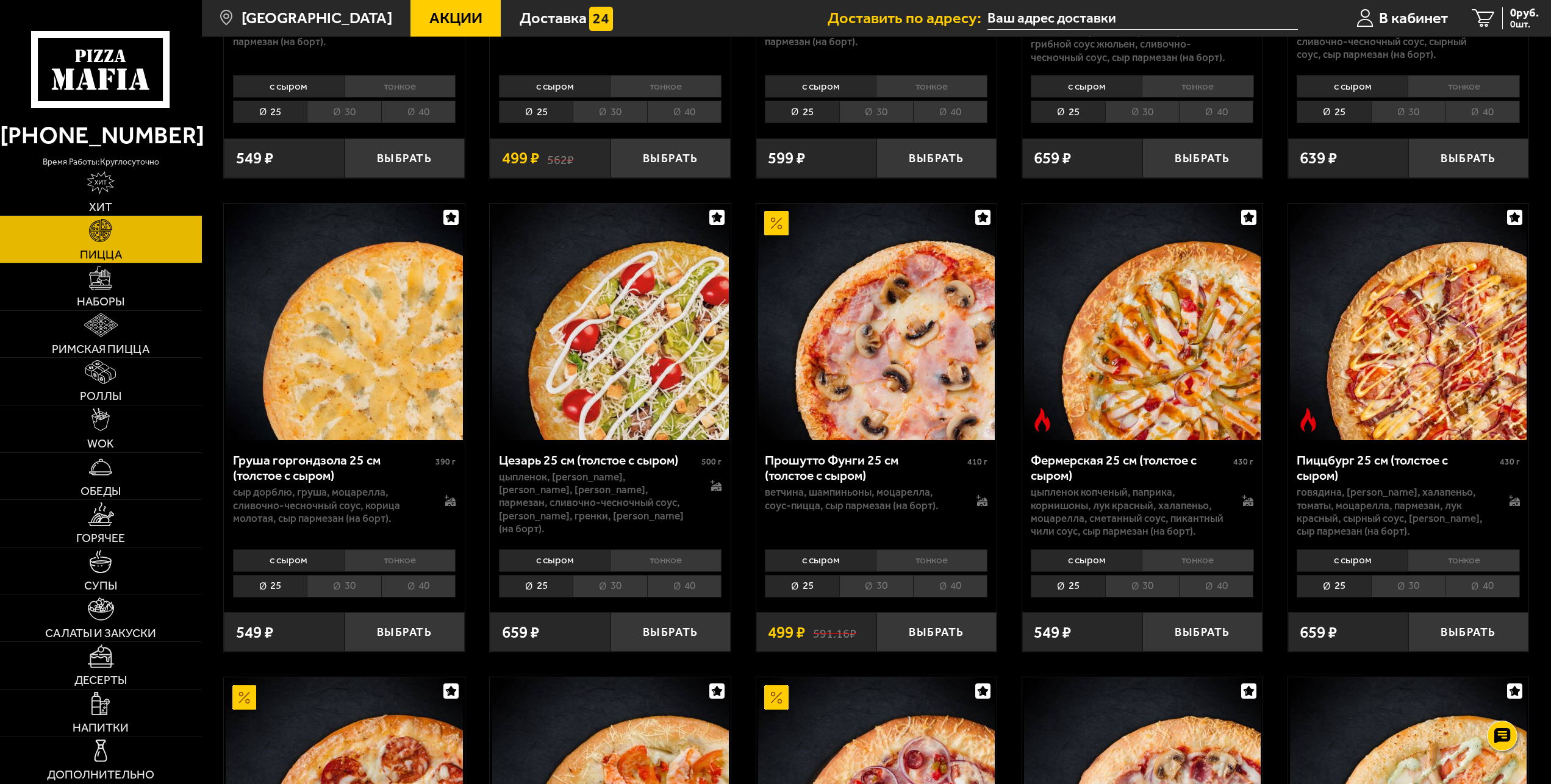
click at [1225, 560] on li "тонкое" at bounding box center [1197, 561] width 112 height 22
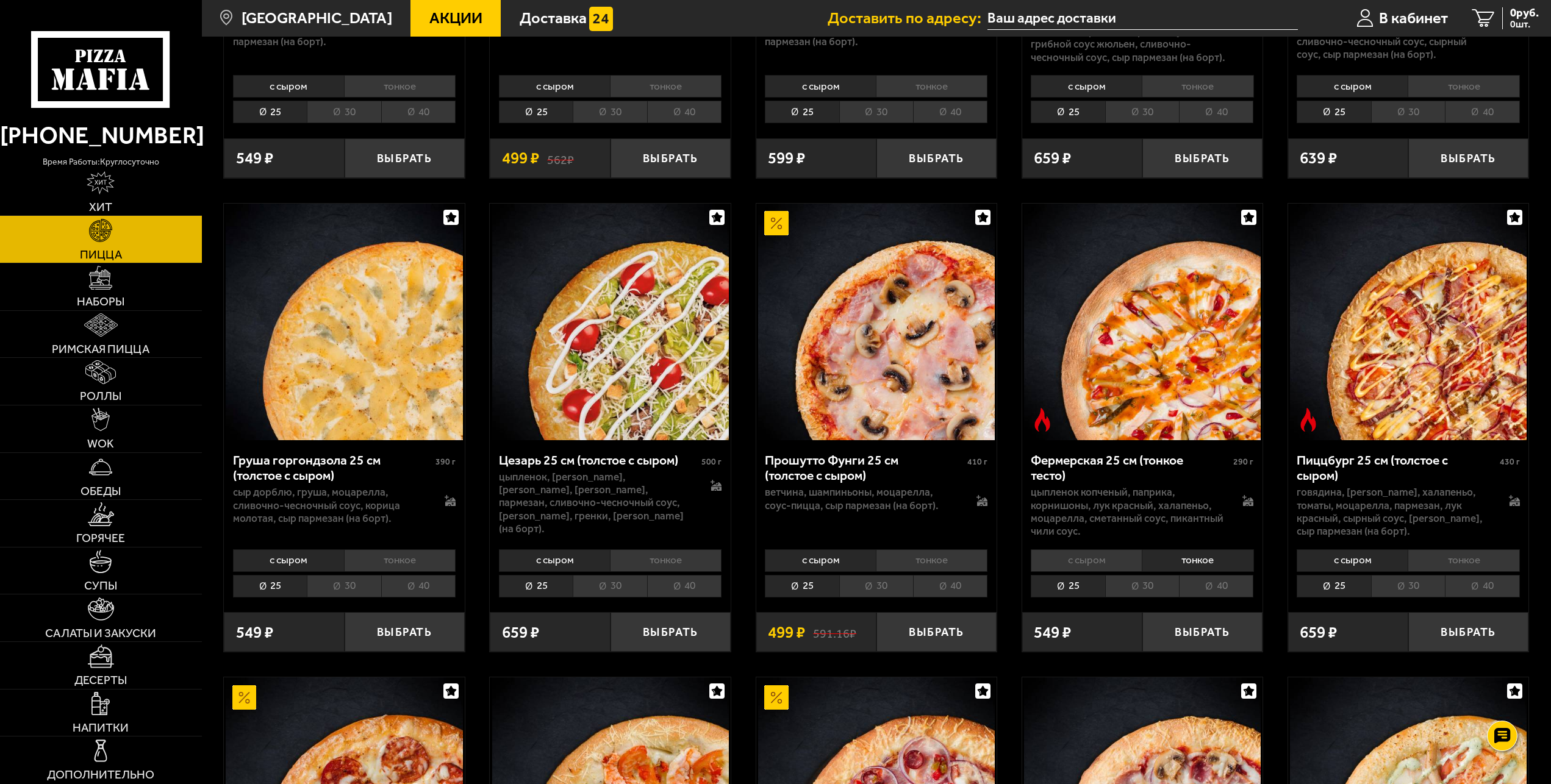
click at [1216, 584] on li "40" at bounding box center [1216, 586] width 74 height 22
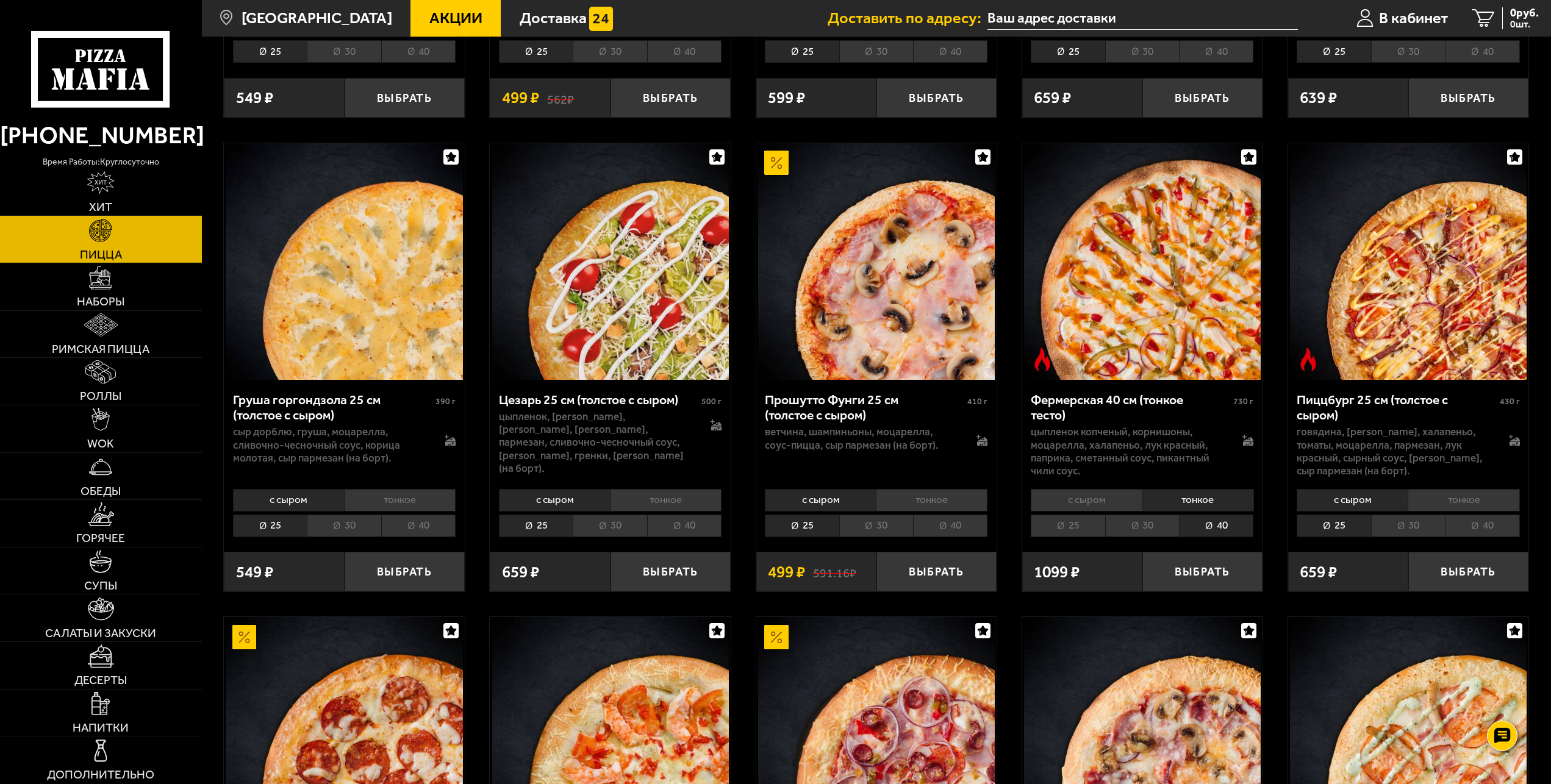
scroll to position [1493, 0]
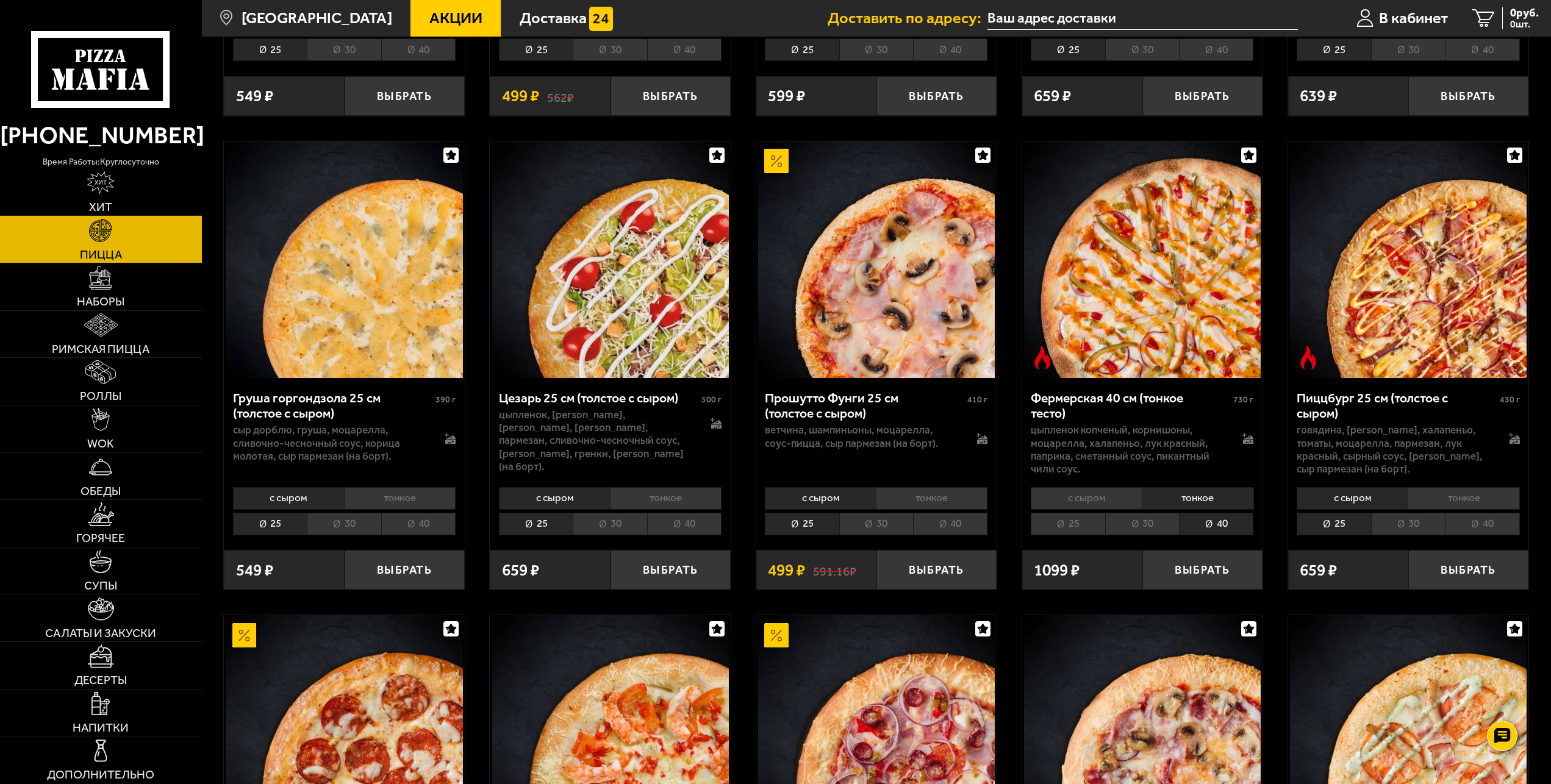
click at [1455, 498] on li "тонкое" at bounding box center [1463, 498] width 112 height 22
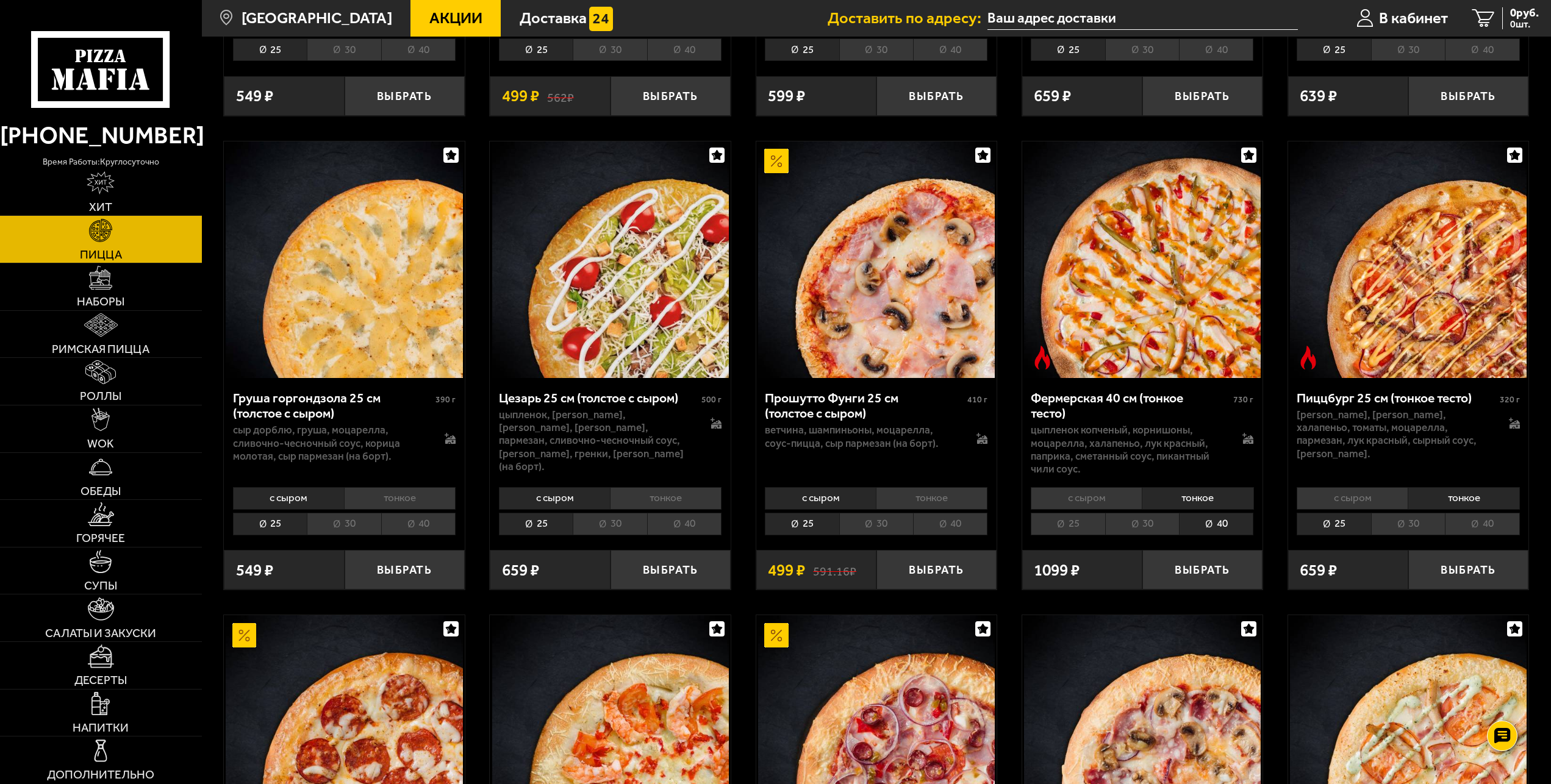
click at [1477, 518] on li "40" at bounding box center [1482, 524] width 74 height 22
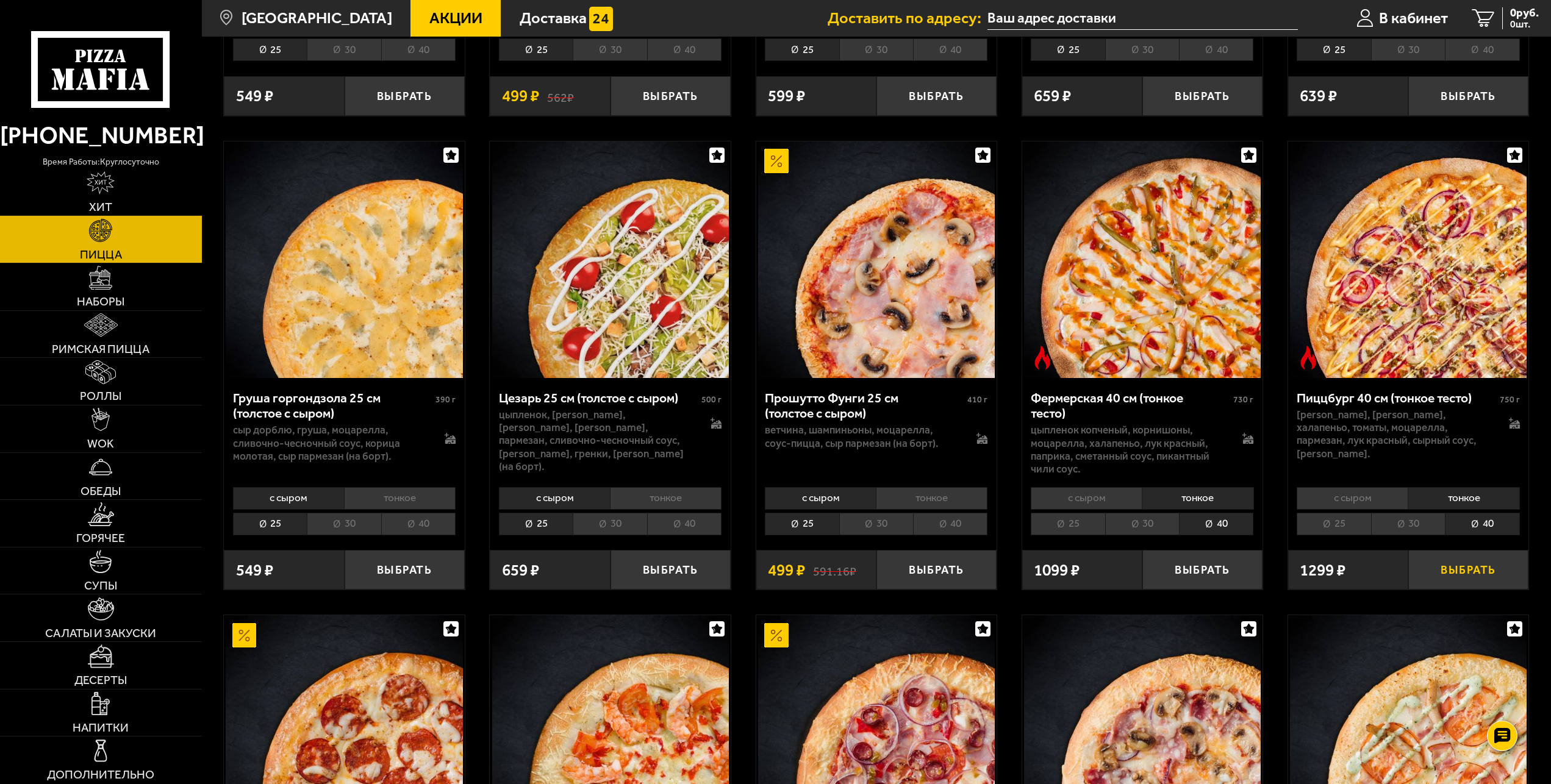
click at [1462, 562] on button "Выбрать" at bounding box center [1468, 570] width 120 height 39
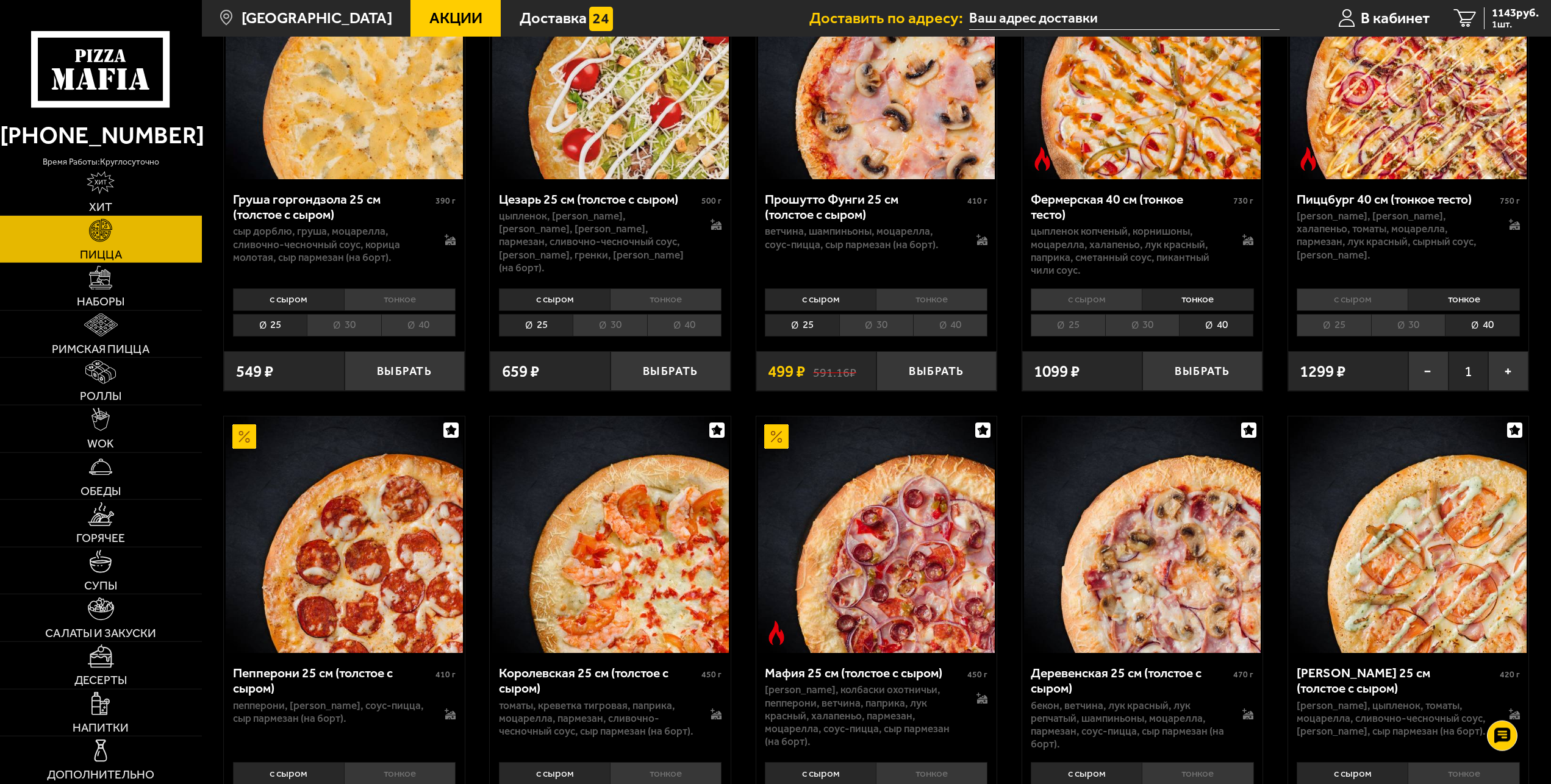
scroll to position [1617, 0]
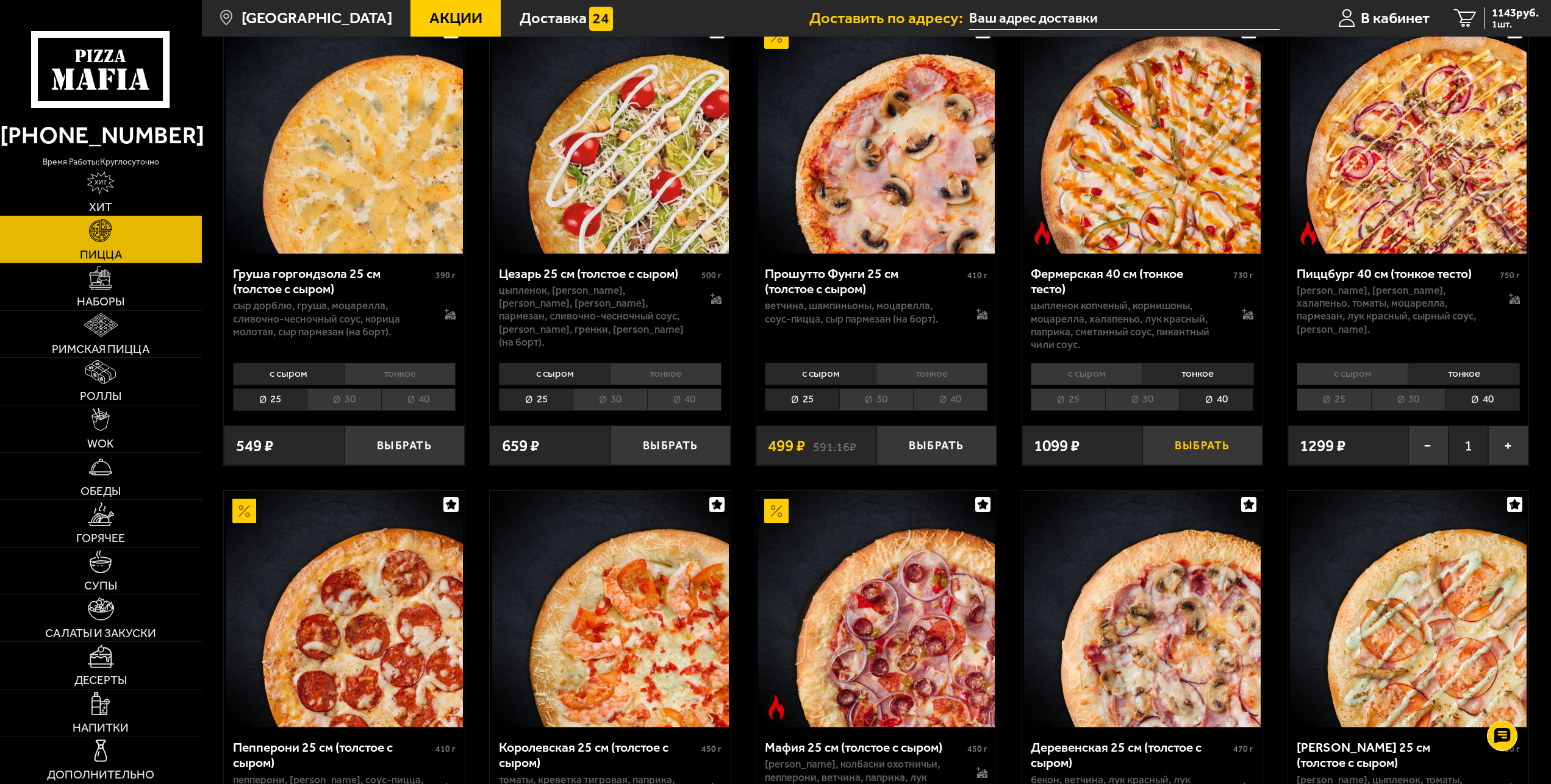
click at [1206, 441] on button "Выбрать" at bounding box center [1202, 445] width 120 height 39
click at [1514, 11] on span "2110 руб." at bounding box center [1515, 13] width 47 height 12
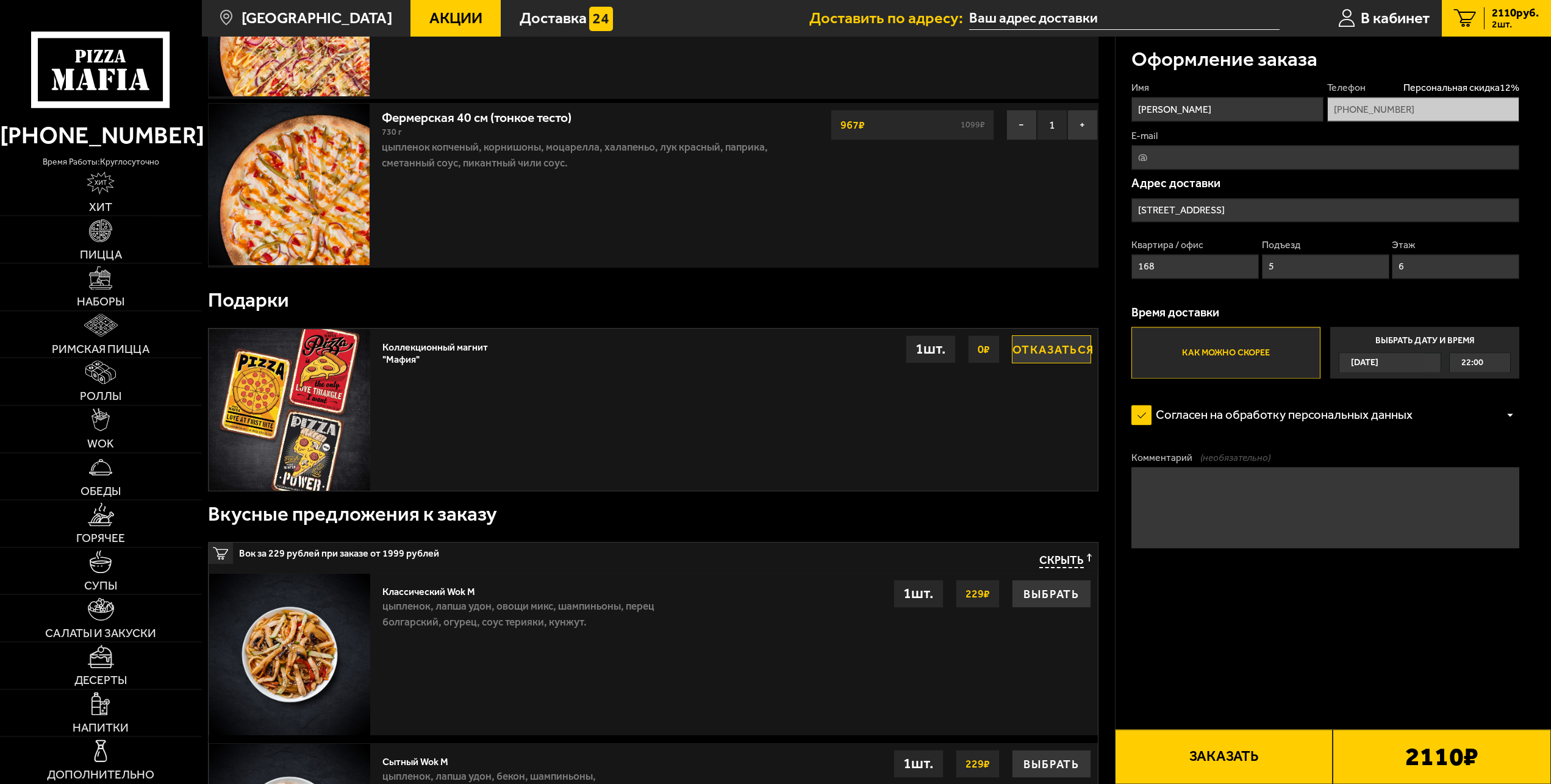
scroll to position [248, 0]
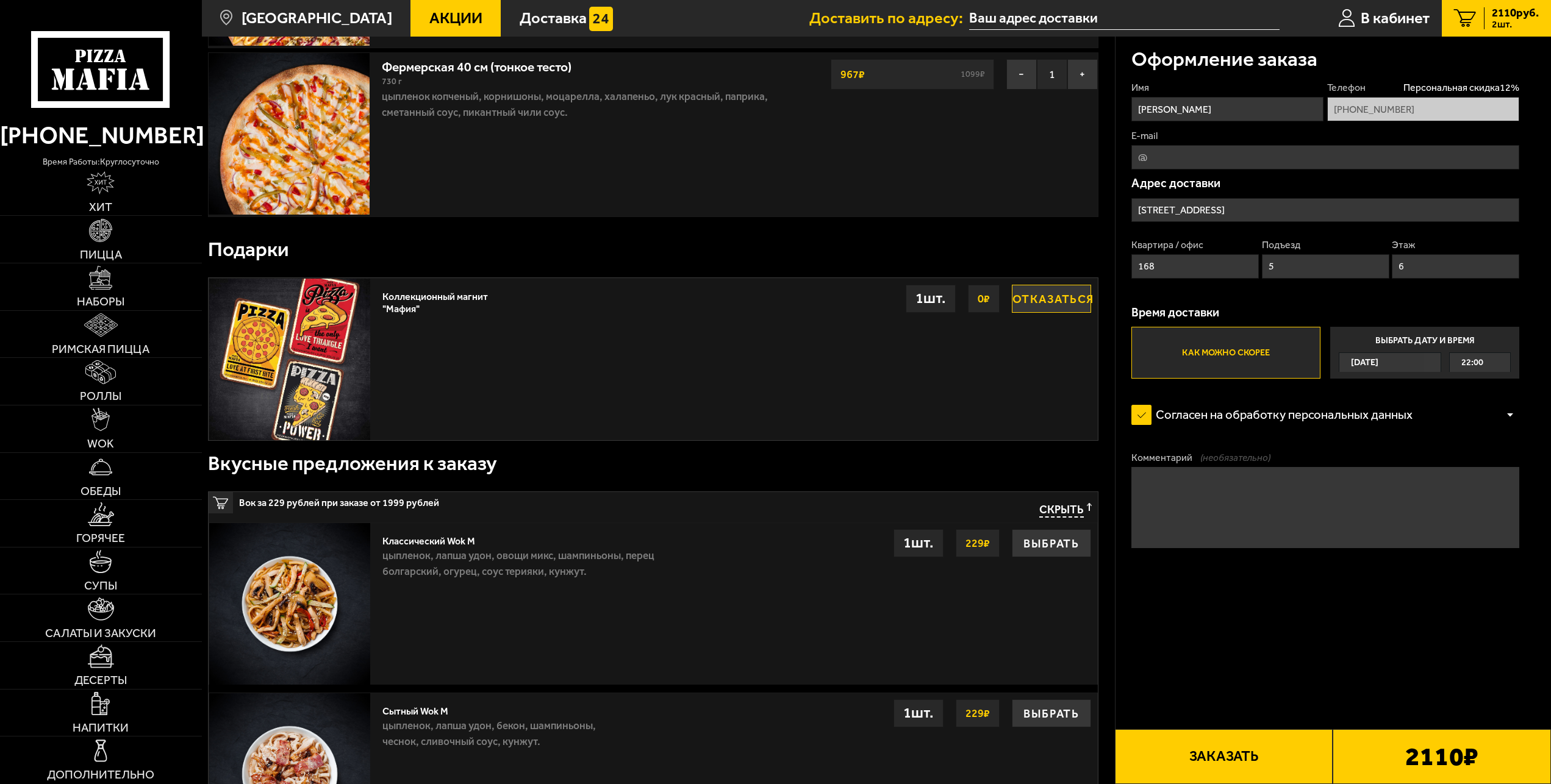
click at [1051, 300] on button "Отказаться" at bounding box center [1051, 299] width 79 height 28
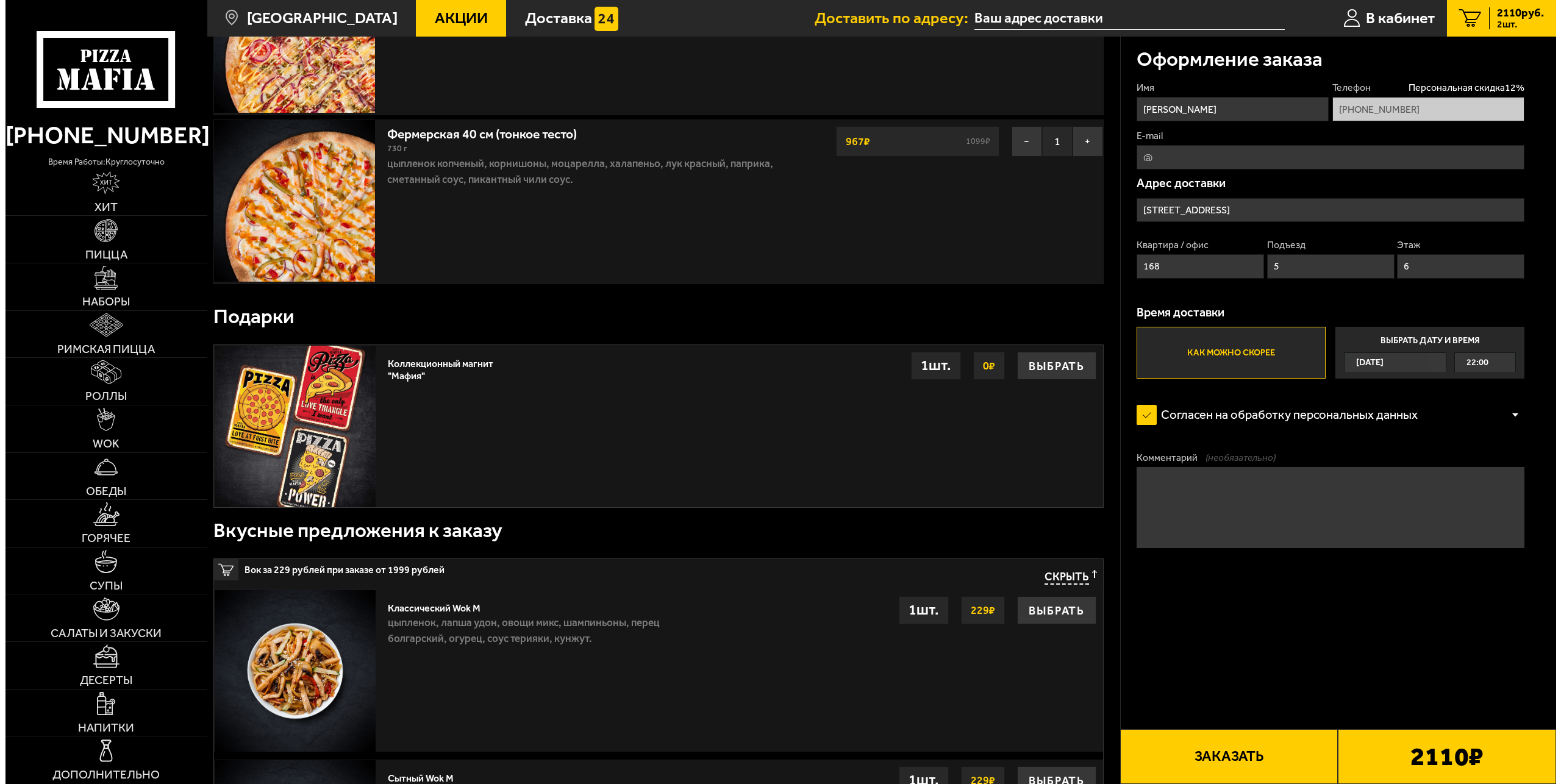
scroll to position [0, 0]
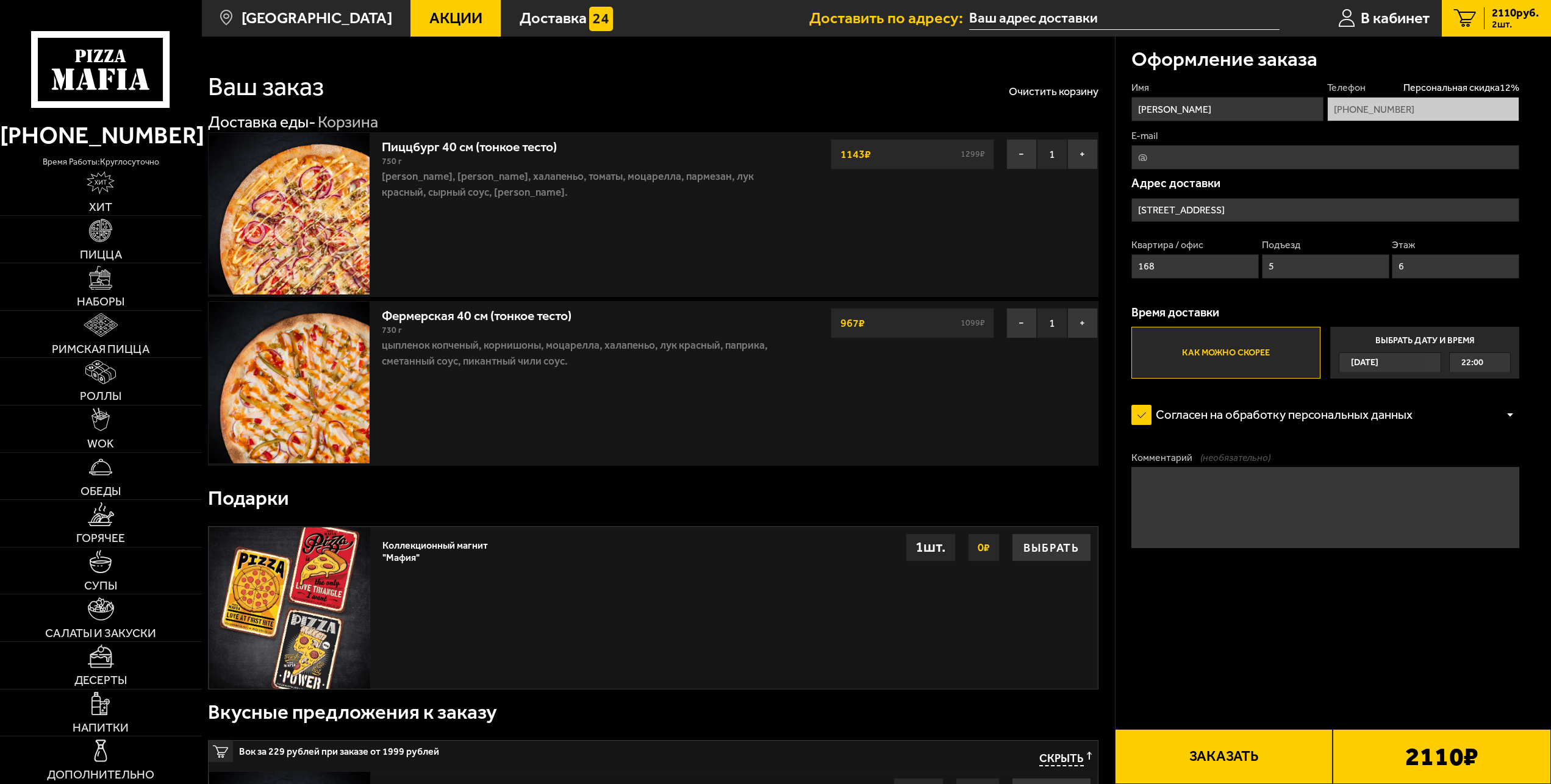
click at [1267, 503] on textarea "Комментарий (необязательно)" at bounding box center [1326, 507] width 388 height 81
type textarea "БЕЗ УКРОПА И ПЕТРУШКИ!"
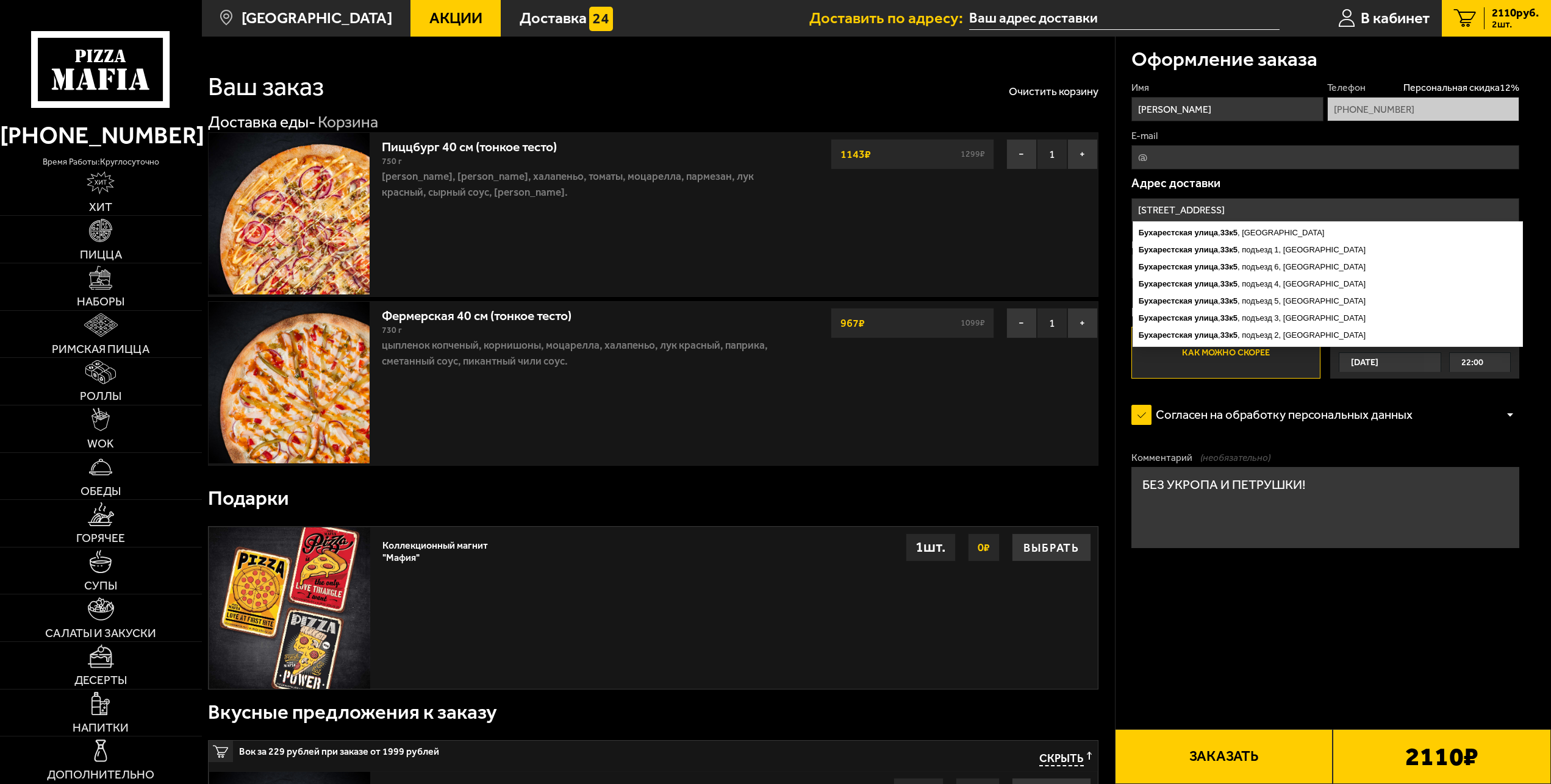
click at [1295, 214] on input "Бухарестская улица, 33к5" at bounding box center [1326, 210] width 388 height 25
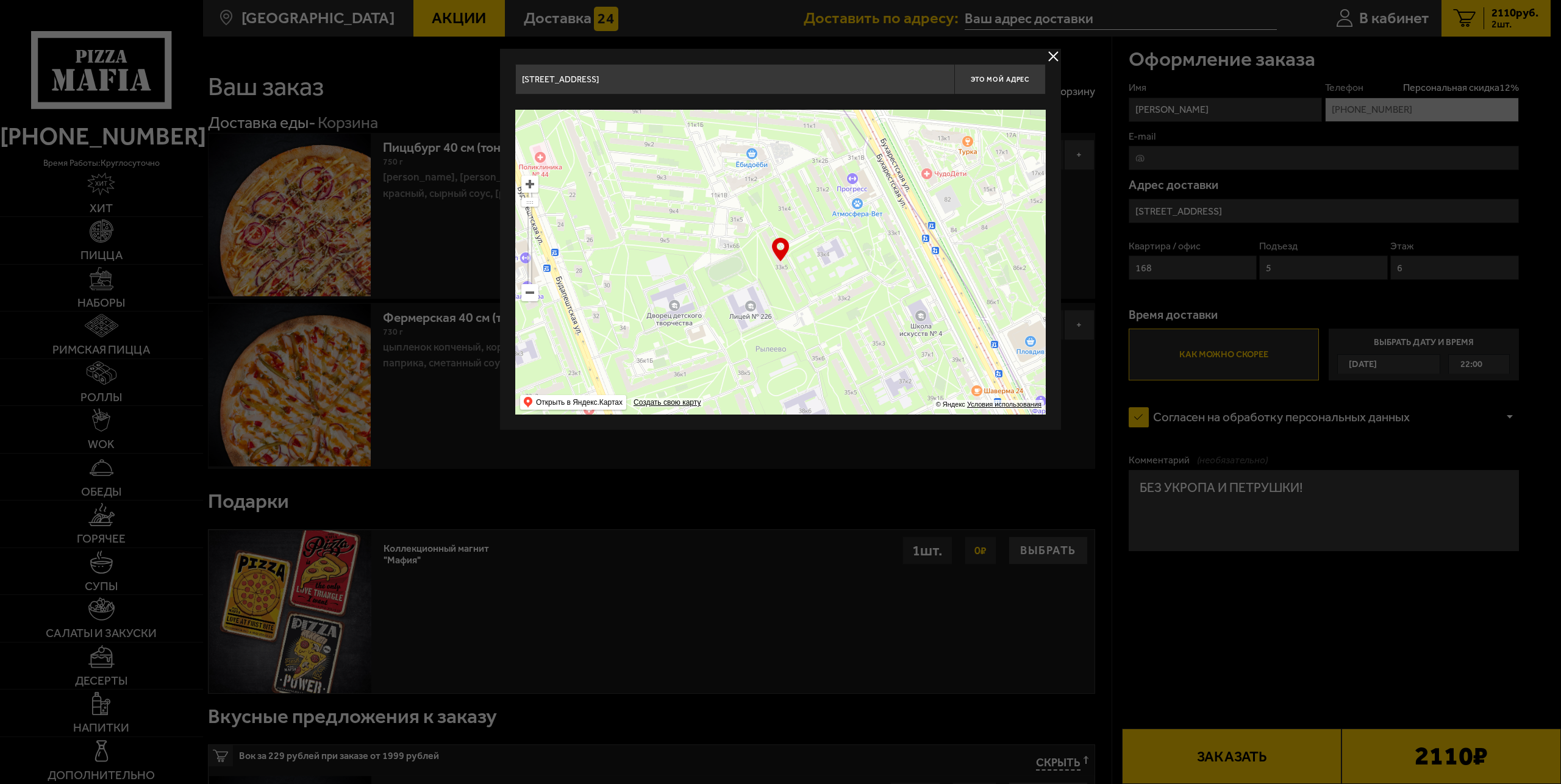
click at [718, 88] on input "Бухарестская улица, 33к5" at bounding box center [735, 79] width 439 height 30
drag, startPoint x: 457, startPoint y: 85, endPoint x: 350, endPoint y: 78, distance: 107.2
click at [515, 78] on input "Бухарестская улица, 33к5" at bounding box center [735, 79] width 439 height 30
type input "У"
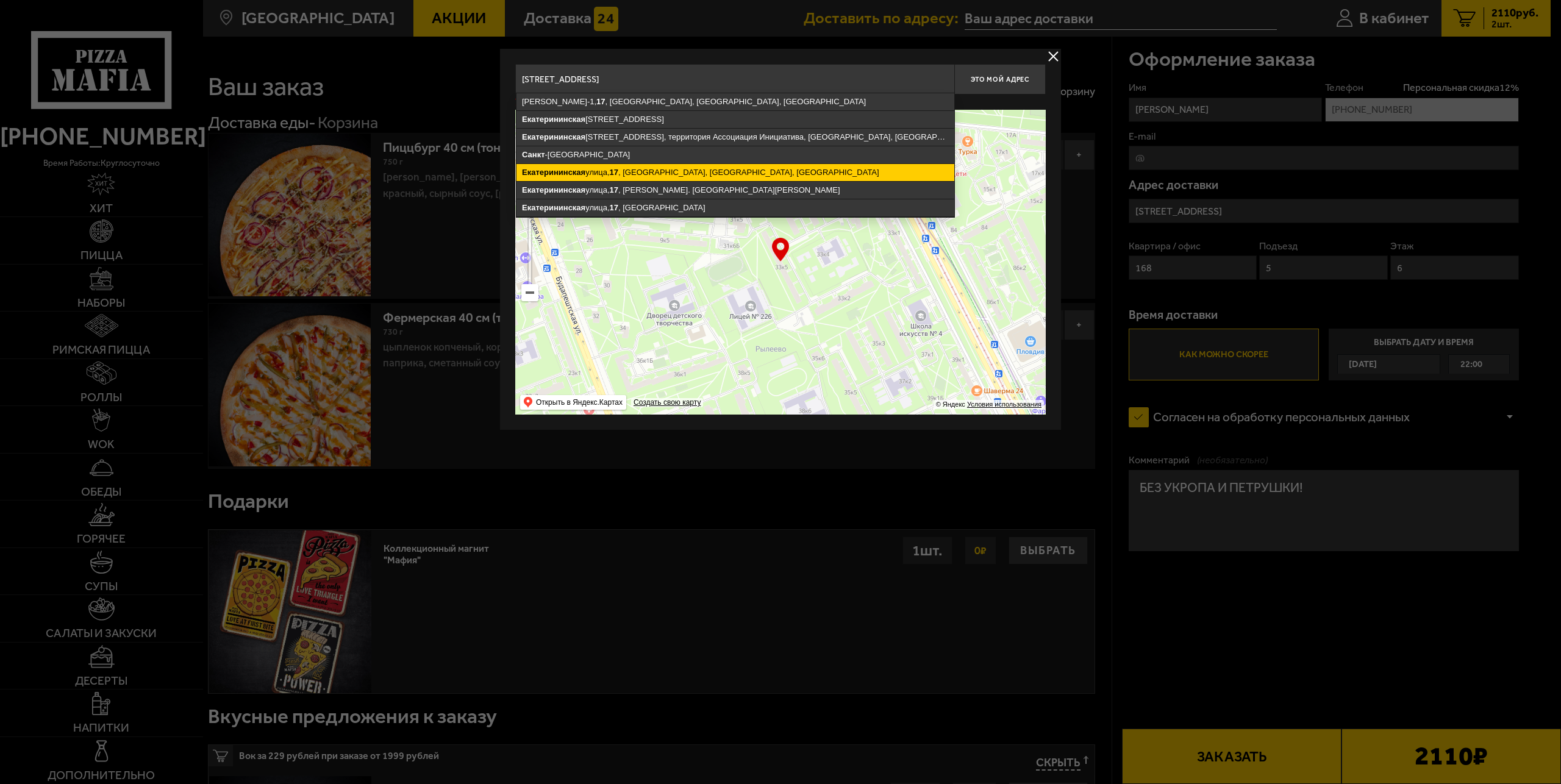
click at [574, 171] on ymaps "Екатерининская" at bounding box center [554, 172] width 63 height 9
type input "Ленинградская область, Всеволожский район, Мурино, Екатерининская улица, 17"
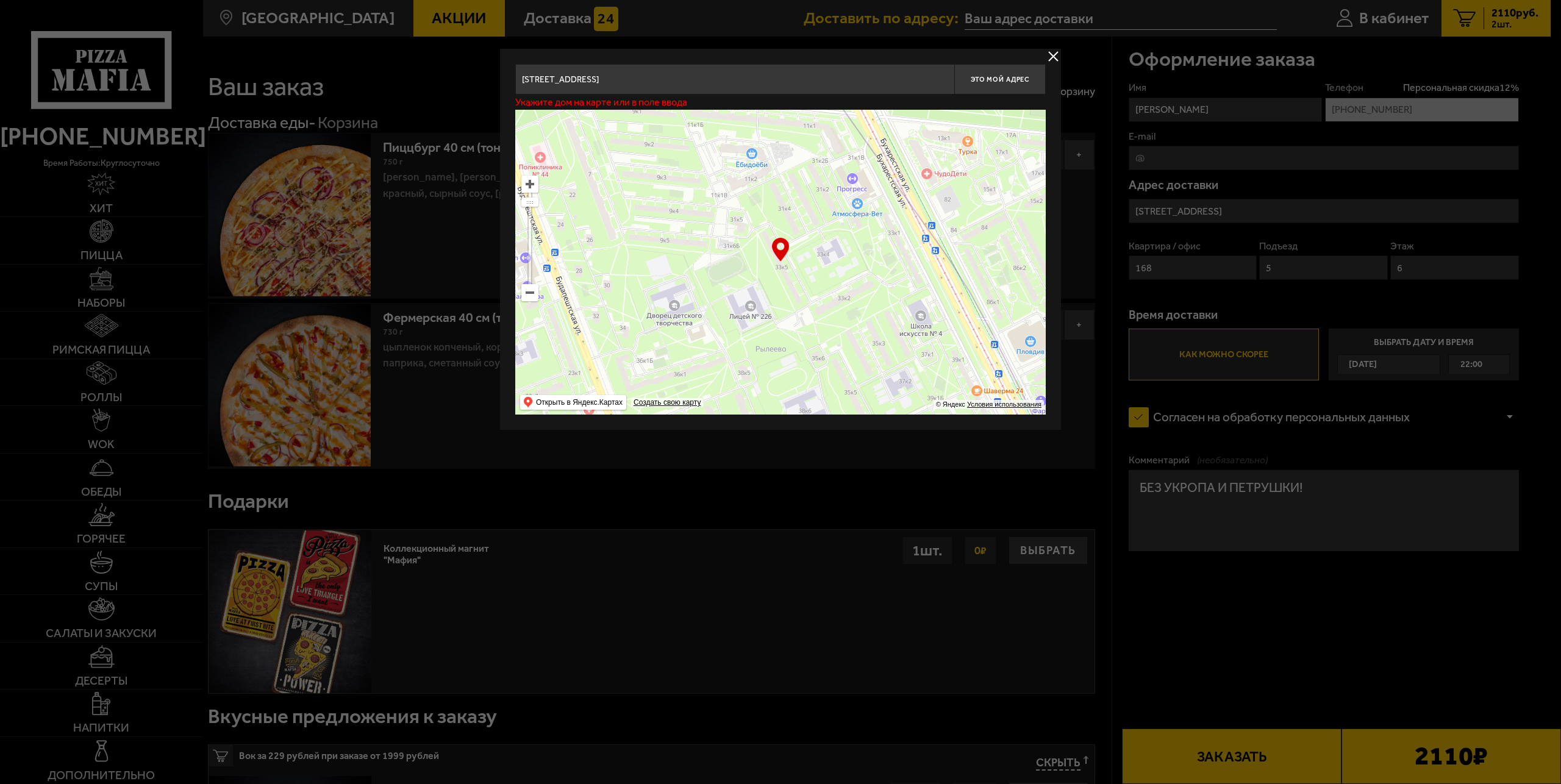
type input "Ленинградская область, Всеволожский район, Мурино, Екатерининская улица, 17"
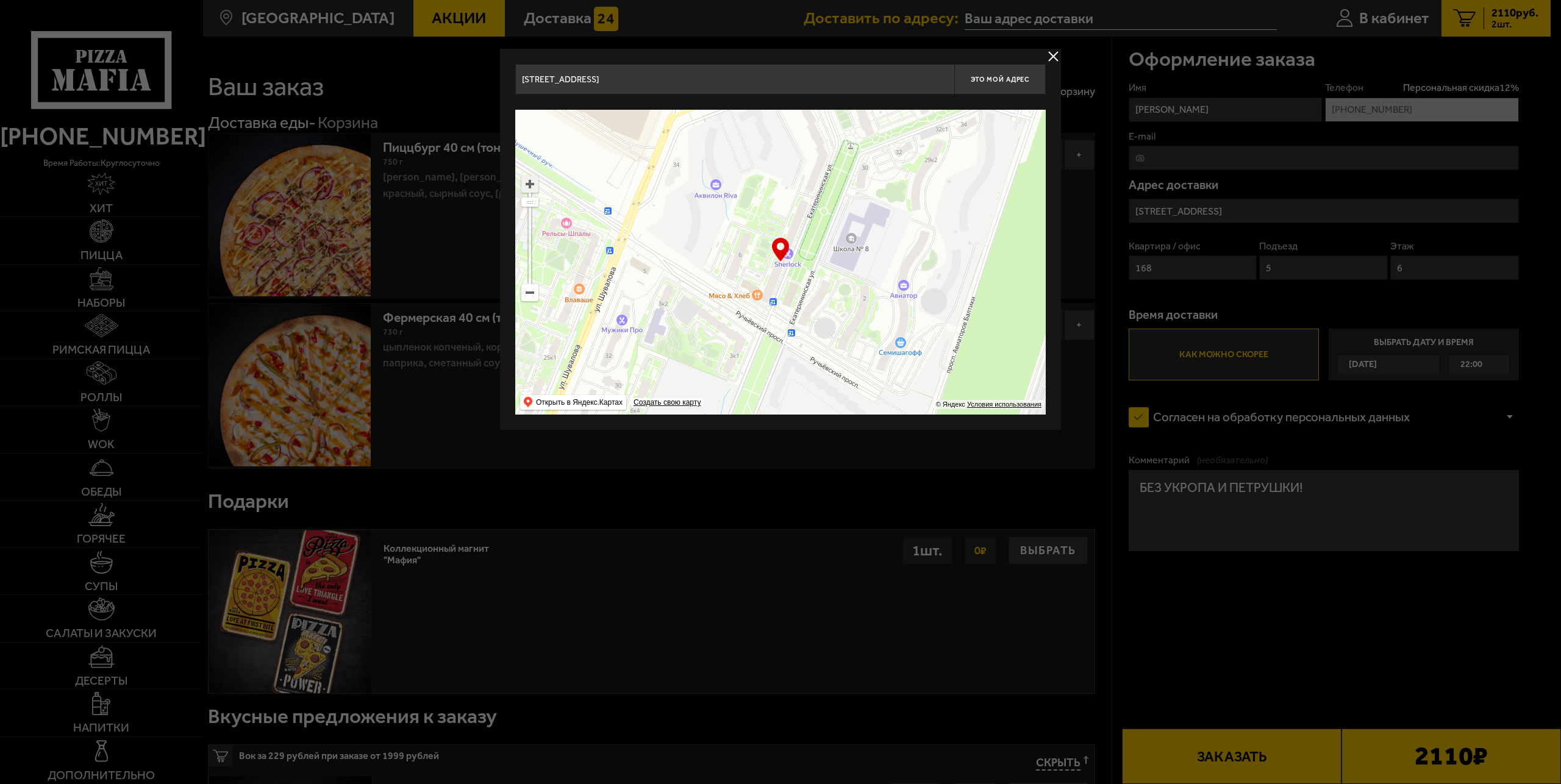
click at [533, 184] on ymaps at bounding box center [530, 184] width 16 height 16
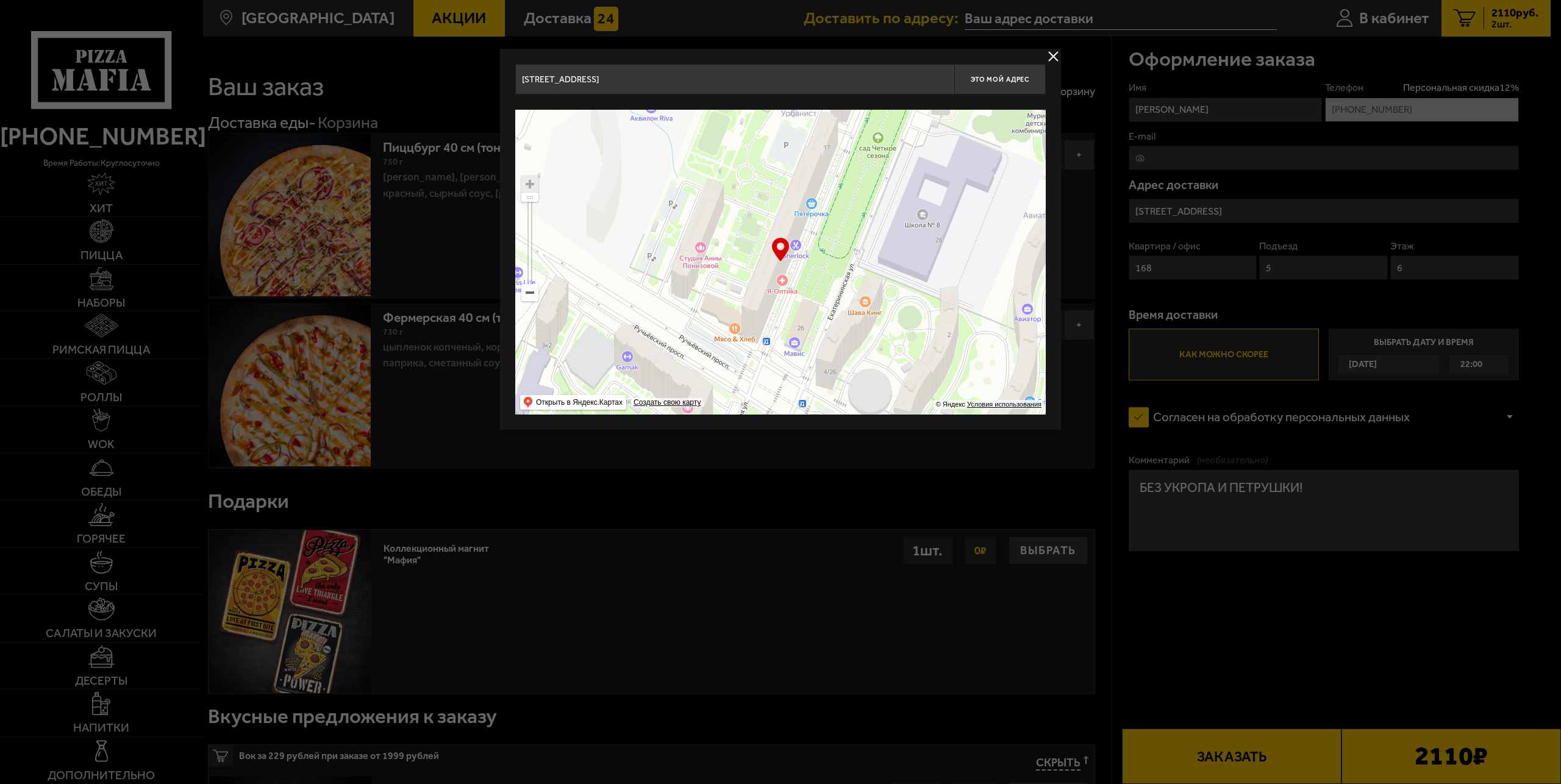
click at [533, 184] on ymaps at bounding box center [530, 184] width 16 height 16
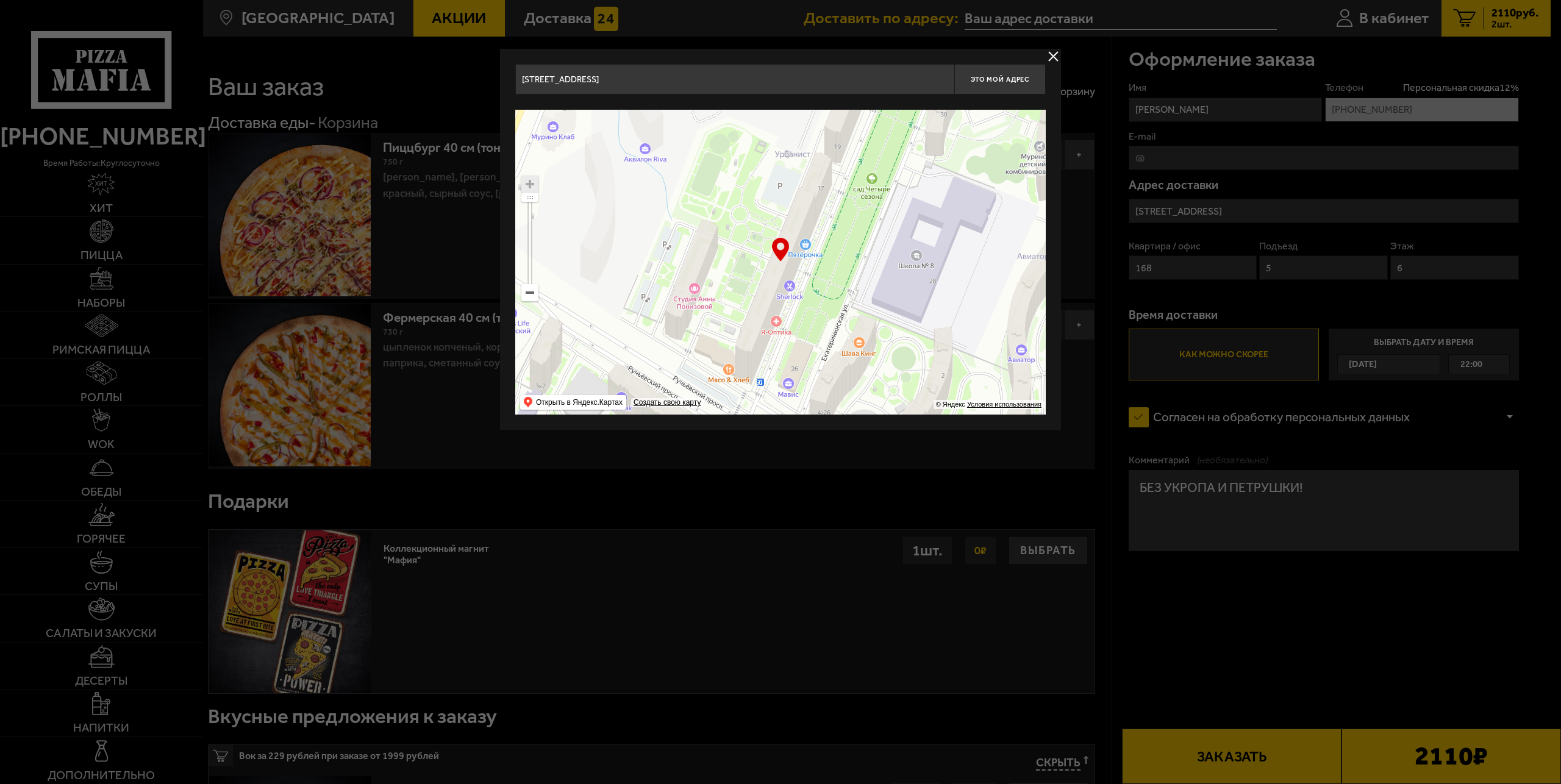
drag, startPoint x: 811, startPoint y: 192, endPoint x: 805, endPoint y: 233, distance: 41.4
click at [805, 233] on ymaps at bounding box center [780, 262] width 531 height 305
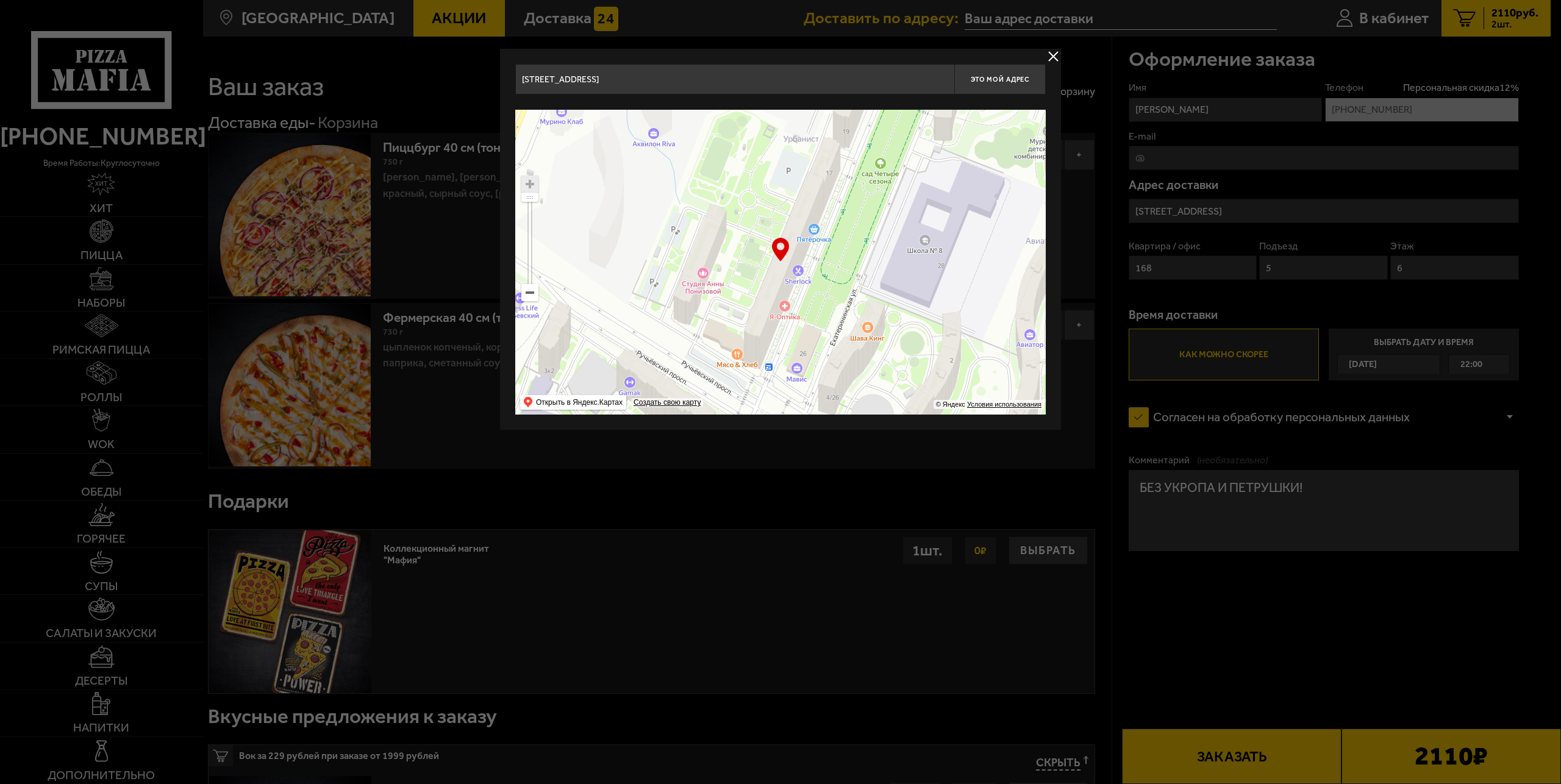
click at [784, 263] on ymaps at bounding box center [780, 262] width 531 height 305
click at [777, 276] on ymaps at bounding box center [780, 262] width 531 height 305
click at [1017, 79] on span "Это мой адрес" at bounding box center [999, 79] width 58 height 8
drag, startPoint x: 795, startPoint y: 81, endPoint x: 802, endPoint y: 81, distance: 7.0
click at [795, 81] on input "Ленинградская область, Всеволожский район, Мурино, Екатерининская улица, 17" at bounding box center [735, 79] width 439 height 30
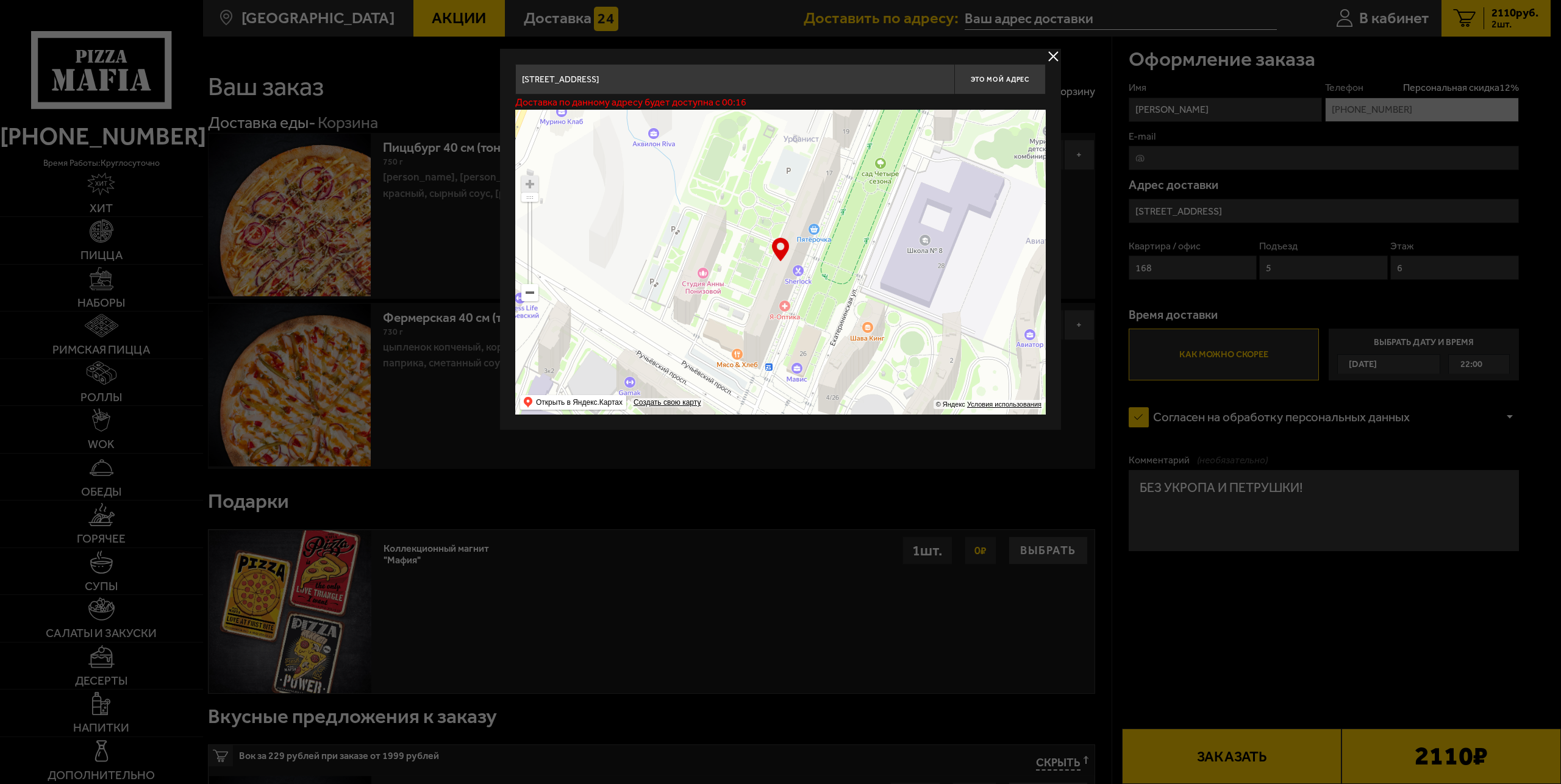
click at [875, 85] on input "Ленинградская область, Всеволожский район, Мурино, Екатерининская улица, 17" at bounding box center [735, 79] width 439 height 30
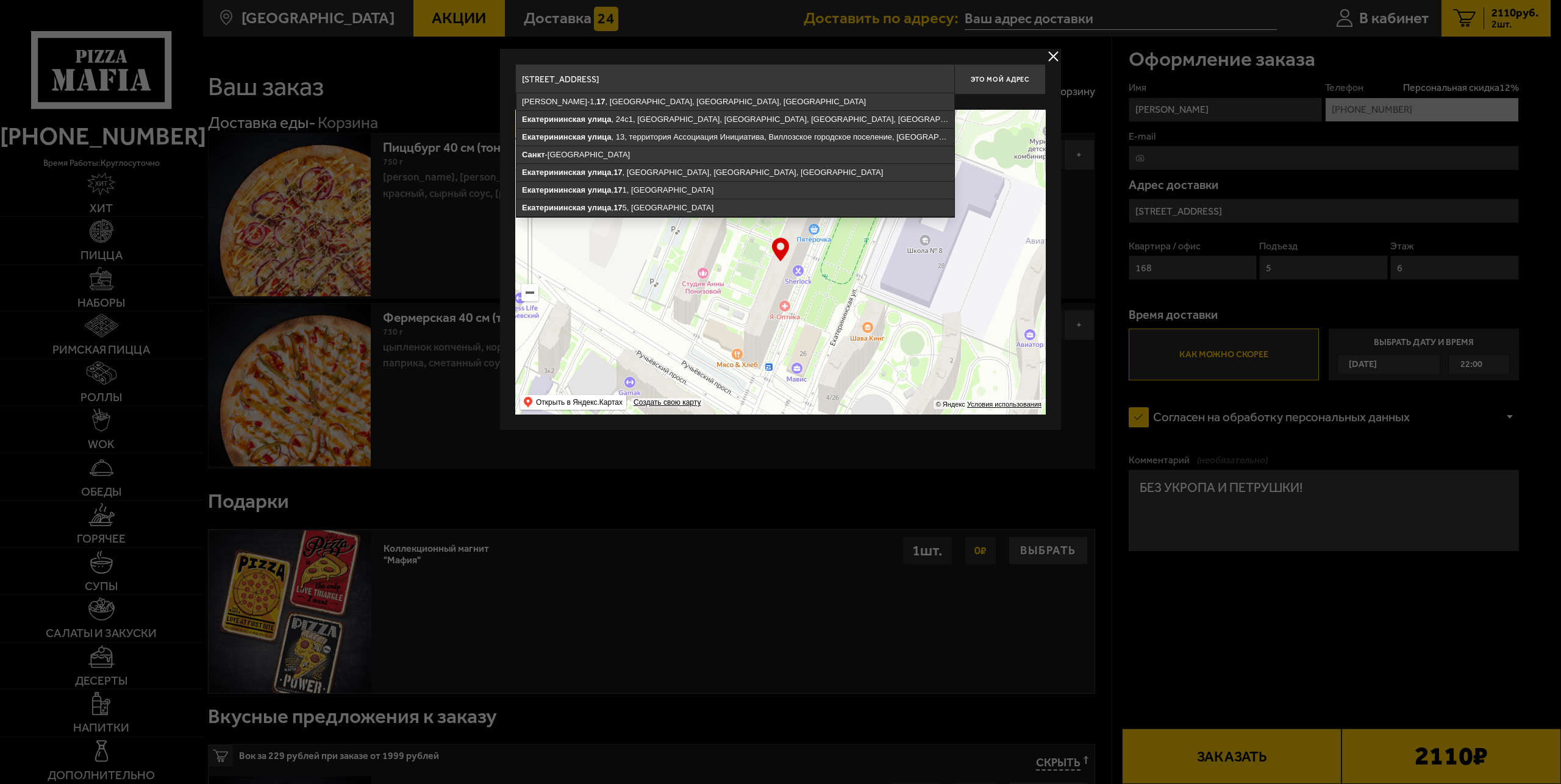
click at [661, 82] on input "Екатерининская улица, 17" at bounding box center [735, 79] width 439 height 30
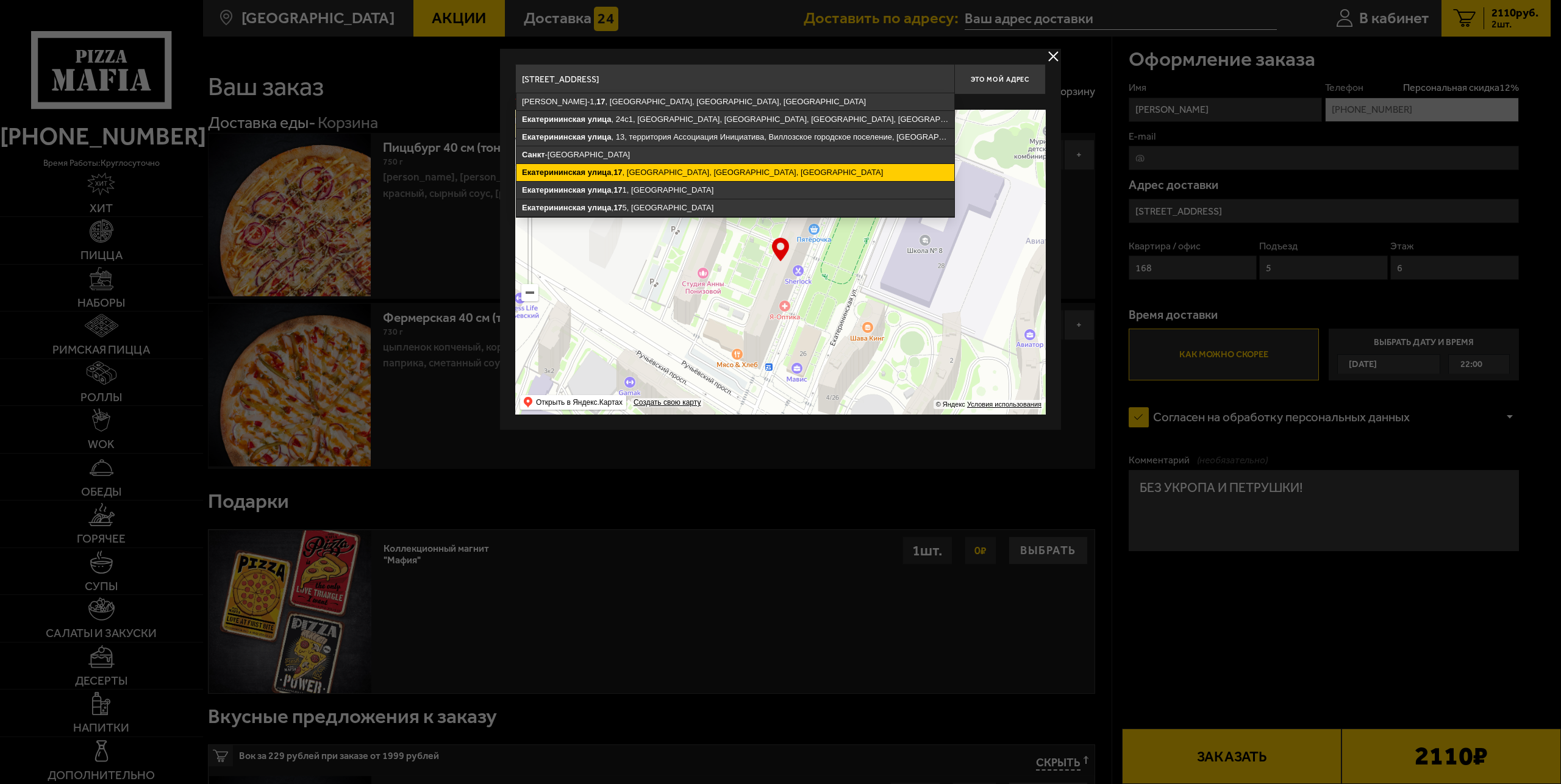
click at [709, 172] on ymaps "Екатерининская улица , 17 , Мурино, Всеволожский район, Ленинградская область" at bounding box center [736, 173] width 438 height 17
type input "Ленинградская область, Всеволожский район, Мурино, Екатерининская улица, 17"
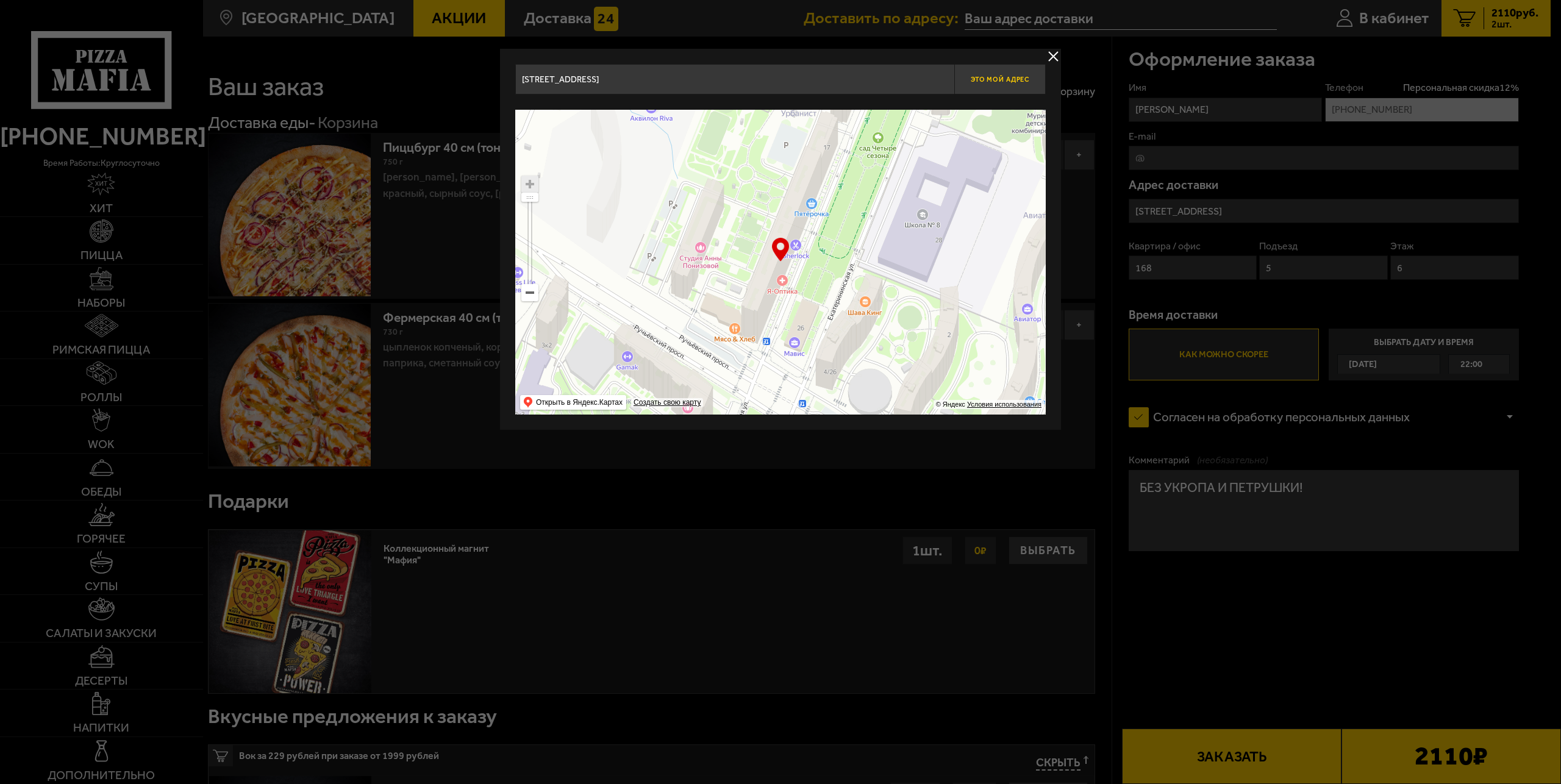
click at [1002, 79] on span "Это мой адрес" at bounding box center [999, 79] width 58 height 8
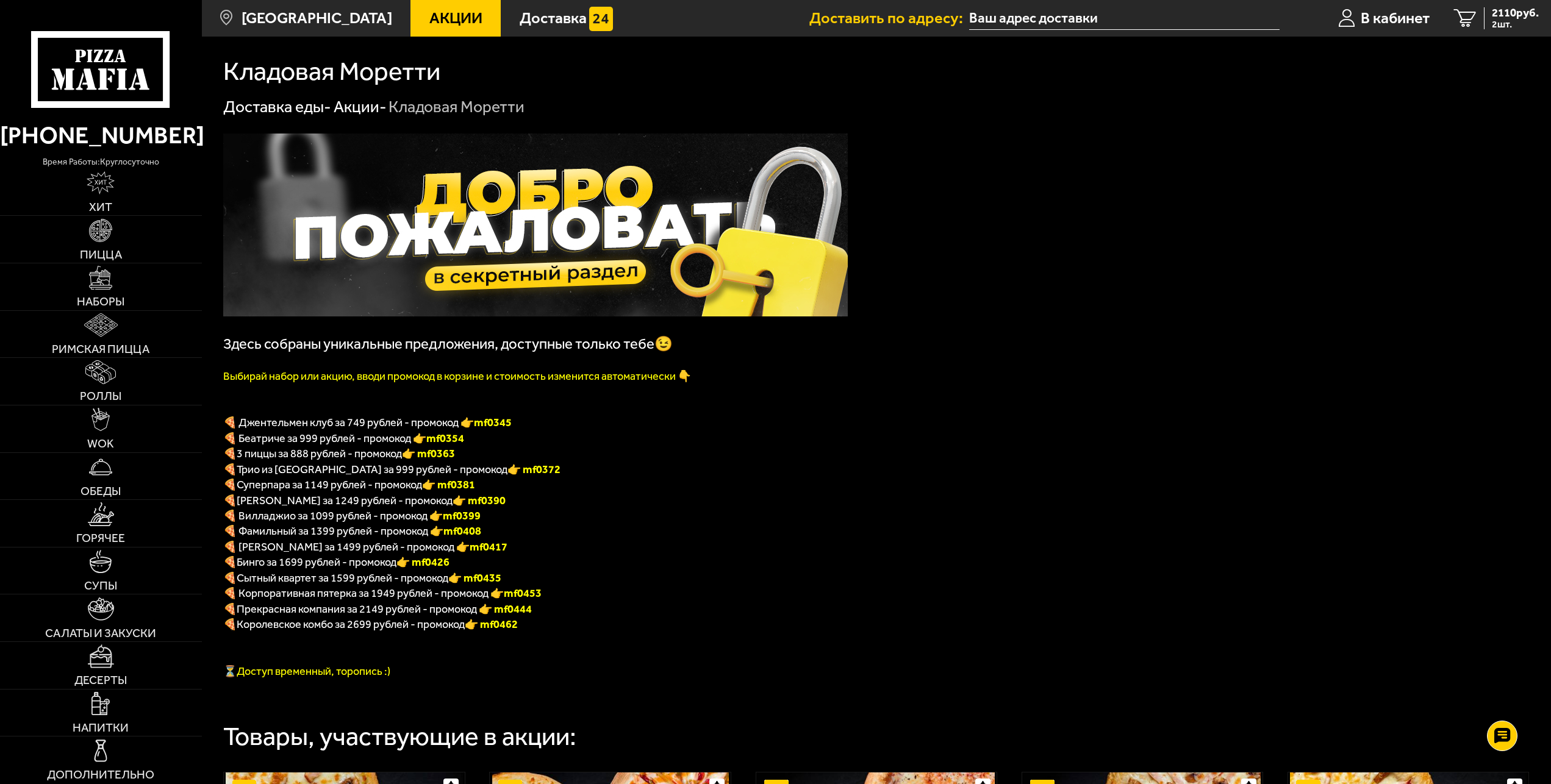
click at [437, 34] on link "Акции" at bounding box center [456, 18] width 91 height 36
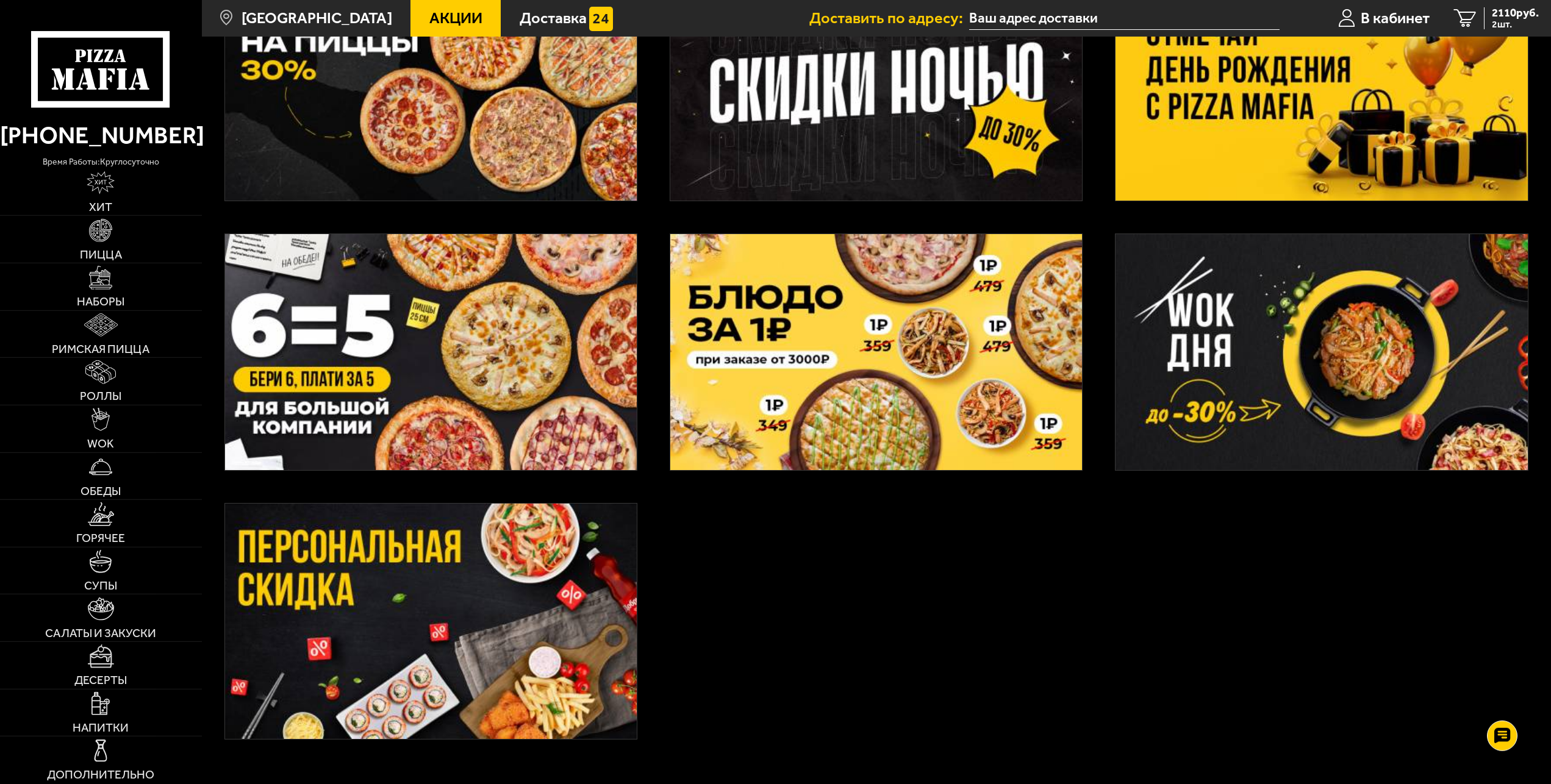
scroll to position [498, 0]
